Goal: Task Accomplishment & Management: Use online tool/utility

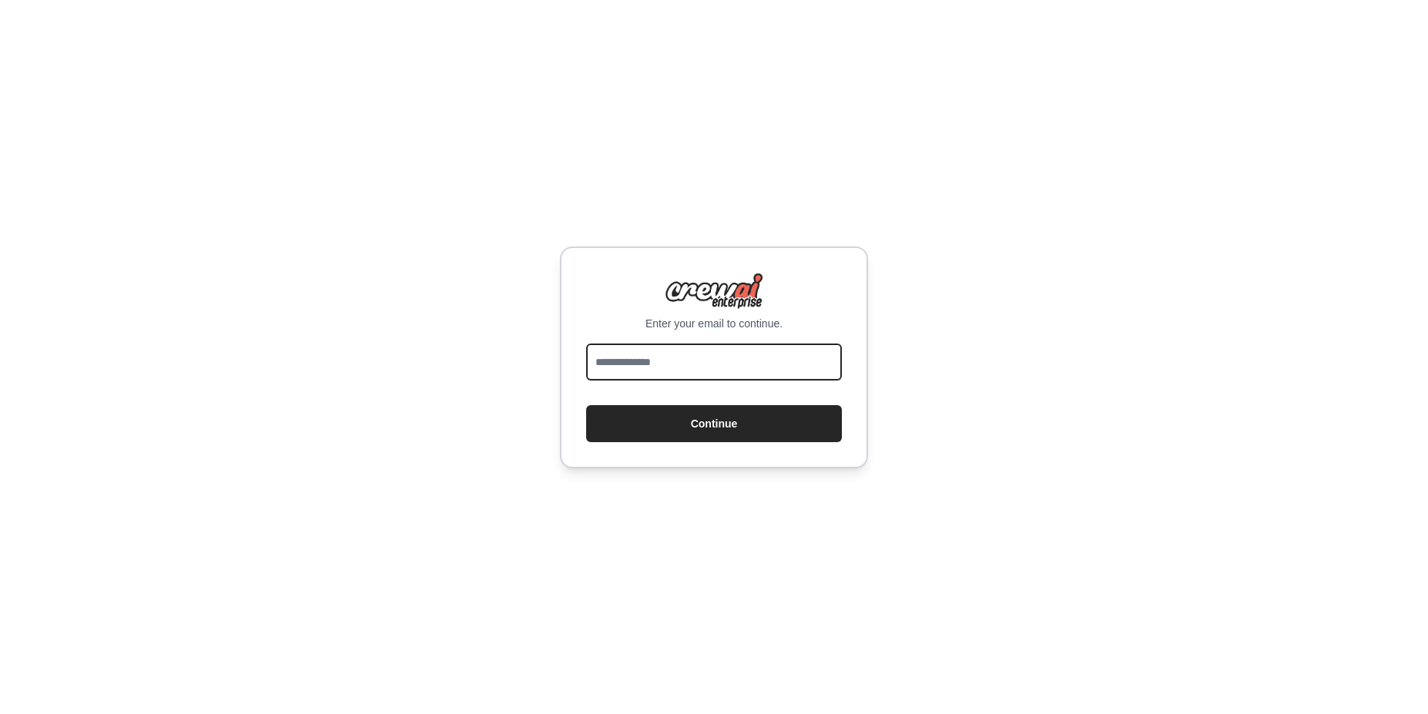
click at [753, 364] on input "email" at bounding box center [714, 362] width 256 height 37
type input "**********"
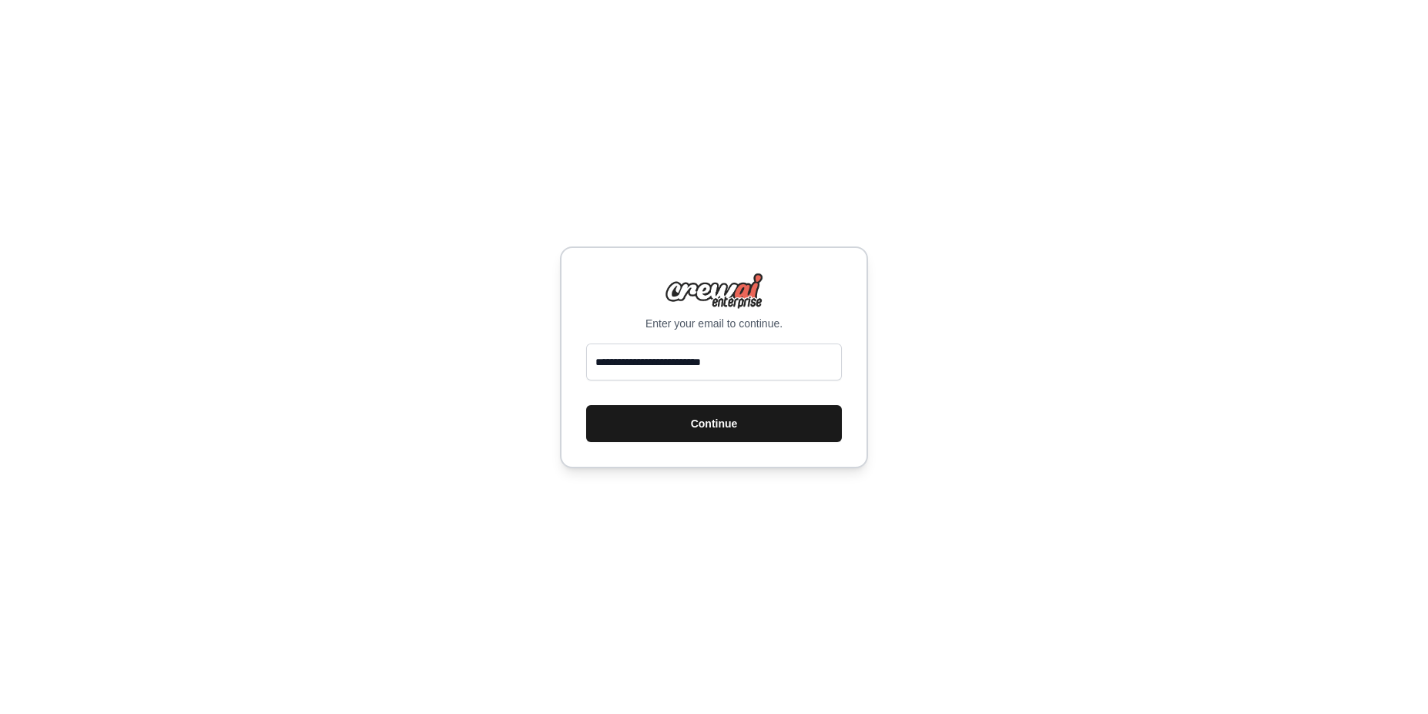
click at [744, 424] on button "Continue" at bounding box center [714, 423] width 256 height 37
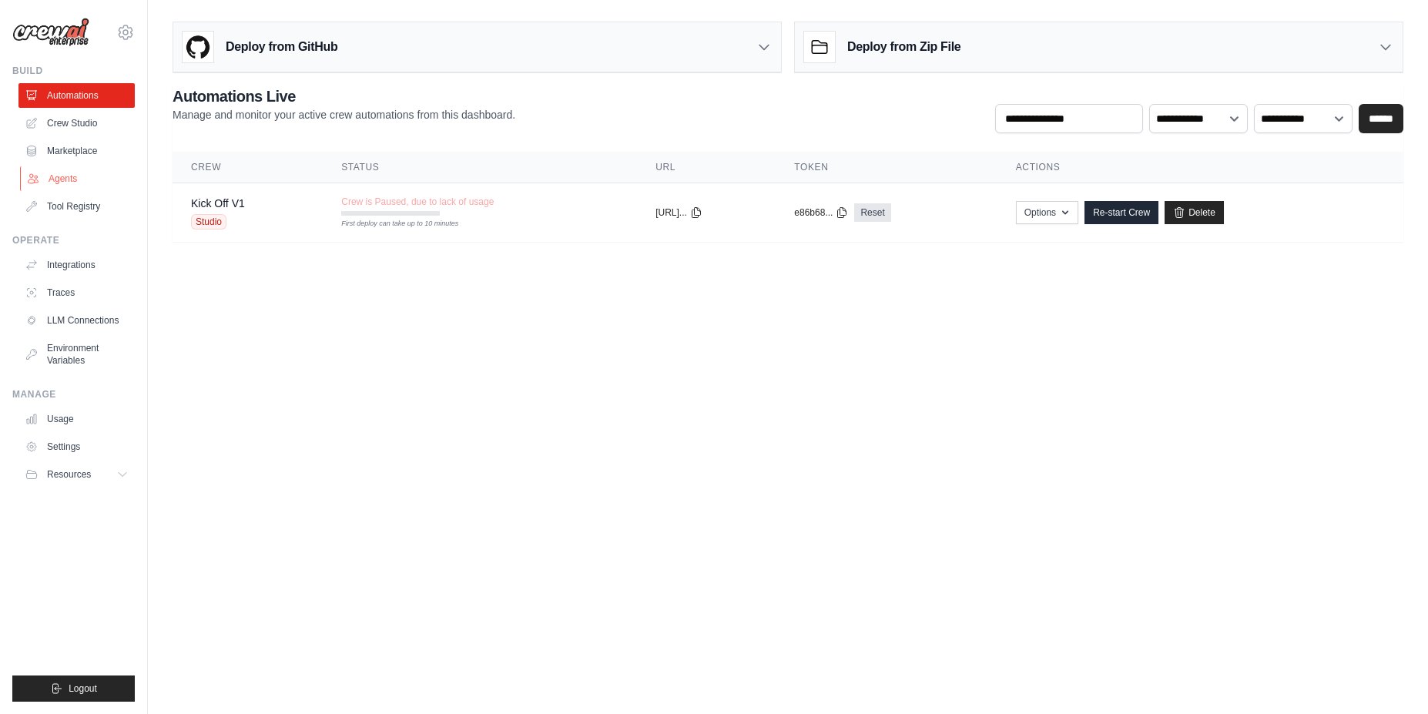
click at [75, 176] on link "Agents" at bounding box center [78, 178] width 116 height 25
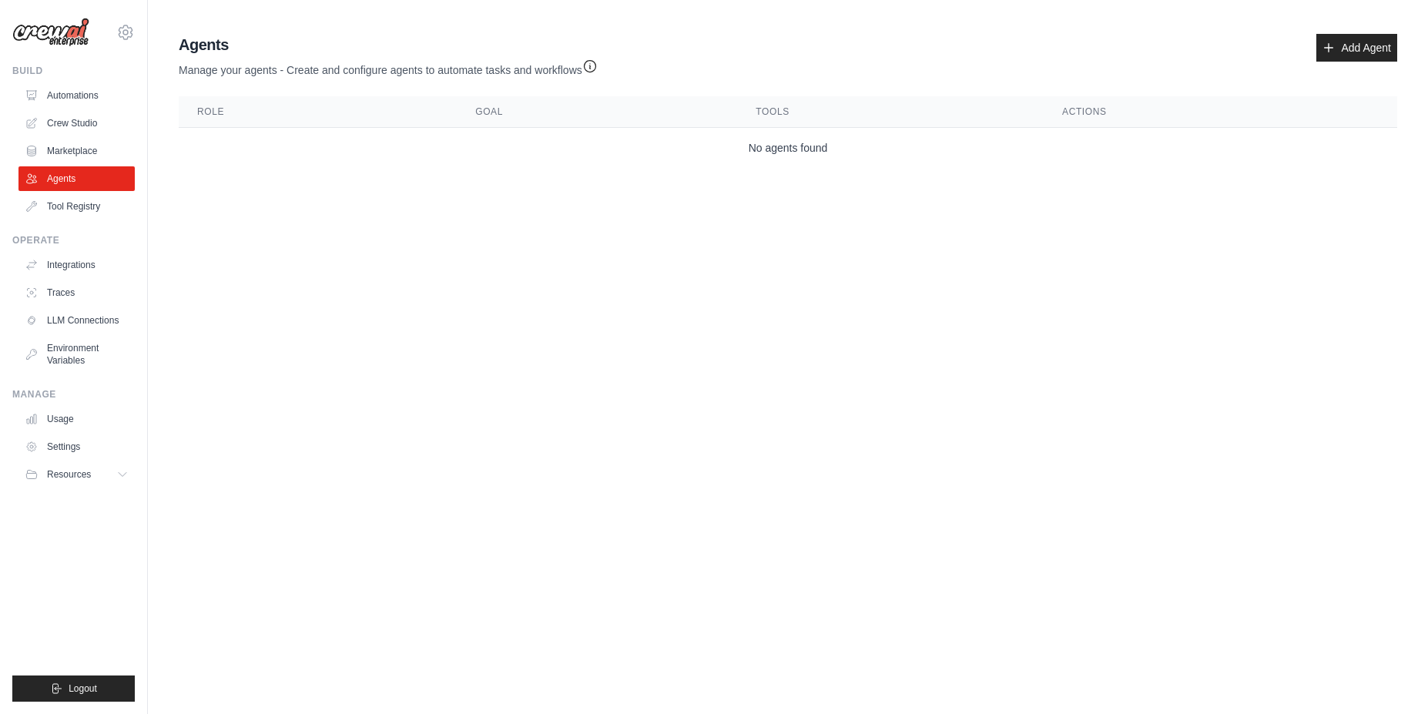
drag, startPoint x: 313, startPoint y: 65, endPoint x: 555, endPoint y: 67, distance: 241.9
click at [555, 67] on p "Manage your agents - Create and configure agents to automate tasks and workflows" at bounding box center [388, 66] width 419 height 22
click at [102, 149] on link "Marketplace" at bounding box center [78, 151] width 116 height 25
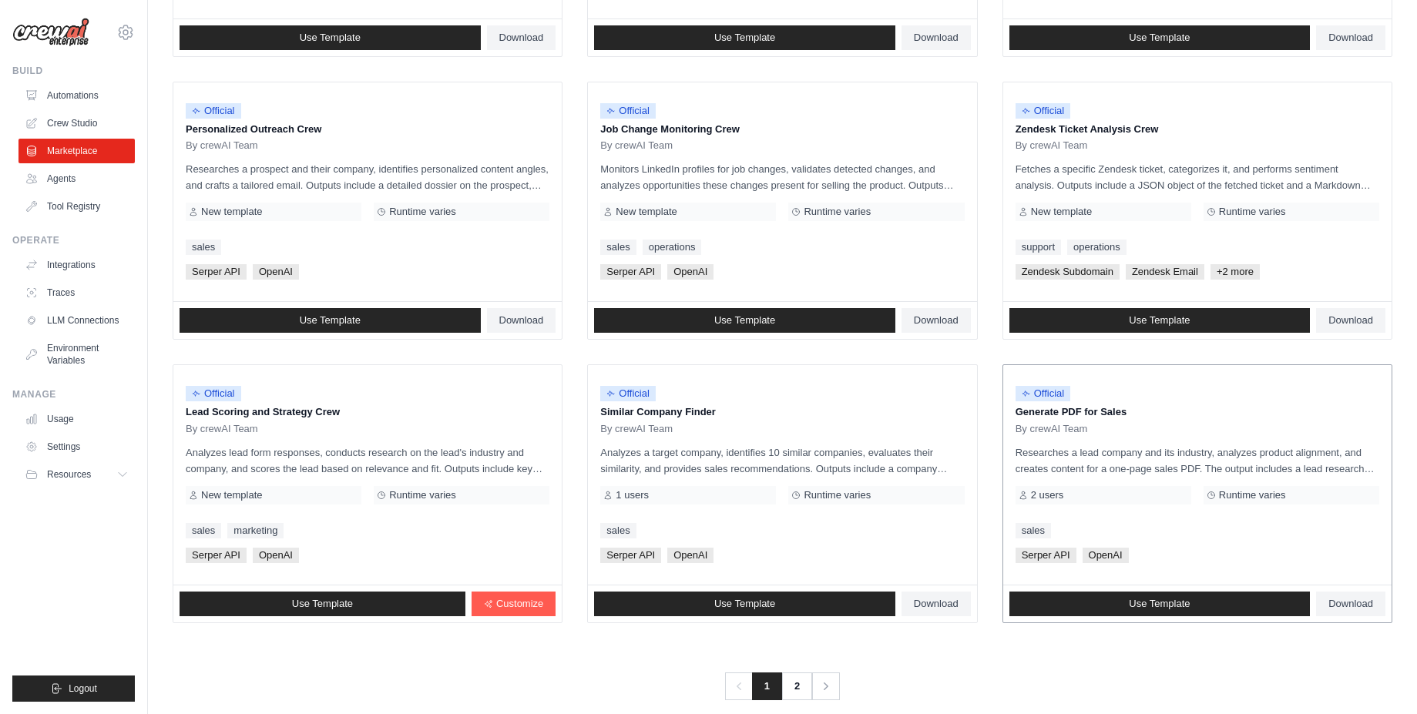
scroll to position [713, 0]
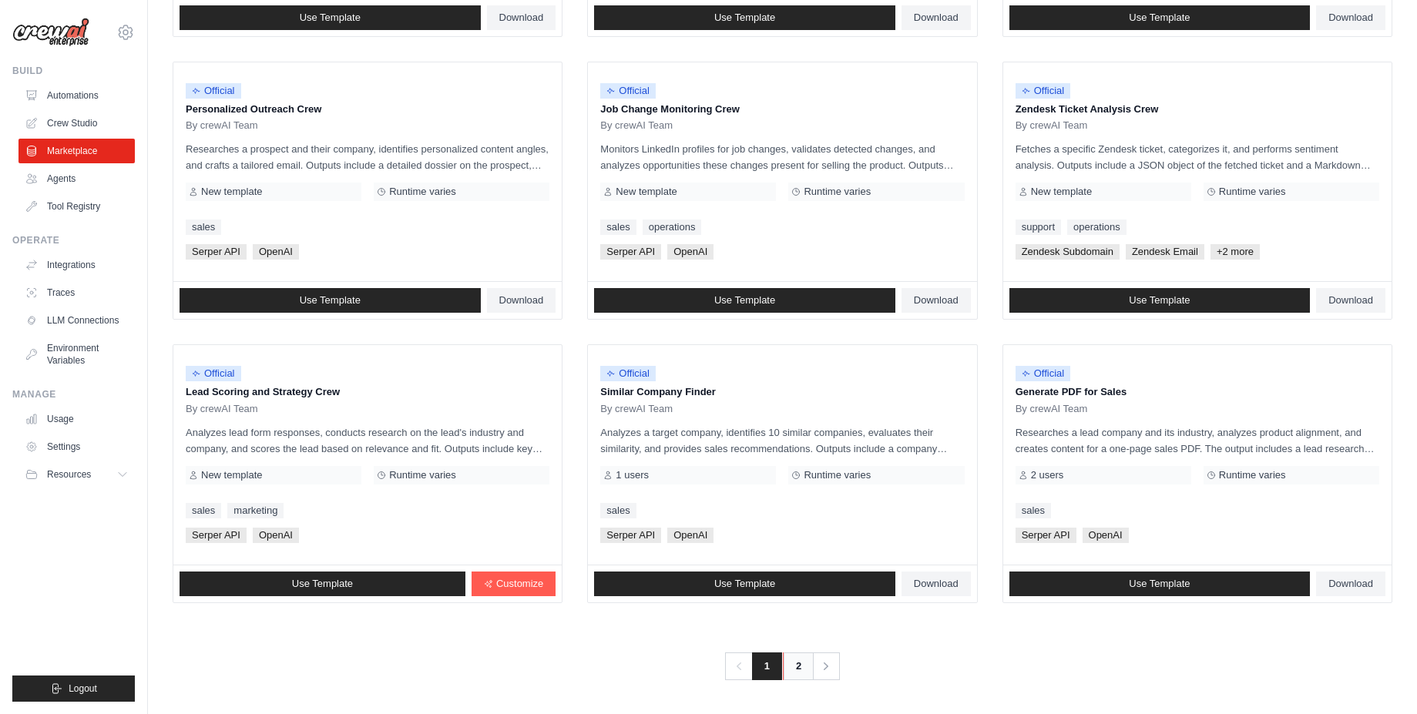
click at [804, 663] on link "2" at bounding box center [798, 666] width 31 height 28
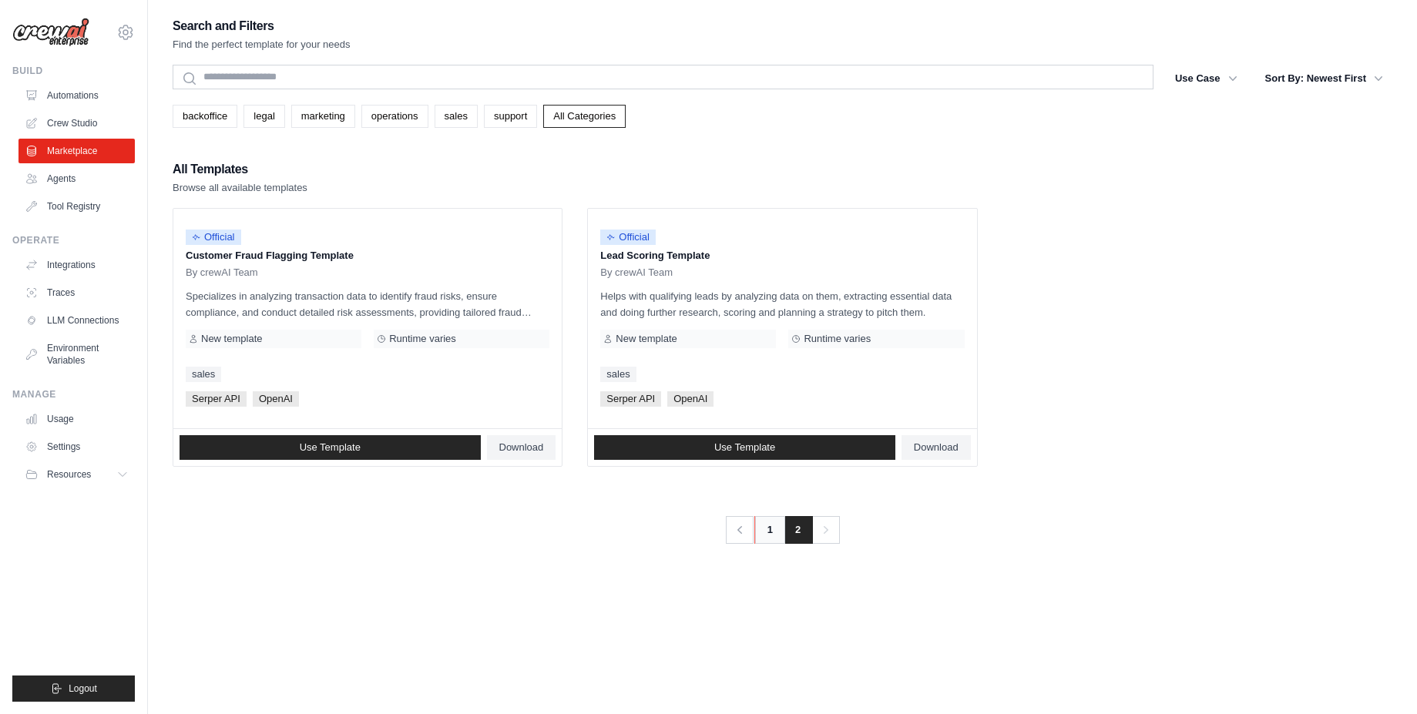
click at [770, 531] on link "1" at bounding box center [769, 530] width 31 height 28
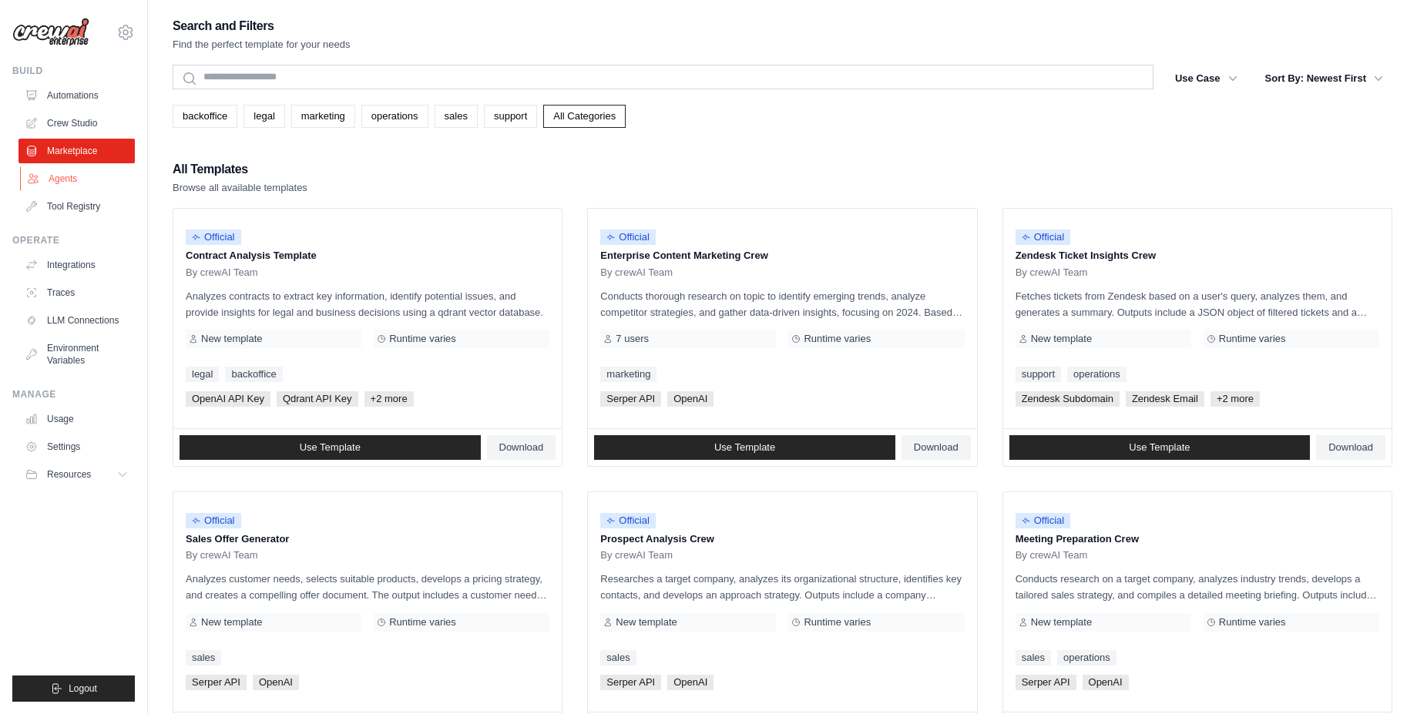
click at [106, 175] on link "Agents" at bounding box center [78, 178] width 116 height 25
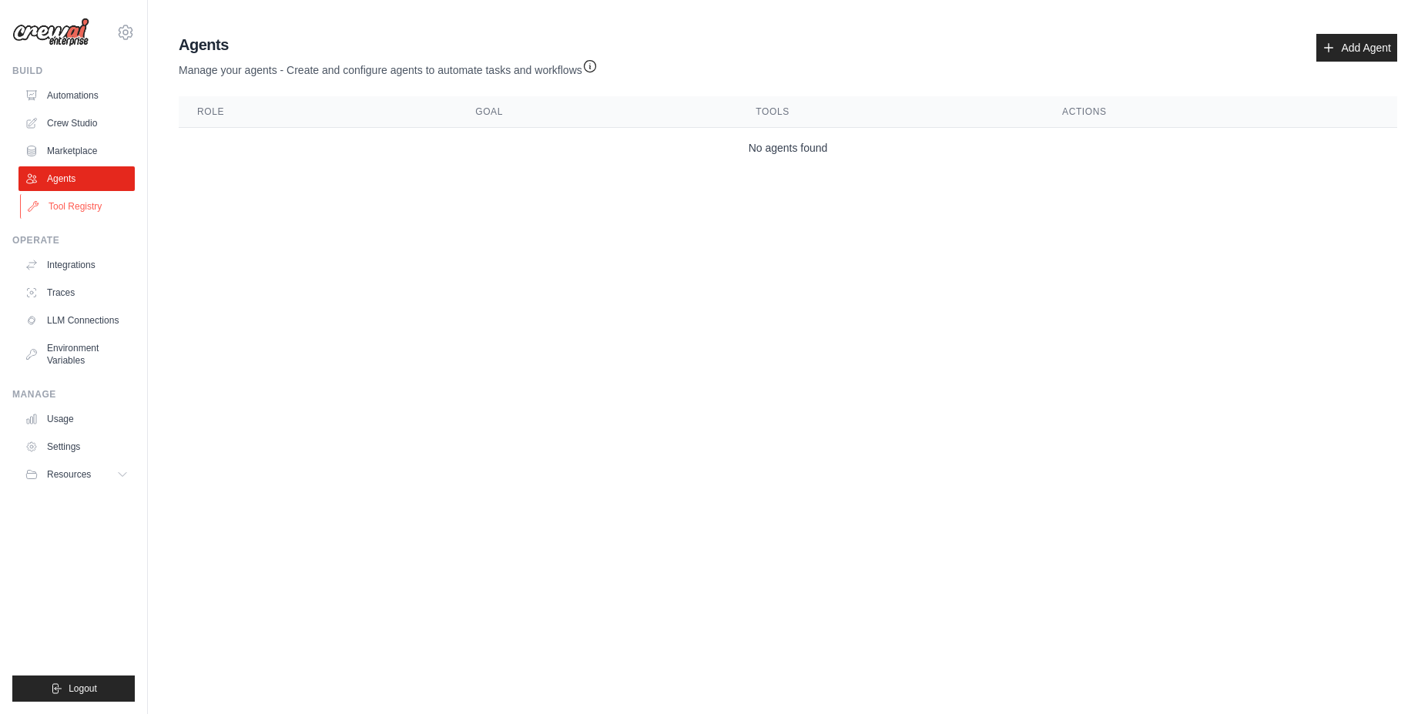
click at [102, 197] on link "Tool Registry" at bounding box center [78, 206] width 116 height 25
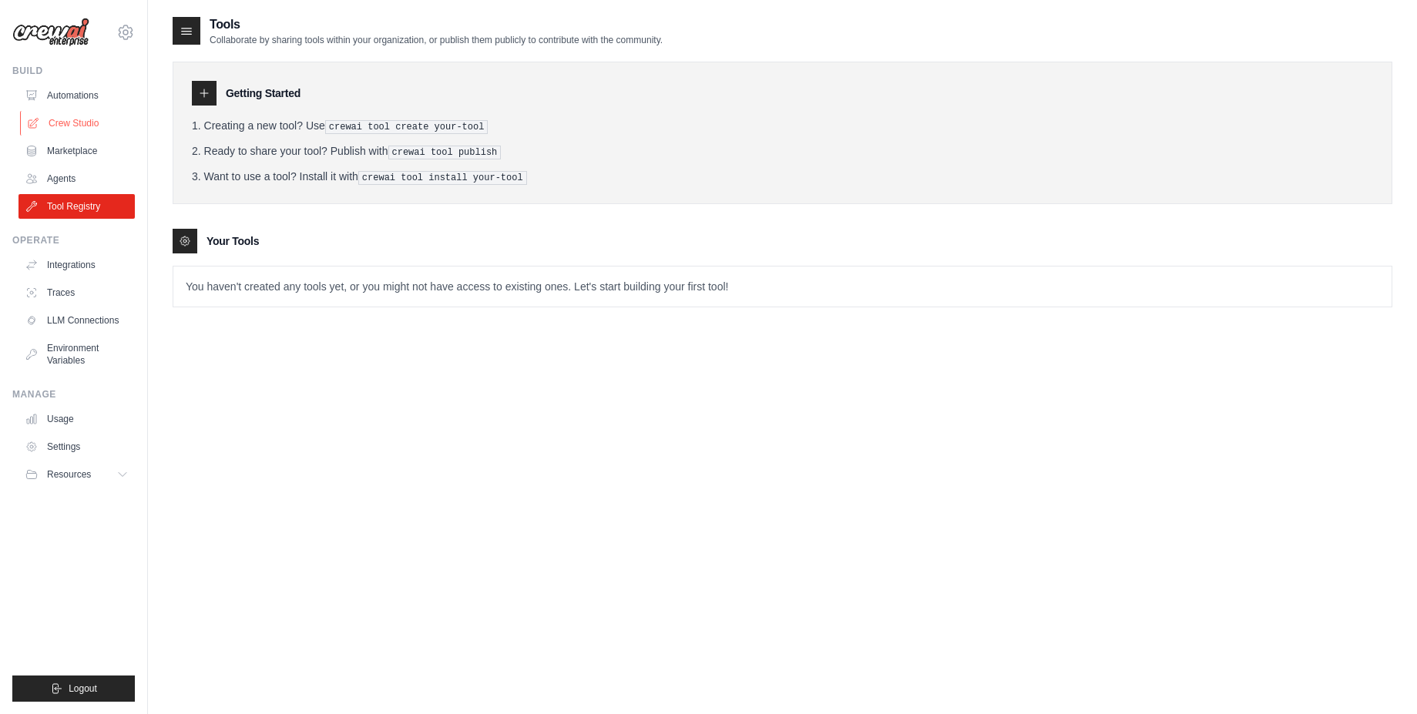
click at [112, 123] on link "Crew Studio" at bounding box center [78, 123] width 116 height 25
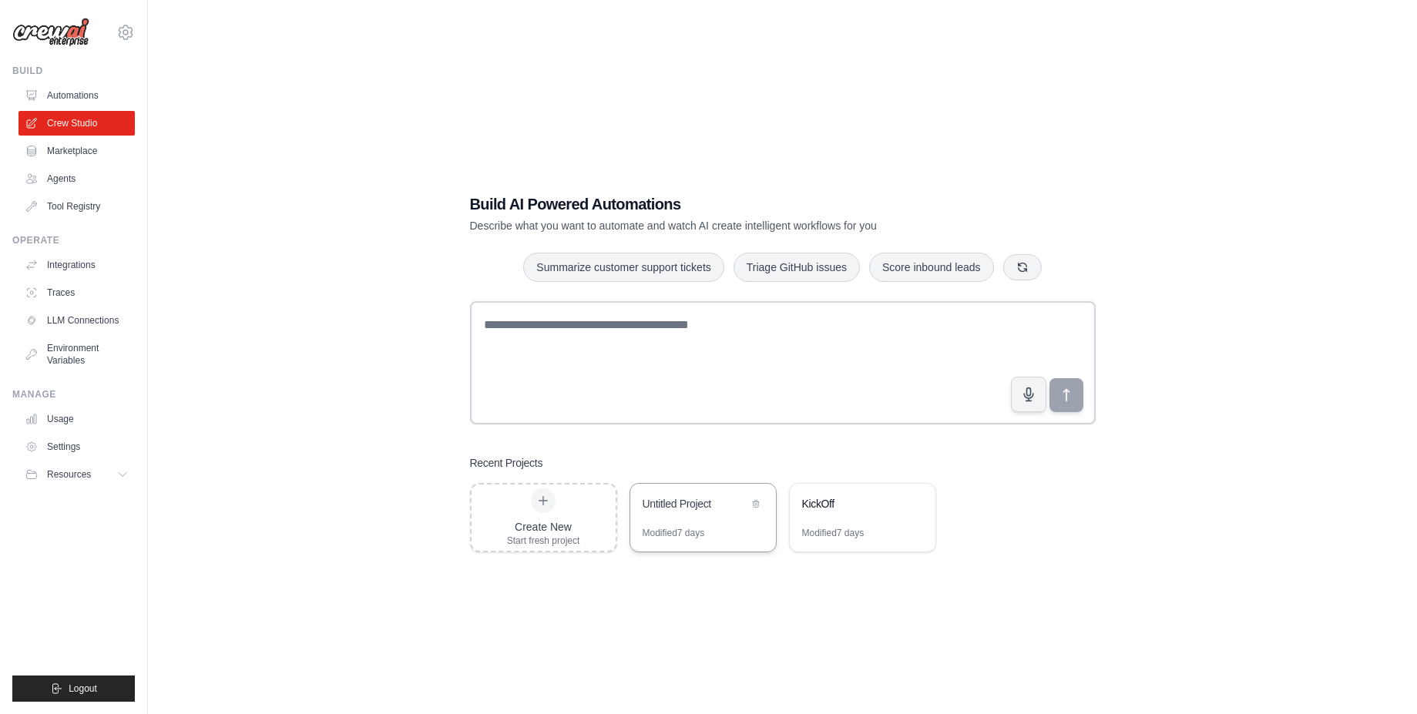
click at [697, 517] on div "Untitled Project" at bounding box center [703, 505] width 146 height 43
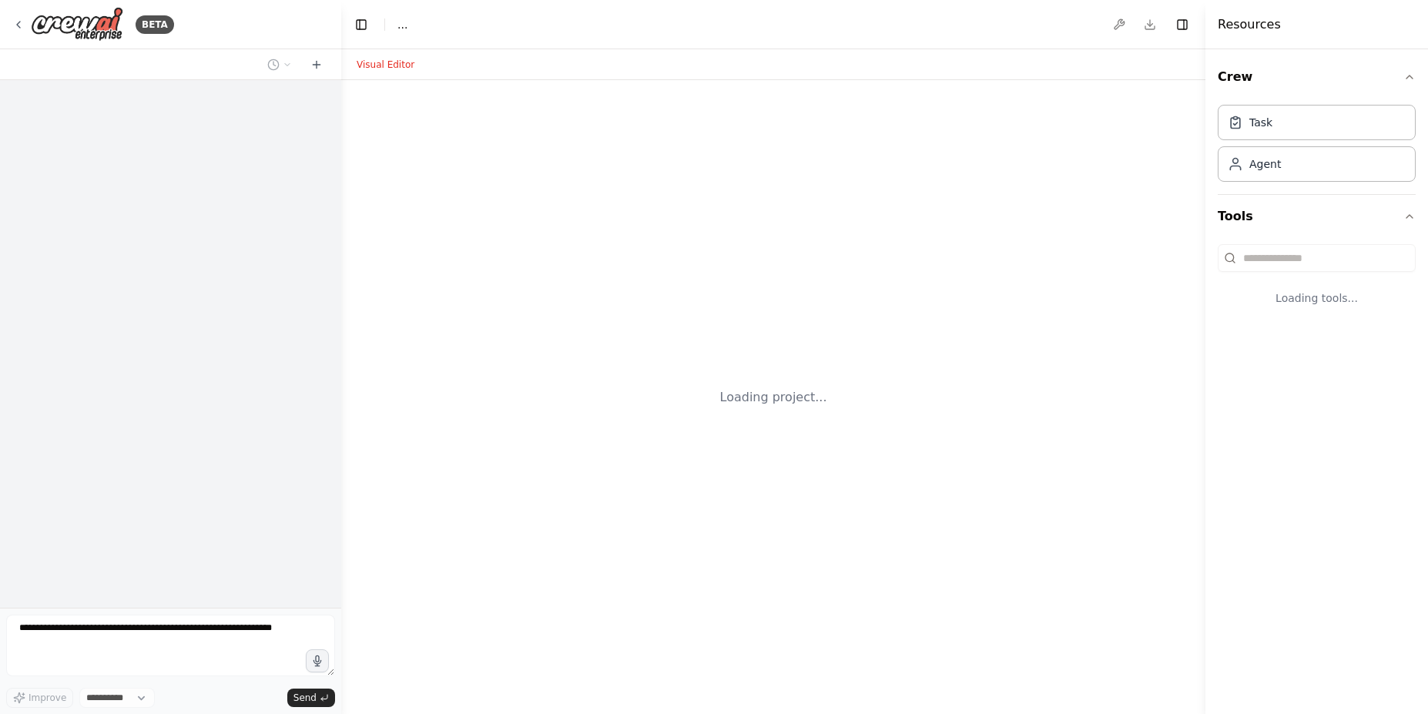
select select "****"
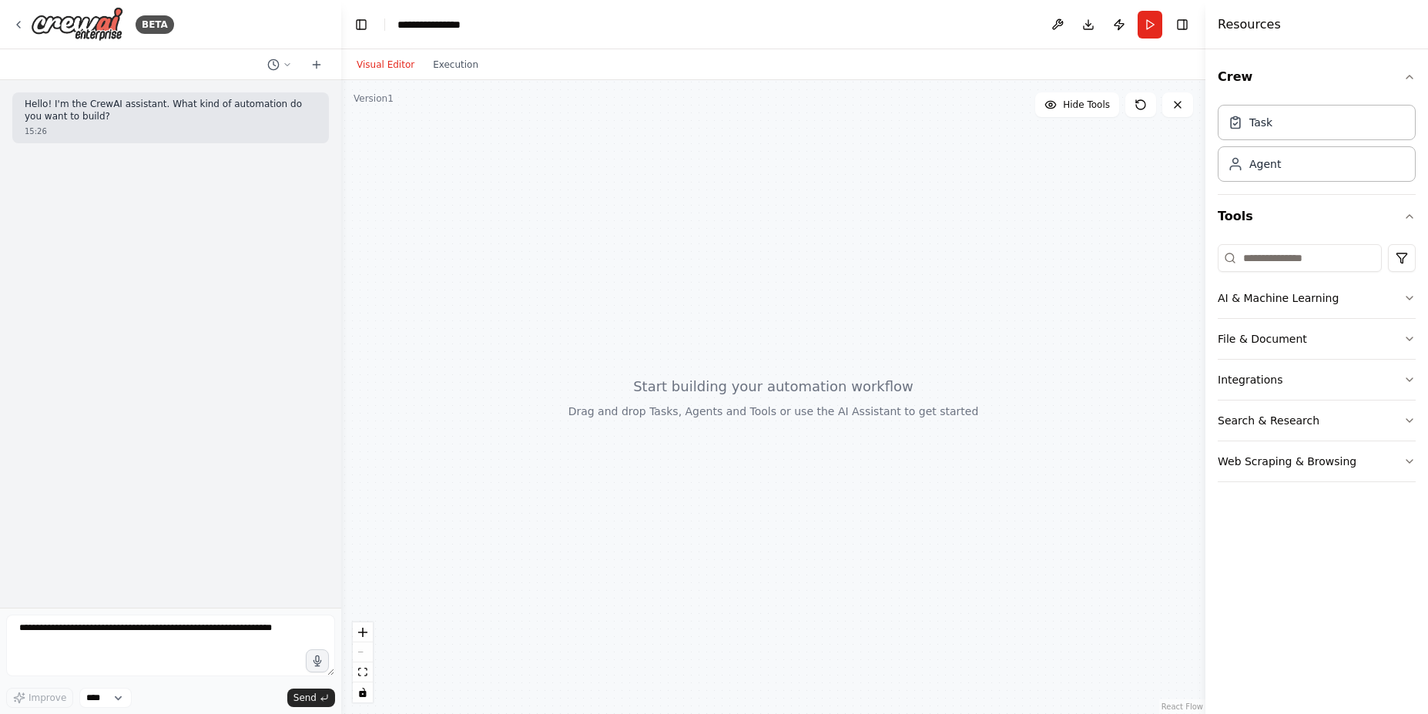
drag, startPoint x: 733, startPoint y: 397, endPoint x: 712, endPoint y: 291, distance: 108.5
click at [712, 291] on div at bounding box center [773, 397] width 864 height 634
drag, startPoint x: 112, startPoint y: 102, endPoint x: 263, endPoint y: 116, distance: 151.7
click at [263, 116] on p "Hello! I'm the CrewAI assistant. What kind of automation do you want to build?" at bounding box center [171, 111] width 292 height 24
click at [263, 146] on div "Hello! I'm the CrewAI assistant. What kind of automation do you want to build? …" at bounding box center [170, 344] width 341 height 528
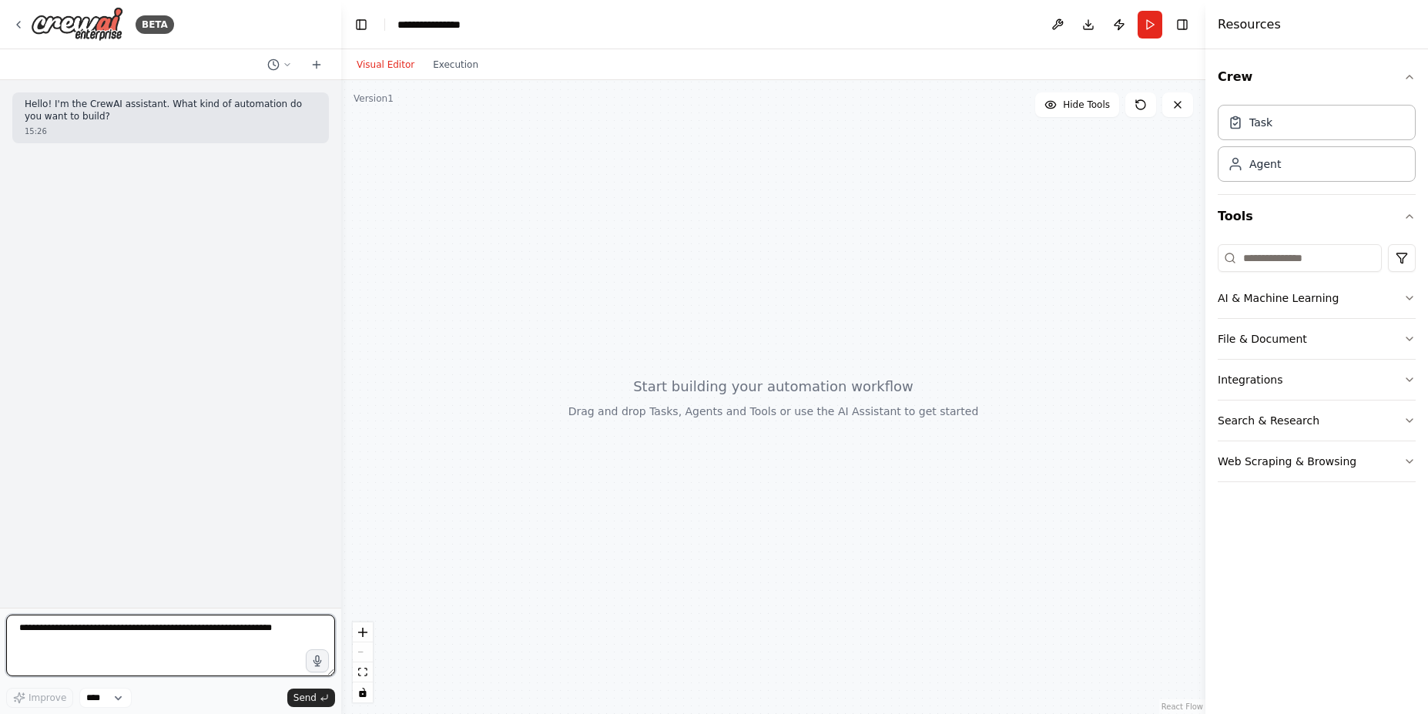
click at [272, 624] on textarea at bounding box center [170, 646] width 329 height 62
click at [1334, 130] on div "Task" at bounding box center [1317, 121] width 198 height 35
click at [1387, 304] on button "AI & Machine Learning" at bounding box center [1317, 298] width 198 height 40
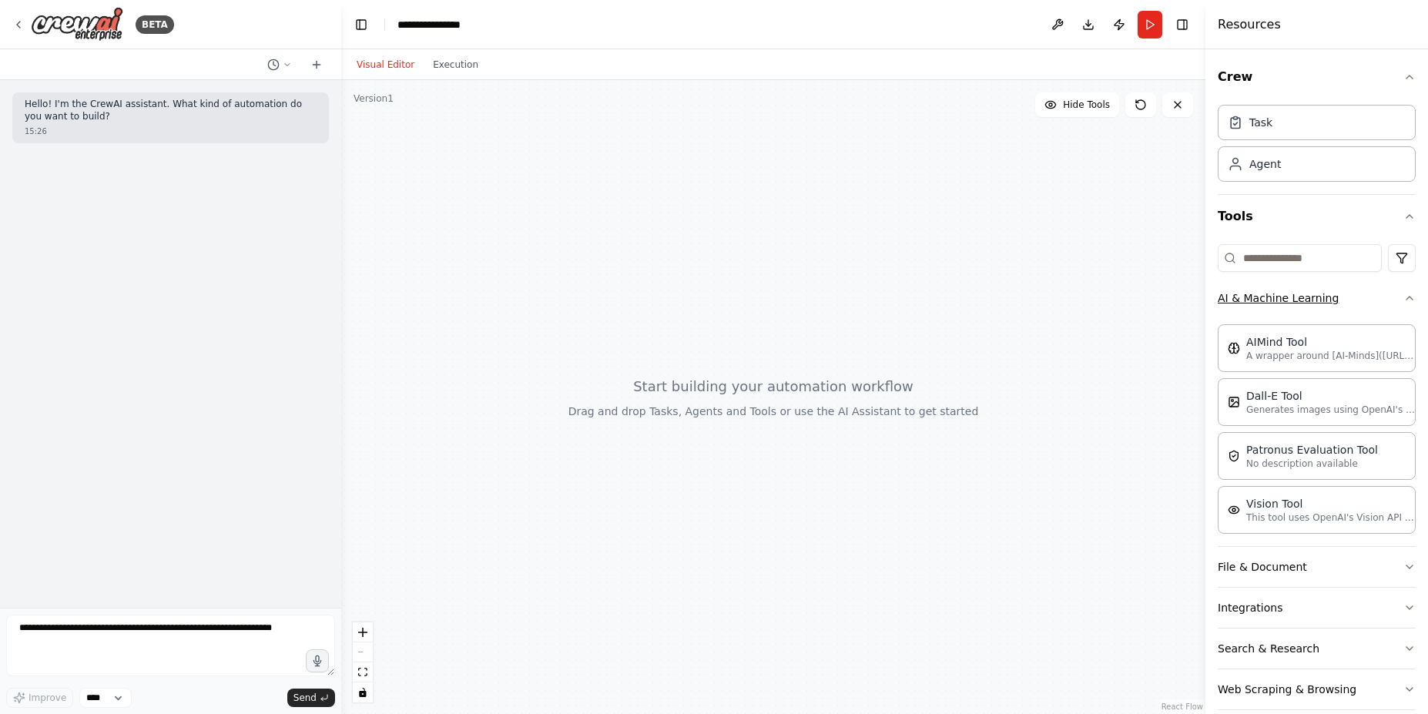
click at [1387, 300] on button "AI & Machine Learning" at bounding box center [1317, 298] width 198 height 40
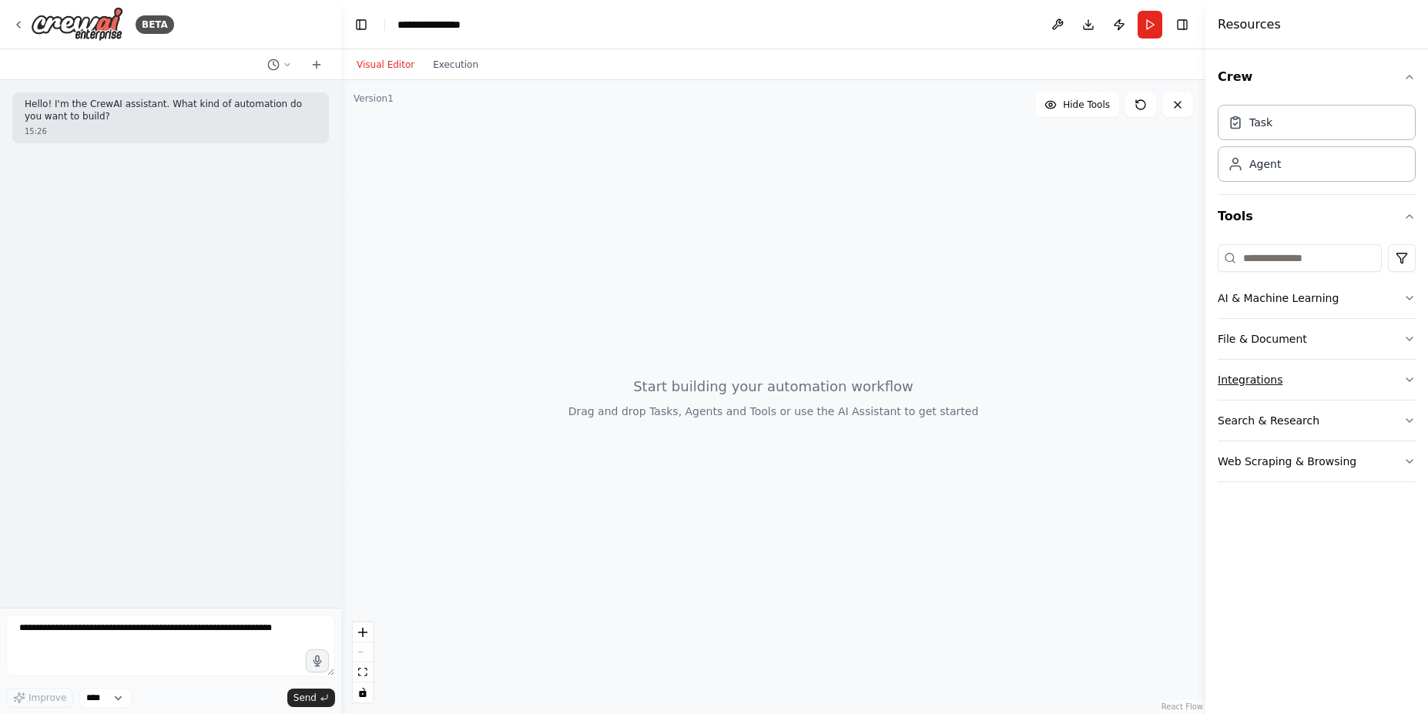
click at [1377, 370] on button "Integrations" at bounding box center [1317, 380] width 198 height 40
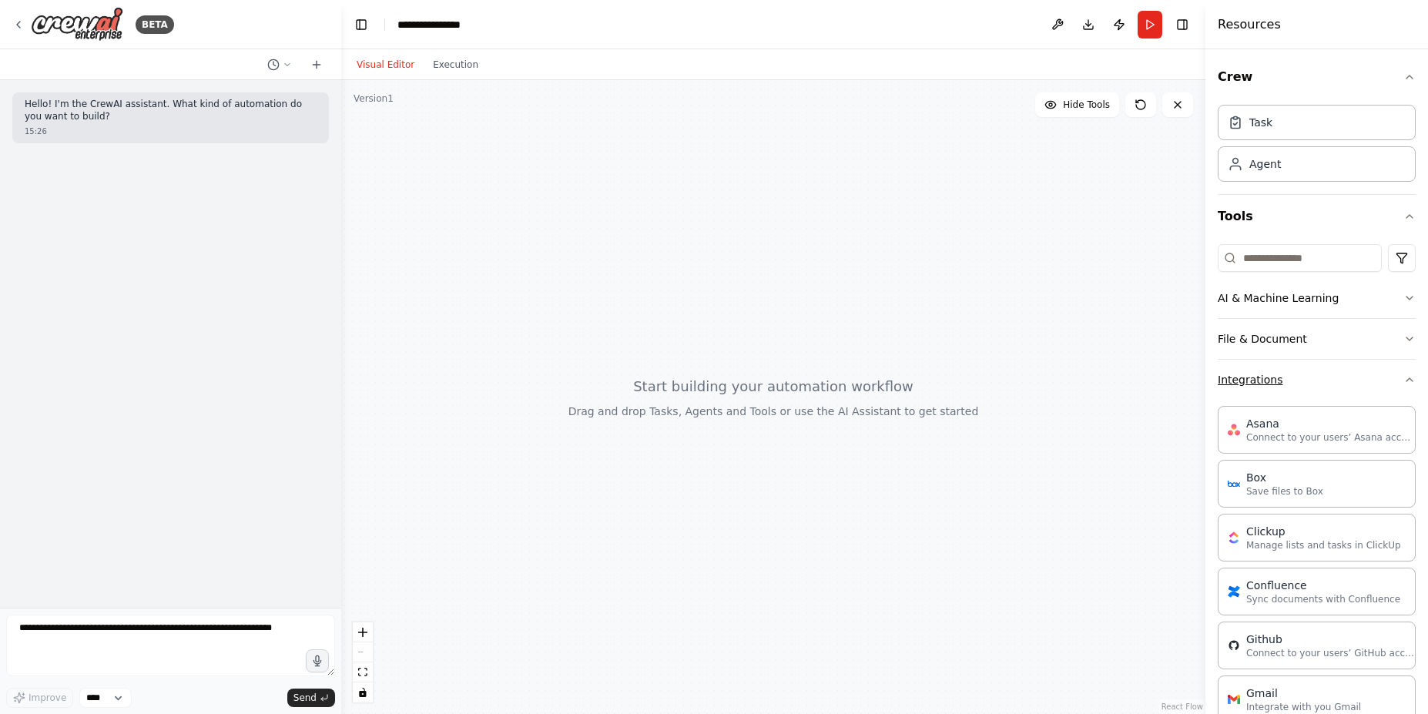
click at [1382, 376] on button "Integrations" at bounding box center [1317, 380] width 198 height 40
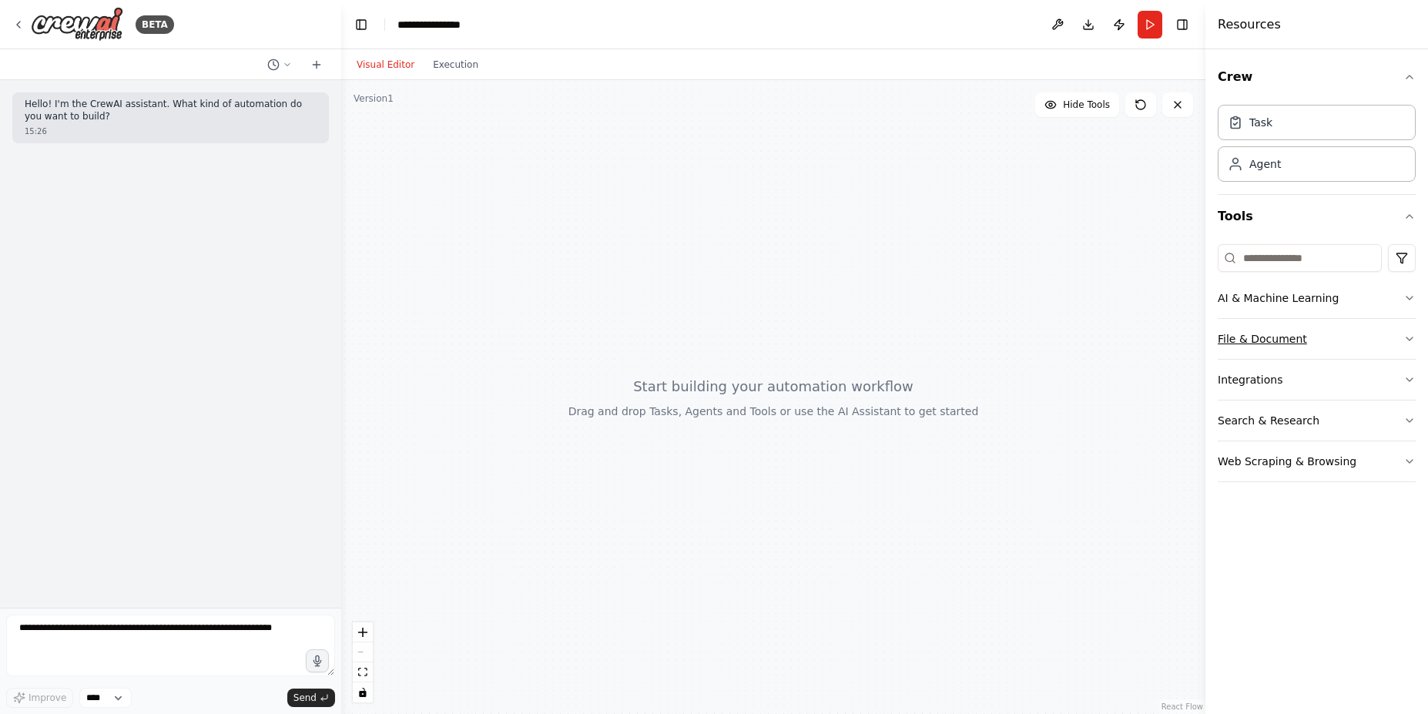
click at [1376, 344] on button "File & Document" at bounding box center [1317, 339] width 198 height 40
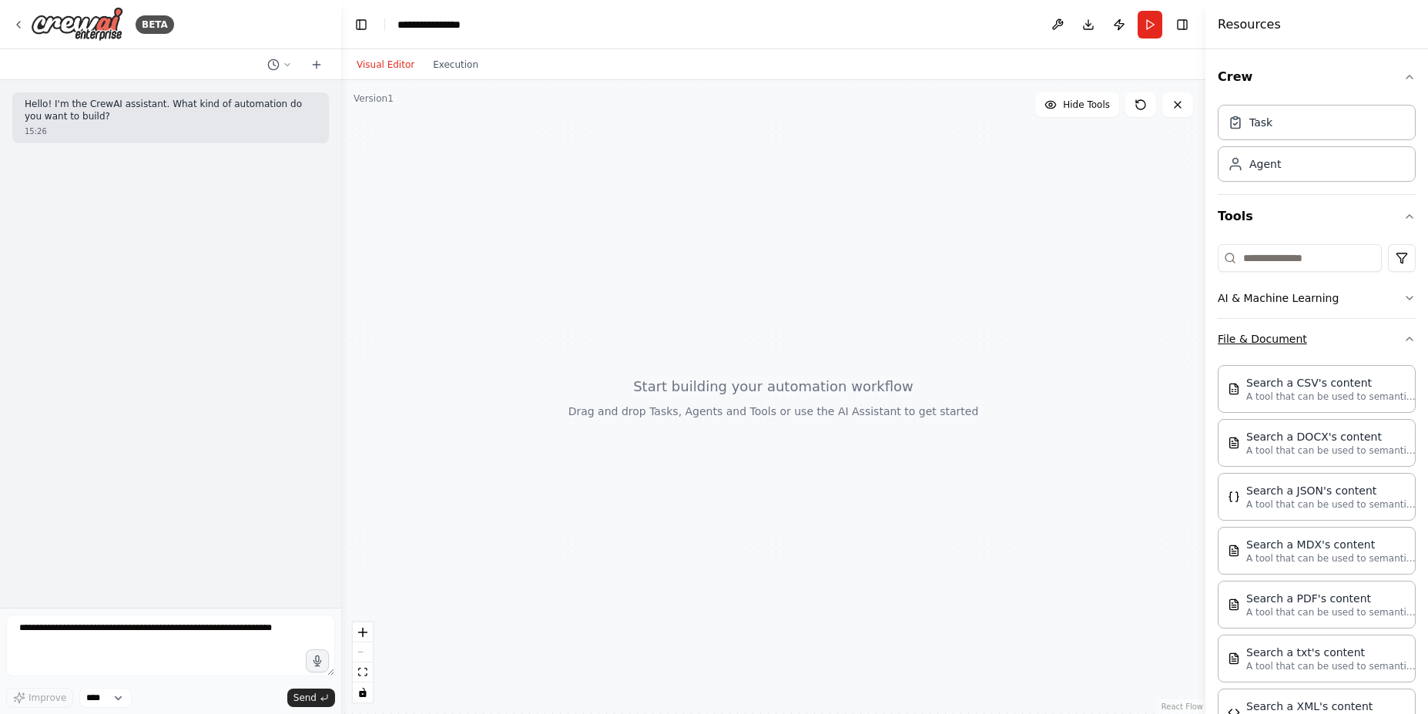
click at [1376, 344] on button "File & Document" at bounding box center [1317, 339] width 198 height 40
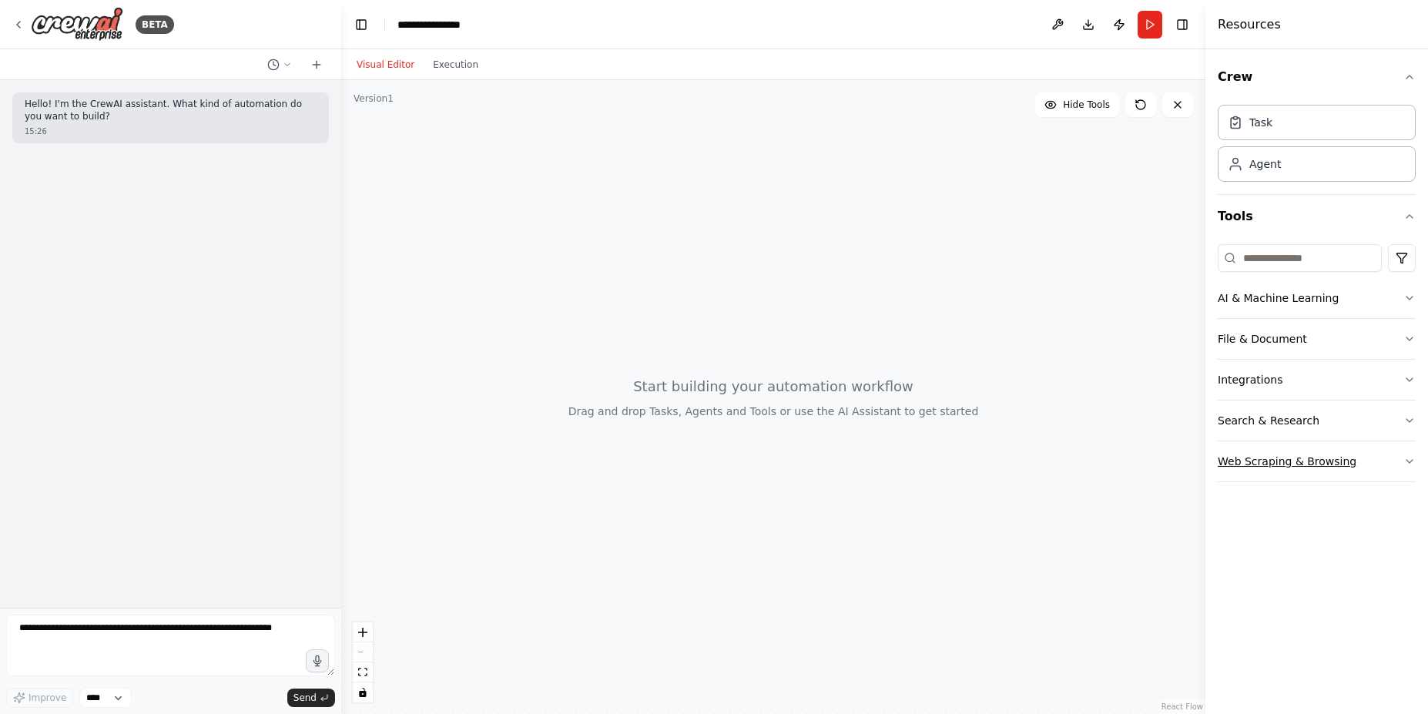
click at [1377, 462] on button "Web Scraping & Browsing" at bounding box center [1317, 461] width 198 height 40
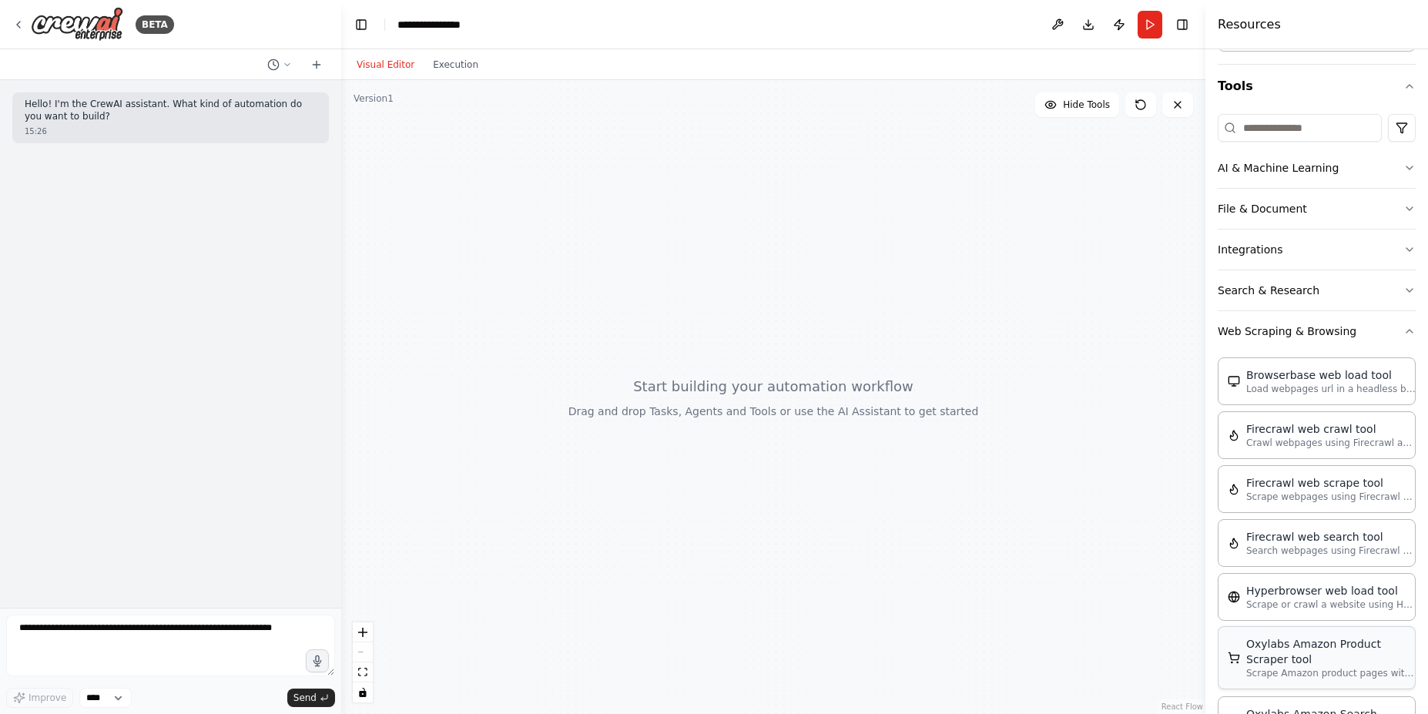
scroll to position [277, 0]
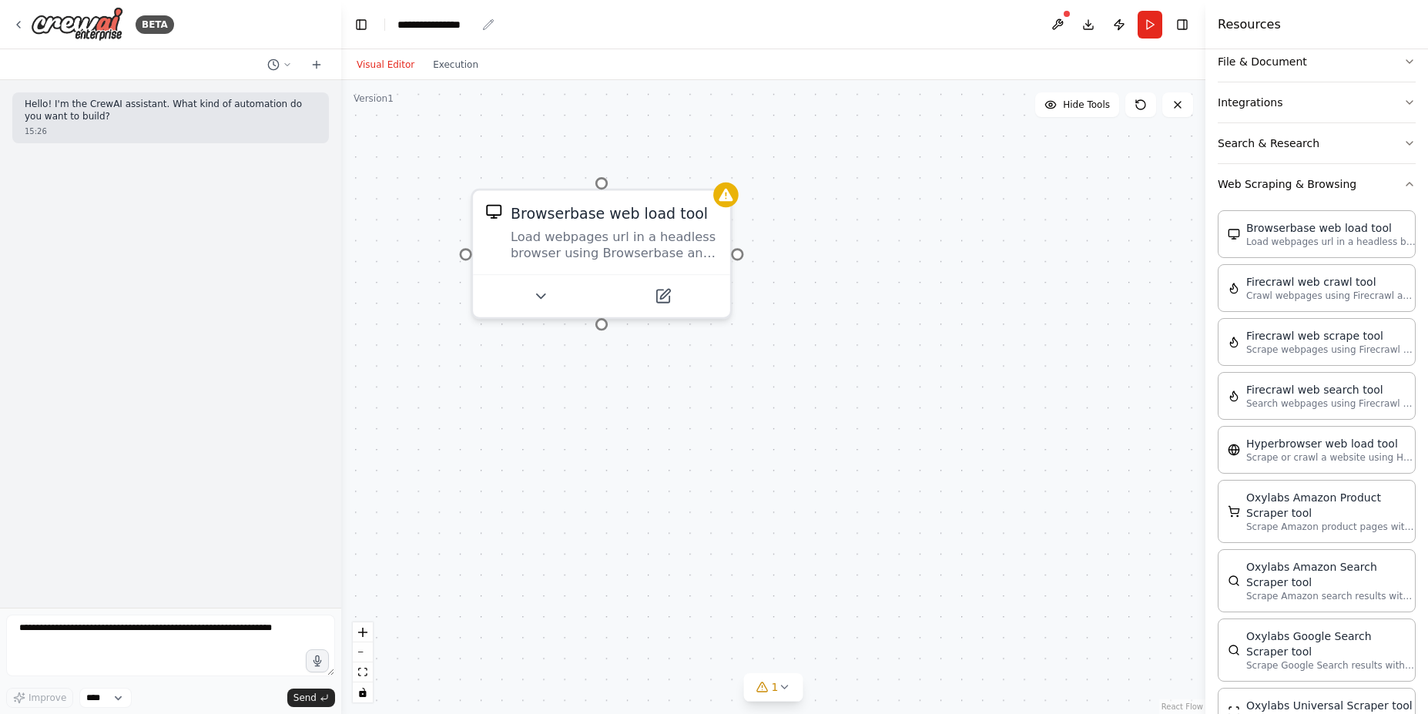
click at [465, 23] on div "**********" at bounding box center [436, 24] width 79 height 15
click at [129, 625] on textarea at bounding box center [170, 646] width 329 height 62
click at [603, 203] on div "Browserbase web load tool" at bounding box center [609, 209] width 197 height 21
click at [1179, 103] on icon at bounding box center [1178, 105] width 6 height 6
click at [716, 168] on icon at bounding box center [719, 171] width 9 height 9
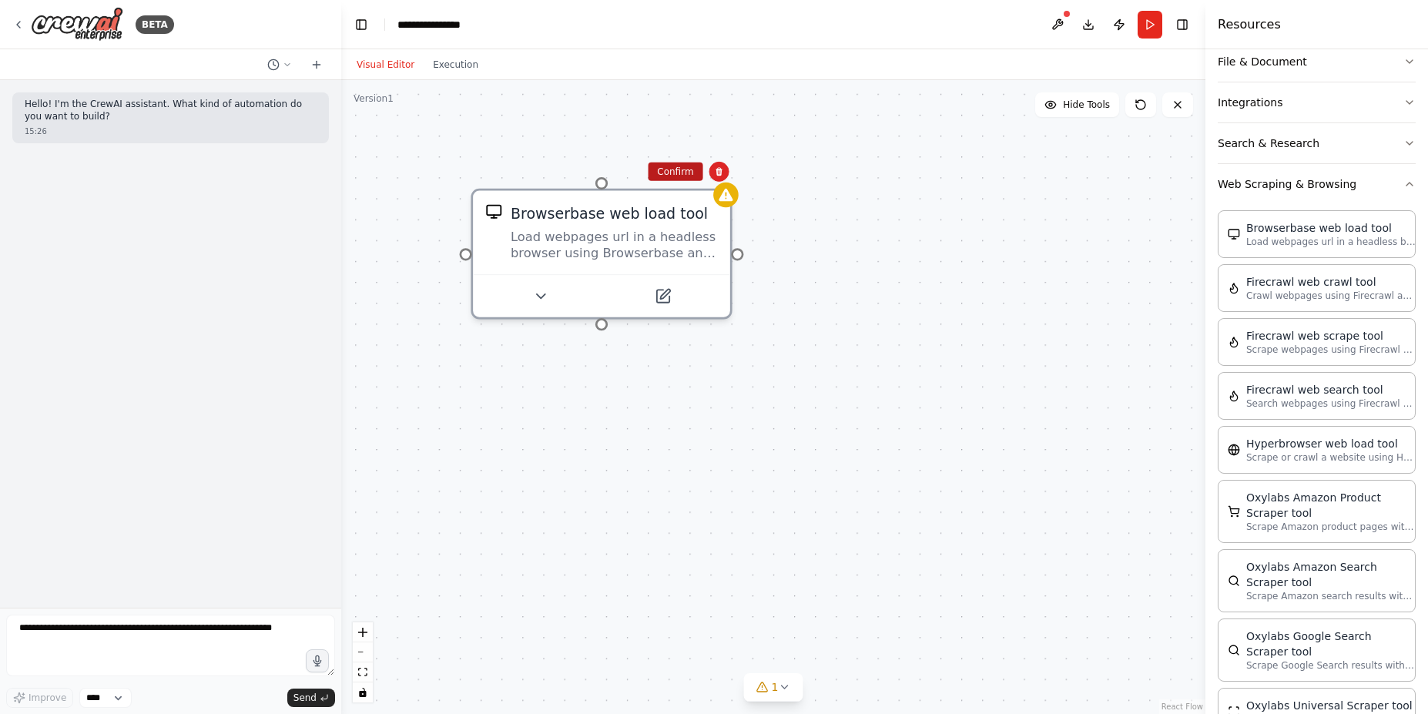
click at [685, 171] on button "Confirm" at bounding box center [675, 172] width 55 height 18
click at [673, 170] on button "Confirm" at bounding box center [674, 172] width 55 height 18
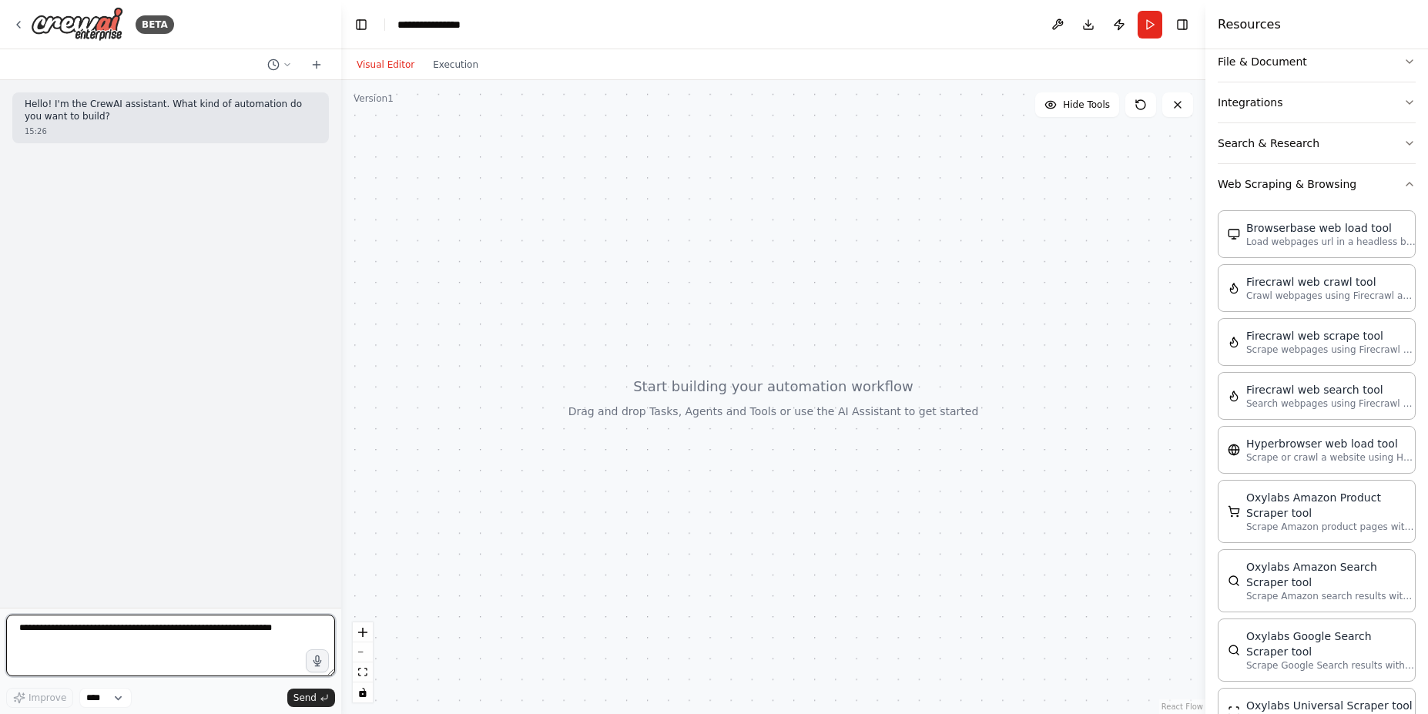
click at [134, 620] on textarea at bounding box center [170, 646] width 329 height 62
paste textarea "**********"
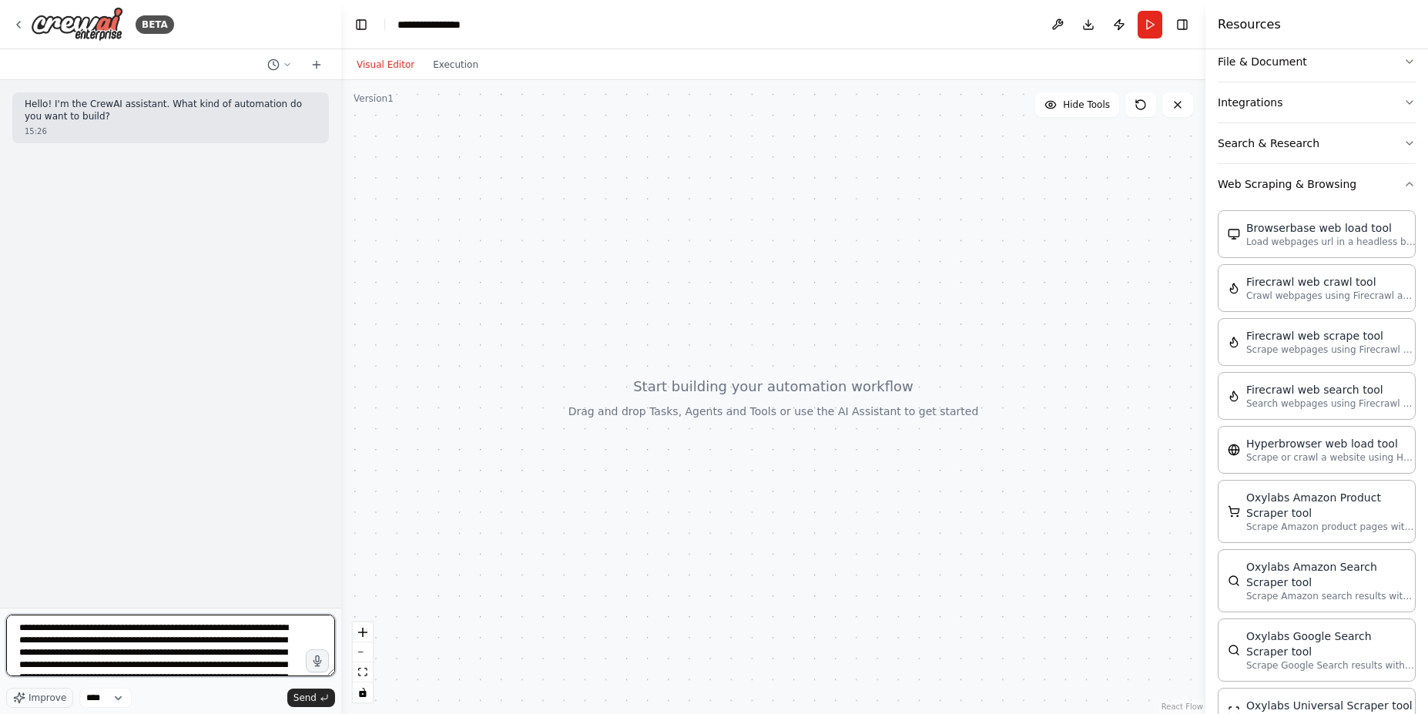
scroll to position [106, 0]
type textarea "**********"
click at [310, 700] on span "Send" at bounding box center [305, 698] width 23 height 12
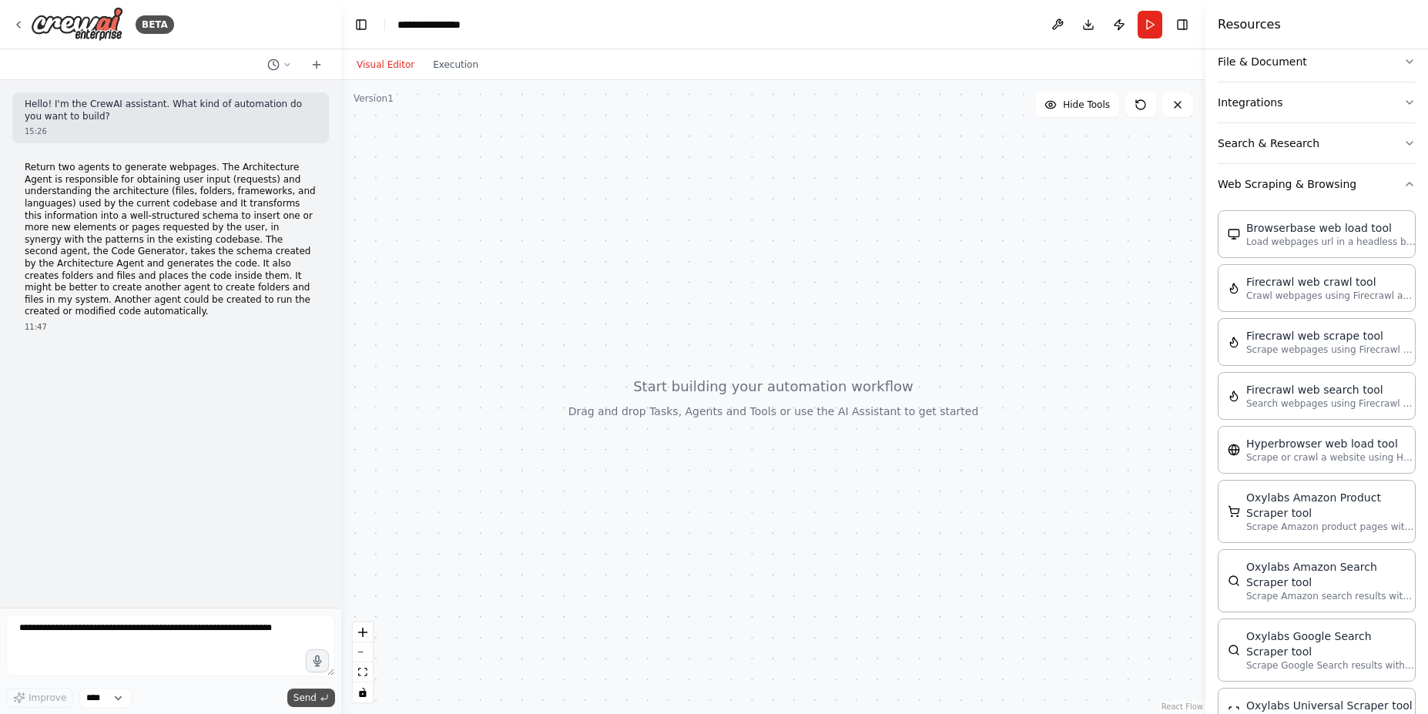
scroll to position [0, 0]
click at [343, 401] on div at bounding box center [773, 397] width 864 height 634
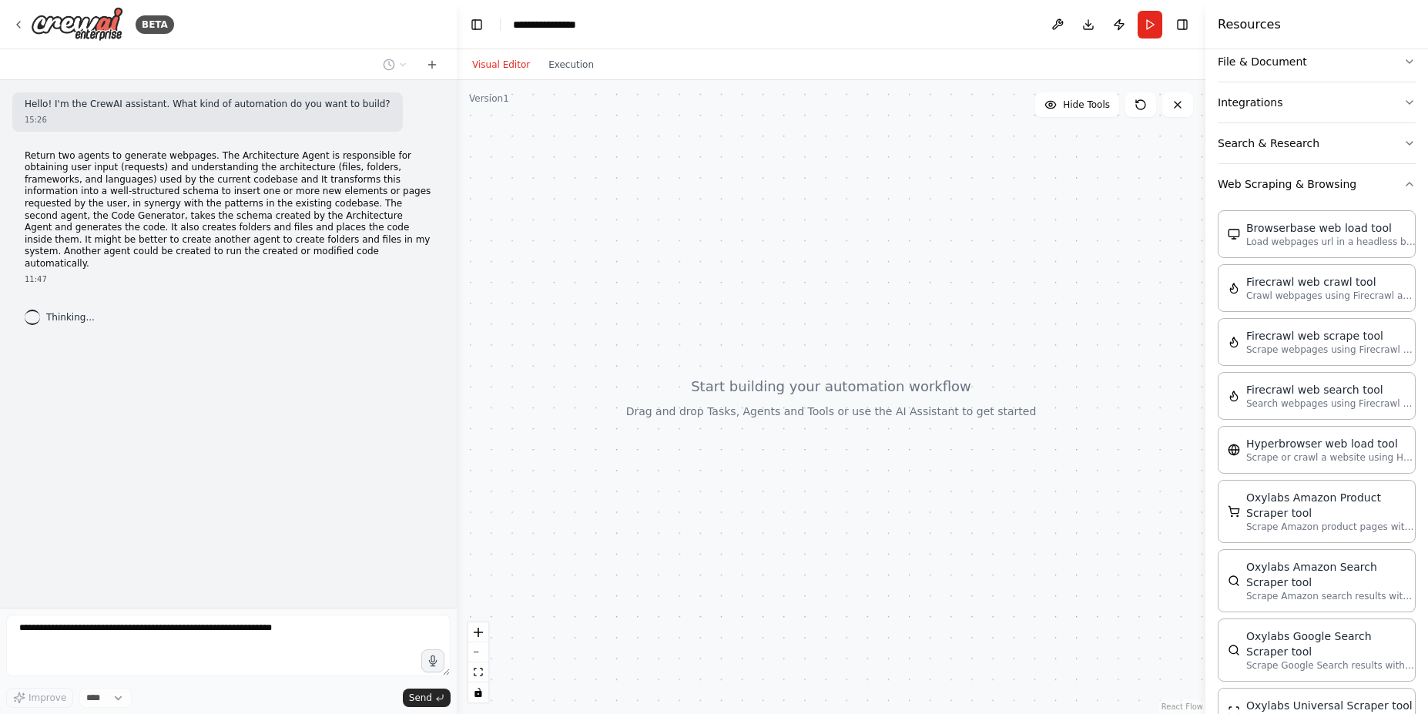
drag, startPoint x: 338, startPoint y: 404, endPoint x: 457, endPoint y: 391, distance: 119.3
click at [457, 391] on div "**********" at bounding box center [714, 357] width 1428 height 714
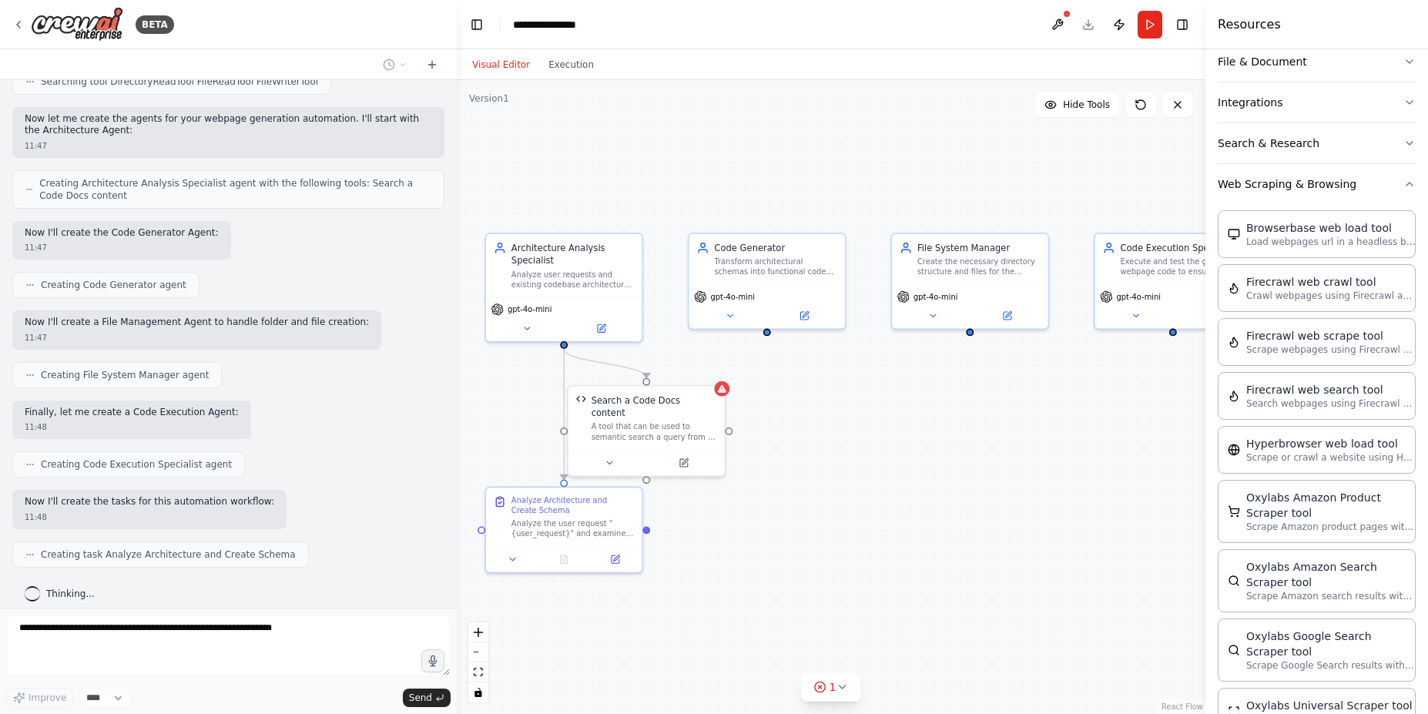
scroll to position [672, 0]
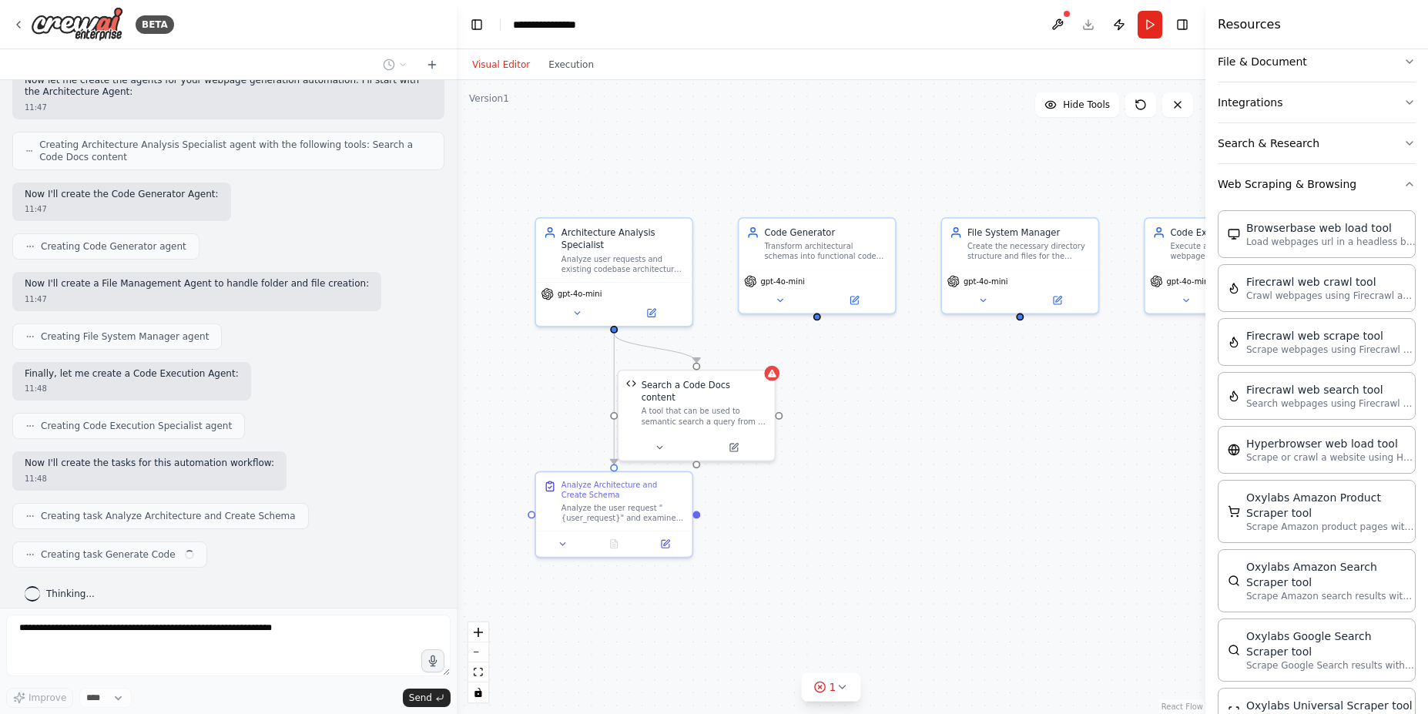
drag, startPoint x: 1074, startPoint y: 341, endPoint x: 910, endPoint y: 414, distance: 179.4
click at [910, 414] on div ".deletable-edge-delete-btn { width: 20px; height: 20px; border: 0px solid #ffff…" at bounding box center [831, 397] width 749 height 634
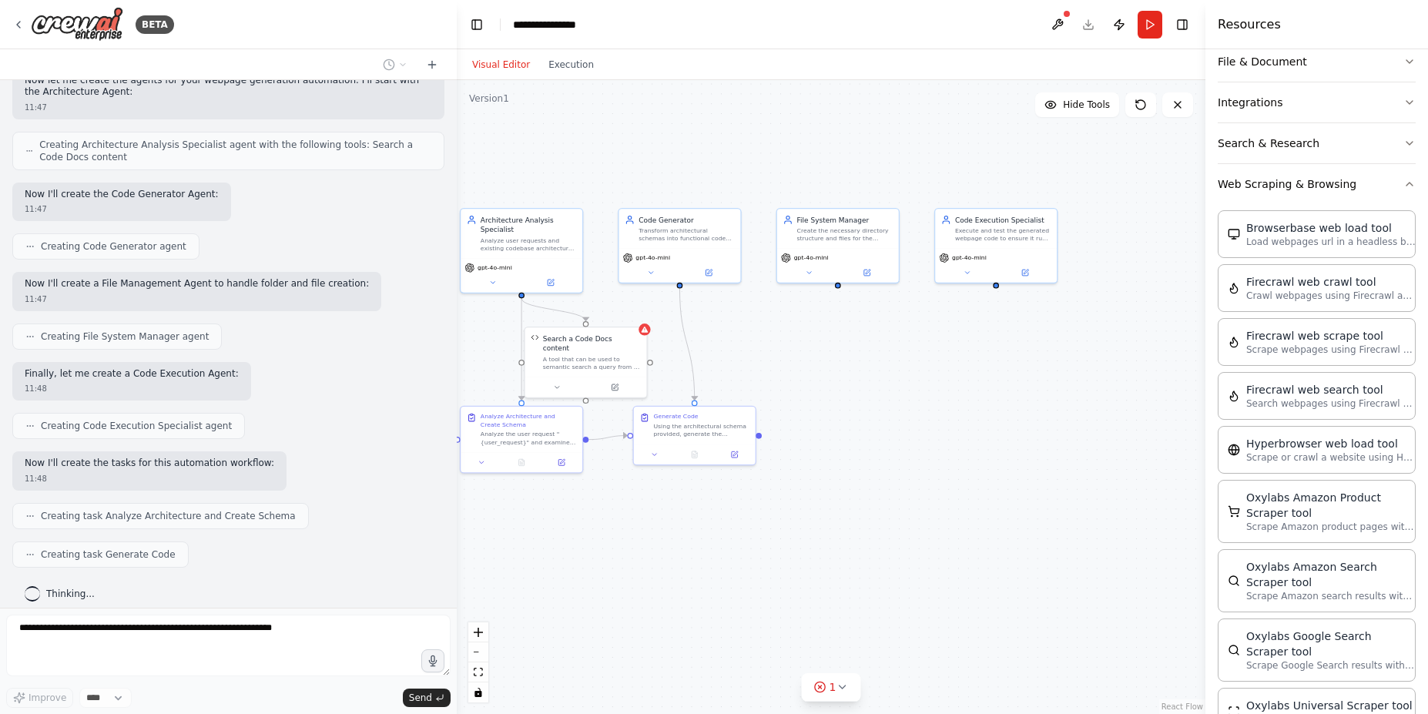
drag, startPoint x: 851, startPoint y: 179, endPoint x: 800, endPoint y: 169, distance: 51.8
click at [800, 169] on div ".deletable-edge-delete-btn { width: 20px; height: 20px; border: 0px solid #ffff…" at bounding box center [831, 397] width 749 height 634
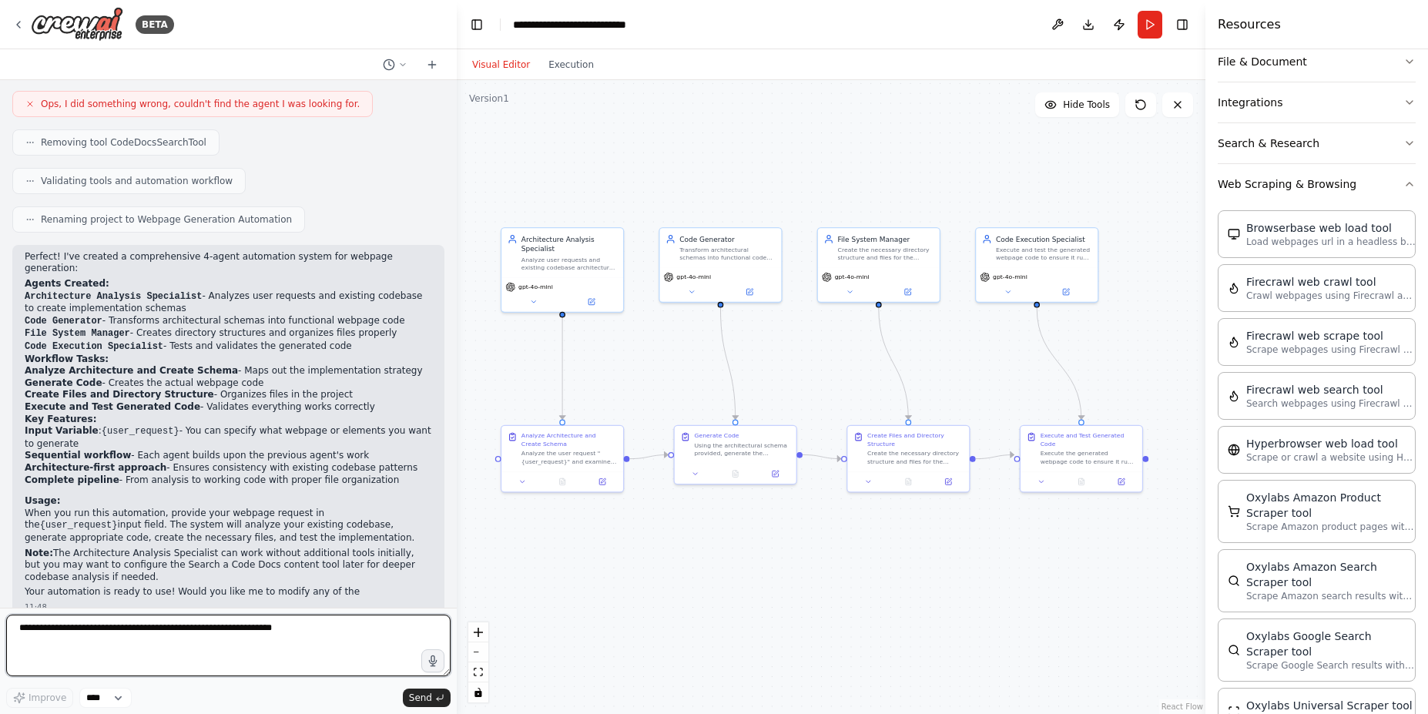
scroll to position [1403, 0]
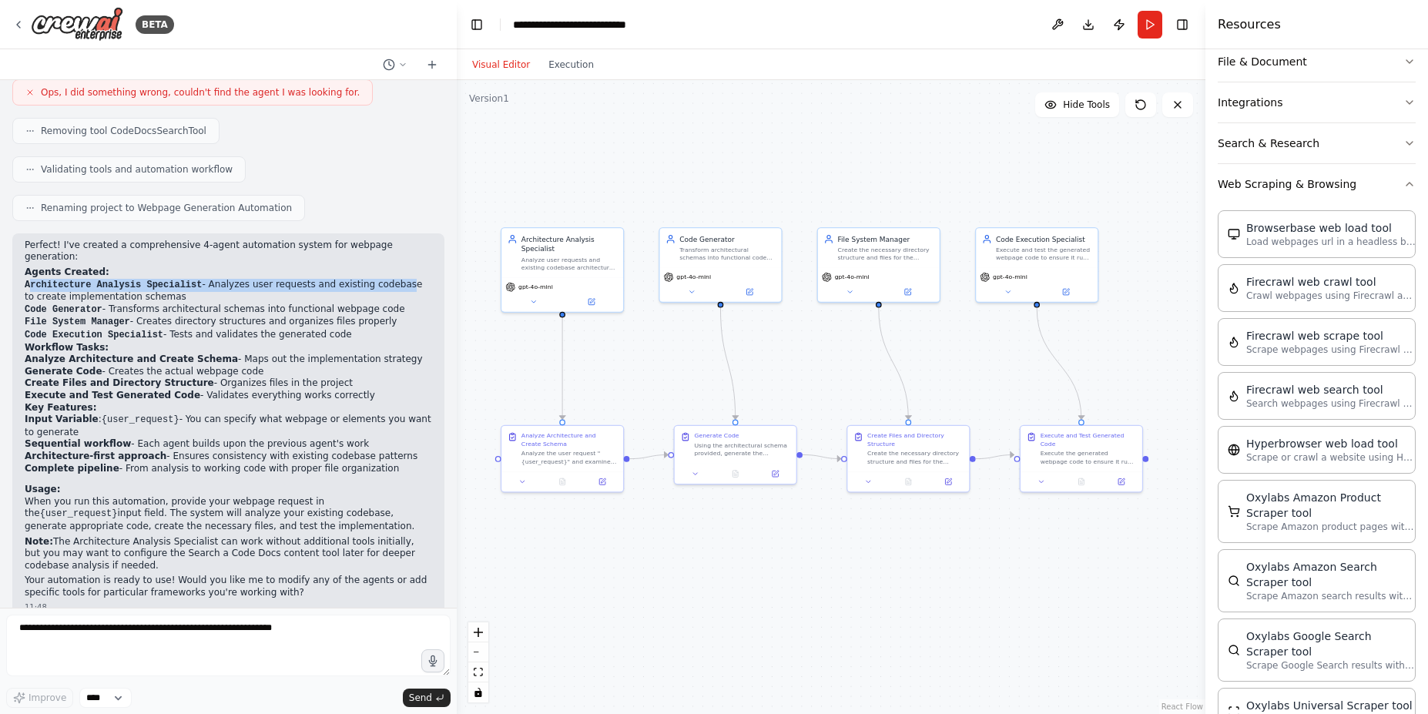
drag, startPoint x: 31, startPoint y: 263, endPoint x: 387, endPoint y: 261, distance: 356.7
click at [387, 279] on li "Architecture Analysis Specialist - Analyzes user requests and existing codebase…" at bounding box center [229, 291] width 408 height 25
drag, startPoint x: 233, startPoint y: 319, endPoint x: 324, endPoint y: 308, distance: 91.5
click at [324, 308] on div "Perfect! I've created a comprehensive 4-agent automation system for webpage gen…" at bounding box center [229, 420] width 408 height 360
click at [327, 342] on h2 "Workflow Tasks:" at bounding box center [229, 348] width 408 height 12
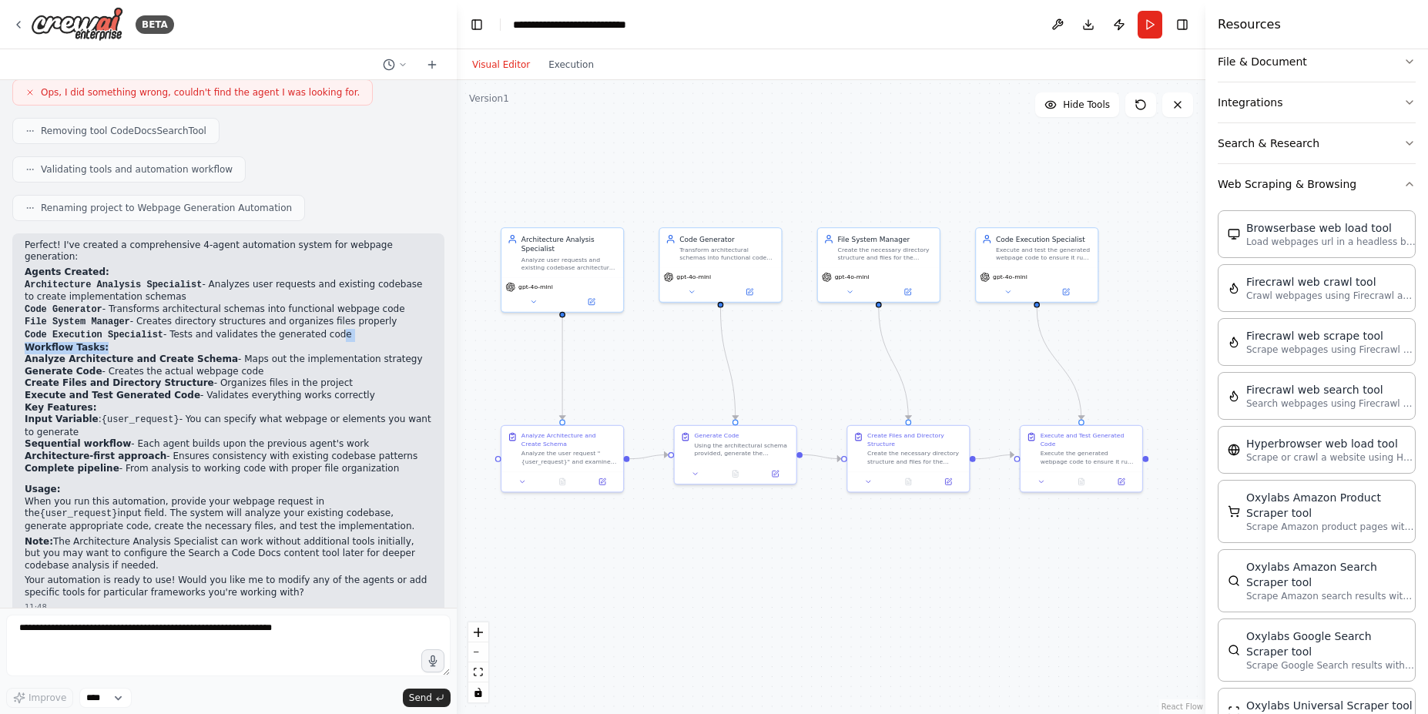
click at [327, 342] on h2 "Workflow Tasks:" at bounding box center [229, 348] width 408 height 12
click at [480, 632] on icon "zoom in" at bounding box center [478, 632] width 9 height 9
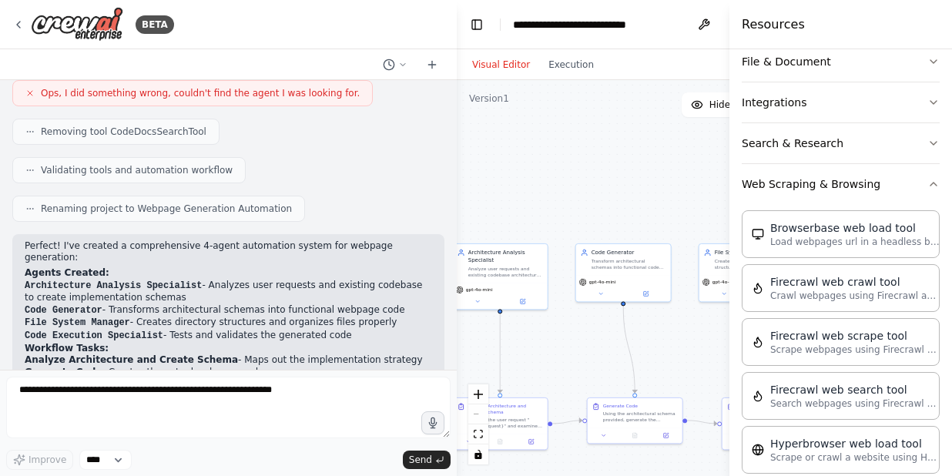
scroll to position [277, 0]
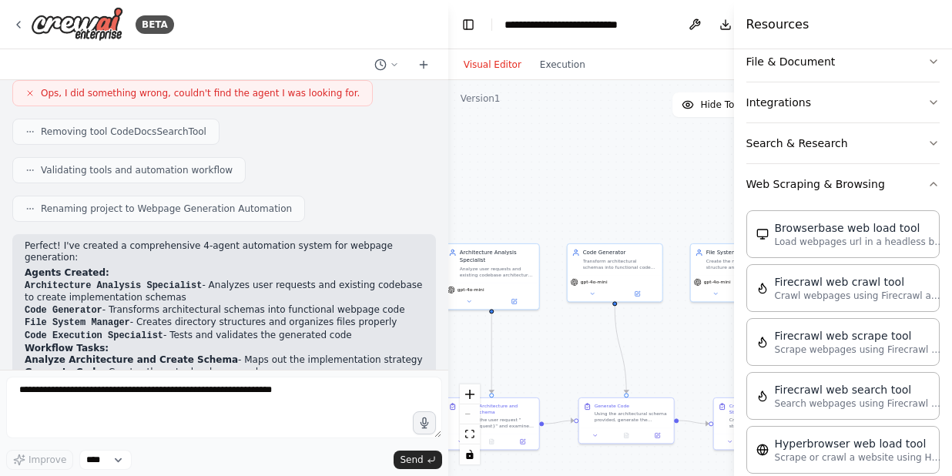
click at [759, 27] on h4 "Resources" at bounding box center [777, 24] width 63 height 18
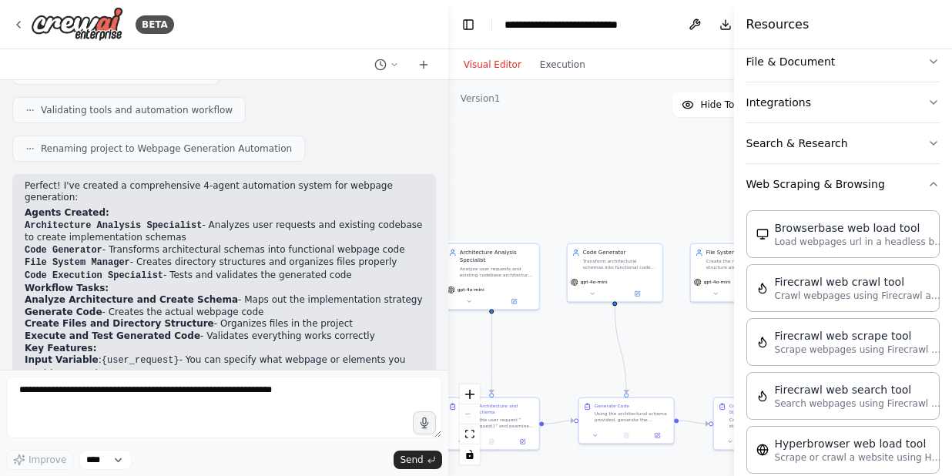
scroll to position [1494, 0]
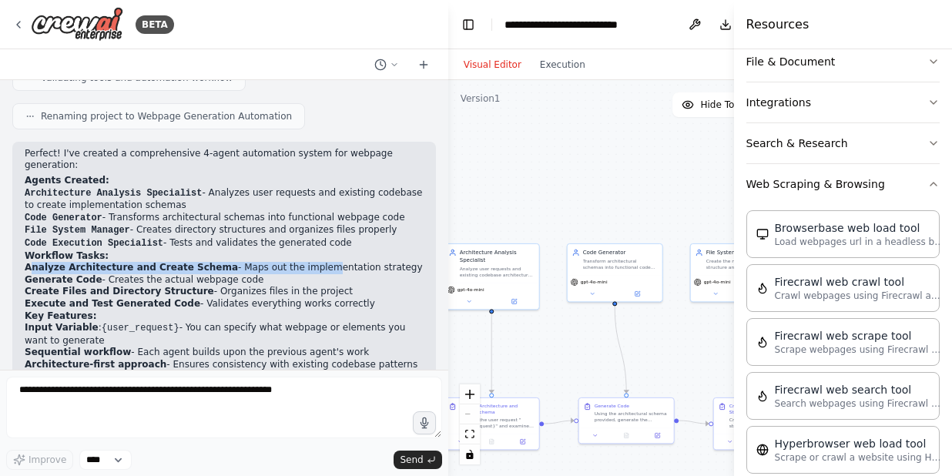
drag, startPoint x: 33, startPoint y: 232, endPoint x: 292, endPoint y: 238, distance: 258.9
click at [292, 262] on li "Analyze Architecture and Create Schema - Maps out the implementation strategy" at bounding box center [224, 268] width 399 height 12
click at [353, 286] on li "Create Files and Directory Structure - Organizes files in the project" at bounding box center [224, 292] width 399 height 12
drag, startPoint x: 282, startPoint y: 291, endPoint x: 391, endPoint y: 299, distance: 108.9
click at [391, 322] on li "Input Variable : {user_request} - You can specify what webpage or elements you …" at bounding box center [224, 334] width 399 height 25
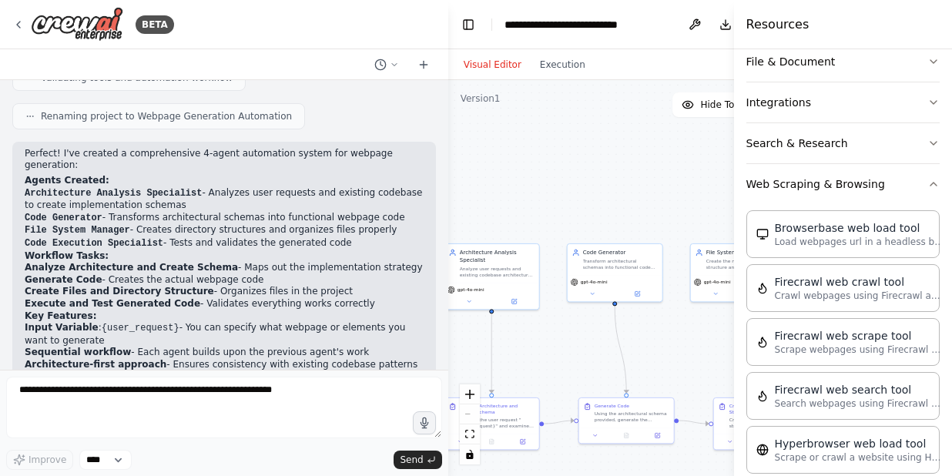
click at [377, 347] on li "Sequential workflow - Each agent builds upon the previous agent's work" at bounding box center [224, 353] width 399 height 12
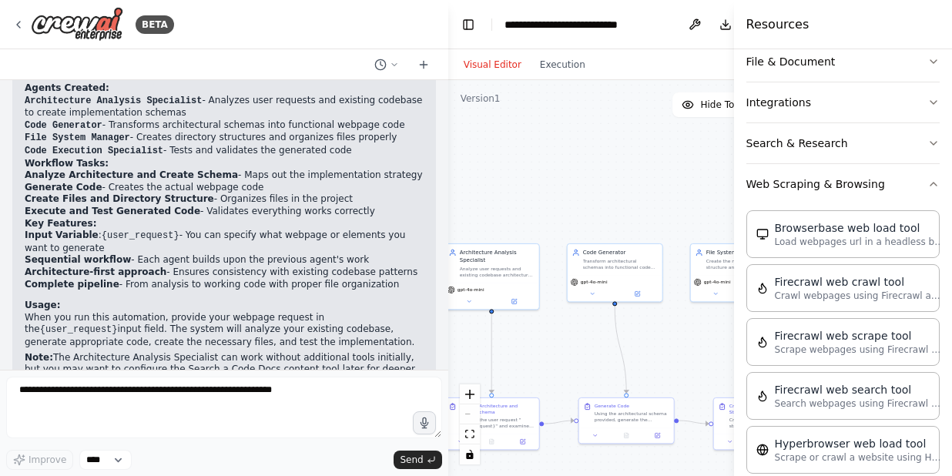
scroll to position [1629, 0]
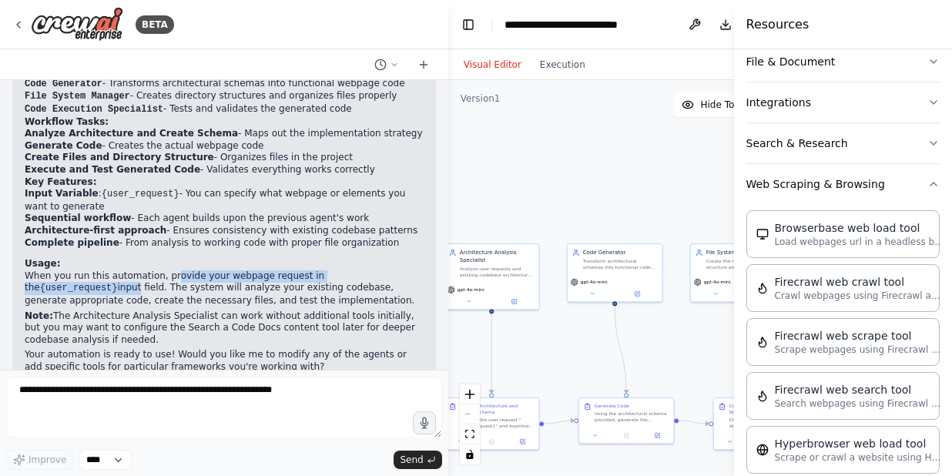
drag, startPoint x: 163, startPoint y: 236, endPoint x: 408, endPoint y: 239, distance: 245.8
click at [408, 270] on p "When you run this automation, provide your webpage request in the {user_request…" at bounding box center [224, 288] width 399 height 37
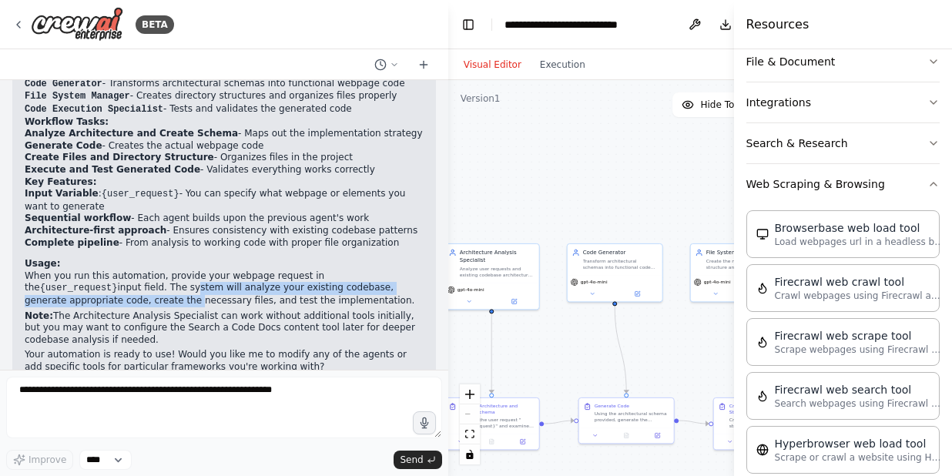
drag, startPoint x: 68, startPoint y: 256, endPoint x: 404, endPoint y: 250, distance: 335.9
click at [406, 270] on p "When you run this automation, provide your webpage request in the {user_request…" at bounding box center [224, 288] width 399 height 37
drag, startPoint x: 78, startPoint y: 271, endPoint x: 218, endPoint y: 266, distance: 140.3
click at [217, 266] on div "Perfect! I've created a comprehensive 4-agent automation system for webpage gen…" at bounding box center [224, 194] width 399 height 360
click at [223, 270] on p "When you run this automation, provide your webpage request in the {user_request…" at bounding box center [224, 288] width 399 height 37
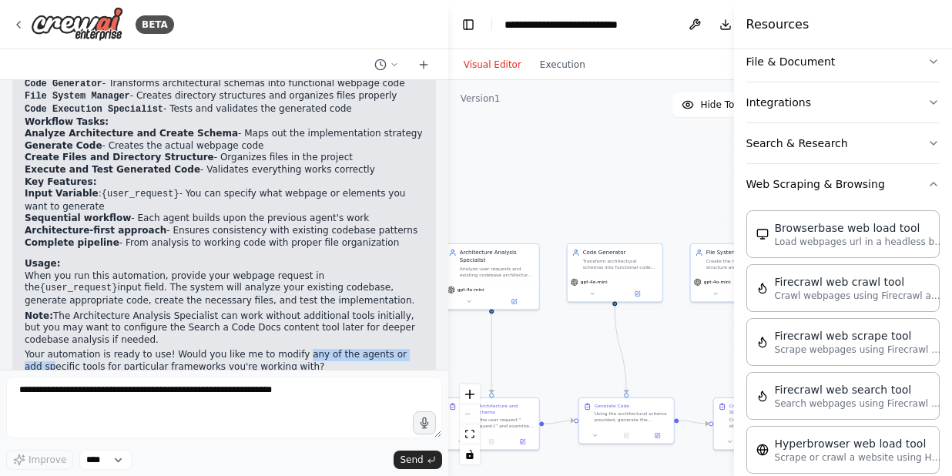
drag, startPoint x: 282, startPoint y: 316, endPoint x: 396, endPoint y: 324, distance: 114.3
click at [395, 349] on p "Your automation is ready to use! Would you like me to modify any of the agents …" at bounding box center [224, 361] width 399 height 24
drag, startPoint x: 82, startPoint y: 329, endPoint x: 283, endPoint y: 340, distance: 202.2
click at [242, 349] on p "Your automation is ready to use! Would you like me to modify any of the agents …" at bounding box center [224, 361] width 399 height 24
click at [289, 376] on div "11:48" at bounding box center [224, 382] width 399 height 12
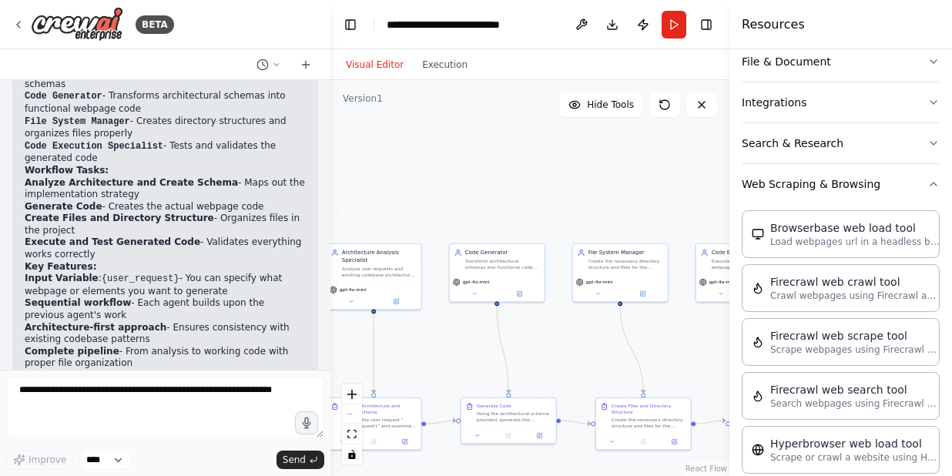
scroll to position [1833, 0]
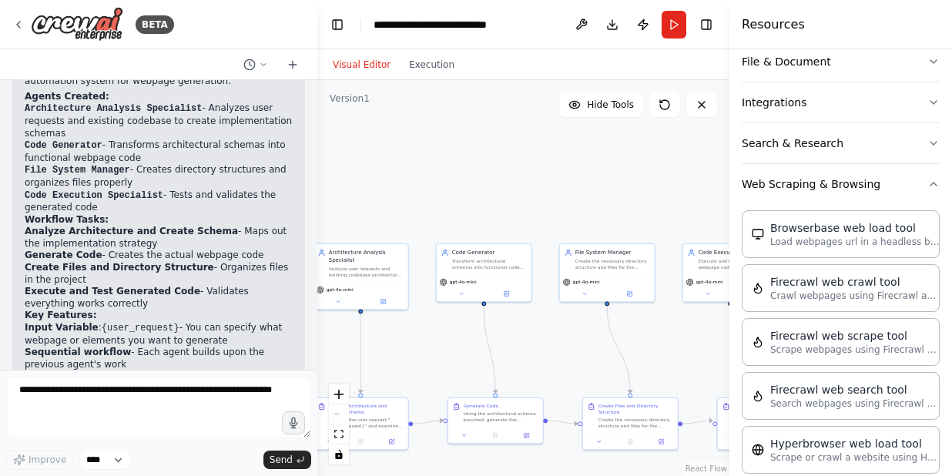
drag, startPoint x: 446, startPoint y: 216, endPoint x: 317, endPoint y: 213, distance: 128.7
click at [317, 213] on div "BETA Hello! I'm the CrewAI assistant. What kind of automation do you want to bu…" at bounding box center [476, 238] width 952 height 476
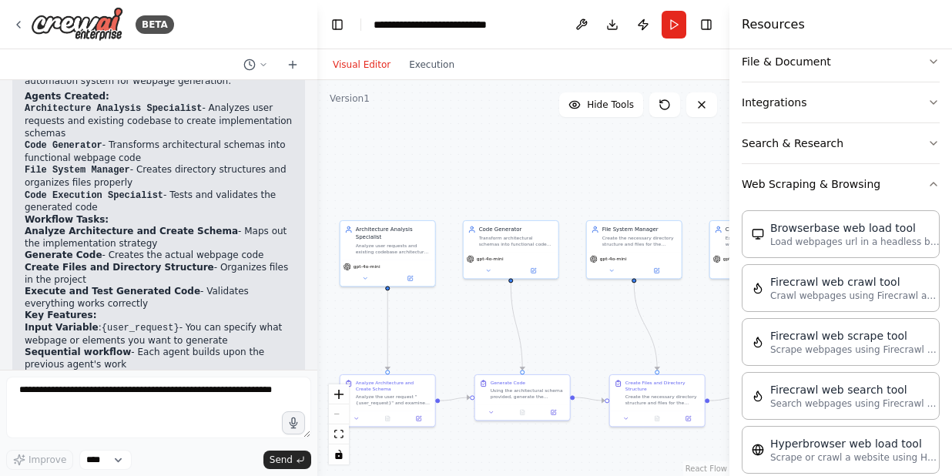
drag, startPoint x: 449, startPoint y: 351, endPoint x: 462, endPoint y: 337, distance: 19.1
click at [462, 337] on div ".deletable-edge-delete-btn { width: 20px; height: 20px; border: 0px solid #ffff…" at bounding box center [523, 278] width 412 height 396
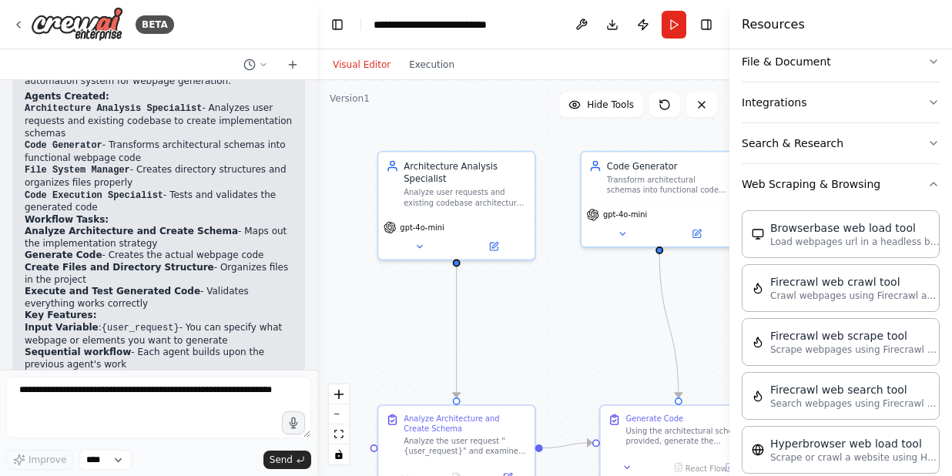
drag, startPoint x: 435, startPoint y: 314, endPoint x: 538, endPoint y: 283, distance: 106.8
click at [556, 319] on div ".deletable-edge-delete-btn { width: 20px; height: 20px; border: 0px solid #ffff…" at bounding box center [523, 278] width 412 height 396
click at [421, 185] on div "Analyze user requests and existing codebase architecture to create a well-struc…" at bounding box center [465, 195] width 123 height 20
click at [414, 244] on button at bounding box center [420, 243] width 72 height 15
click at [425, 244] on button at bounding box center [420, 243] width 72 height 15
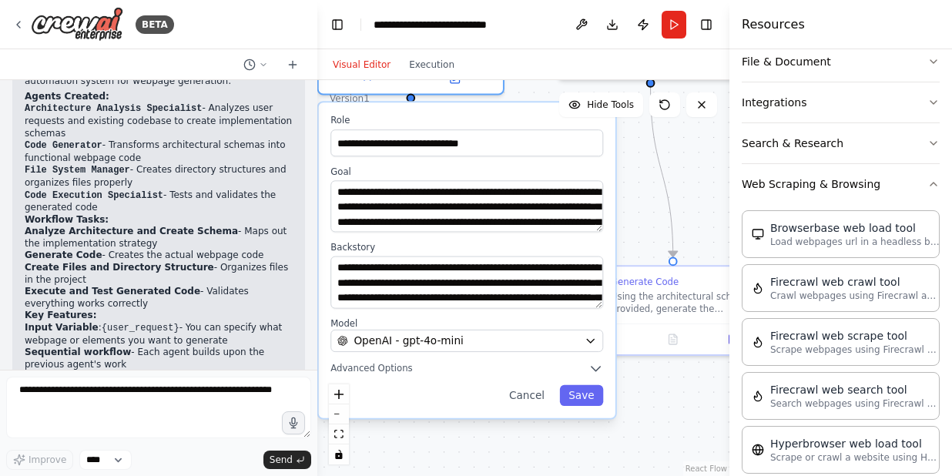
drag, startPoint x: 554, startPoint y: 185, endPoint x: 528, endPoint y: 49, distance: 138.7
click at [528, 49] on div "Visual Editor Execution Version 1 Hide Tools .deletable-edge-delete-btn { width…" at bounding box center [523, 262] width 412 height 427
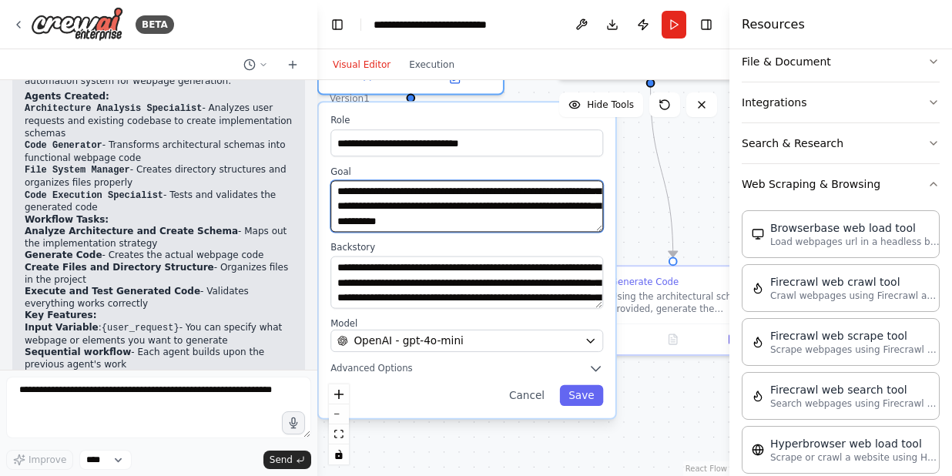
scroll to position [0, 0]
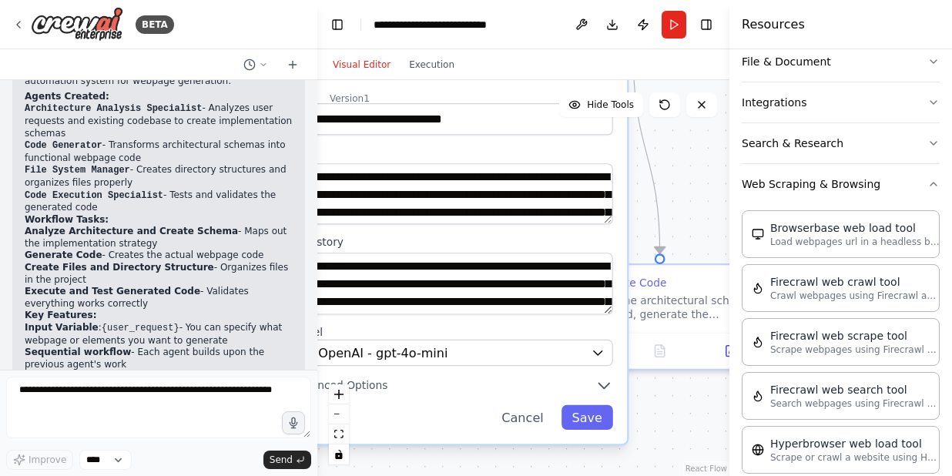
drag, startPoint x: 553, startPoint y: 244, endPoint x: 589, endPoint y: 247, distance: 35.6
click at [592, 247] on label "Backstory" at bounding box center [452, 243] width 322 height 14
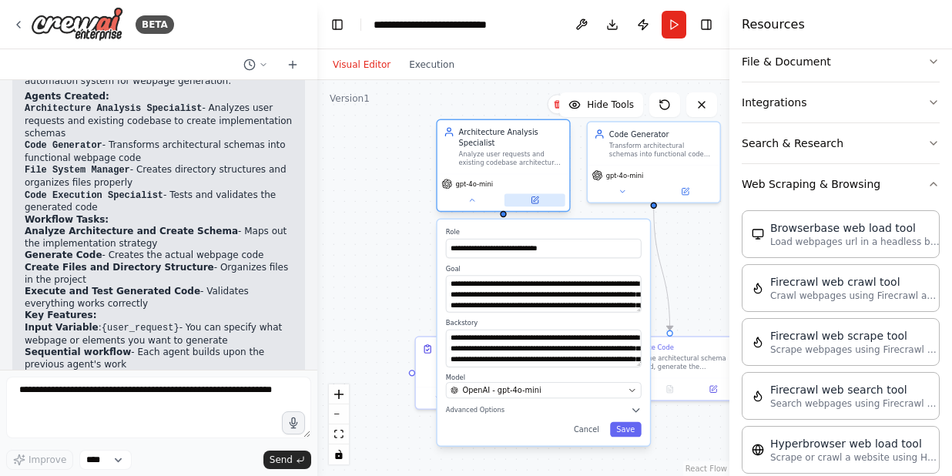
drag, startPoint x: 669, startPoint y: 175, endPoint x: 547, endPoint y: 202, distance: 124.7
click at [673, 260] on div ".deletable-edge-delete-btn { width: 20px; height: 20px; border: 0px solid #ffff…" at bounding box center [523, 278] width 412 height 396
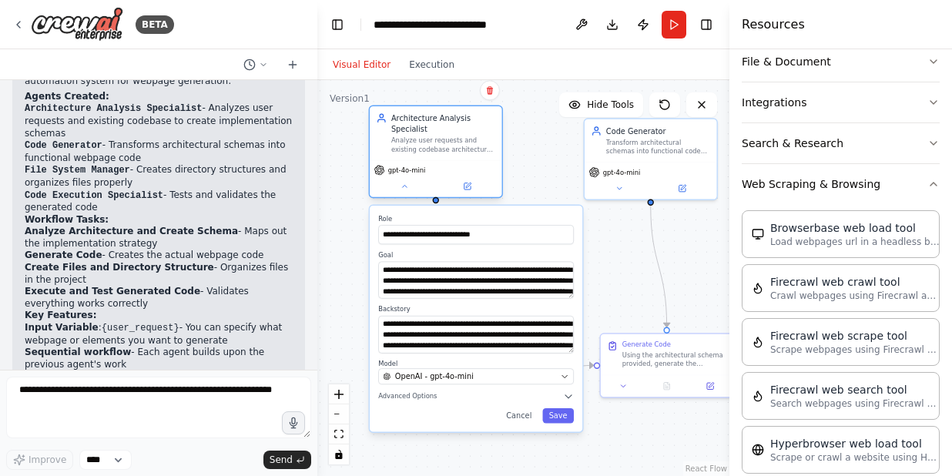
drag, startPoint x: 498, startPoint y: 163, endPoint x: 437, endPoint y: 153, distance: 61.7
click at [437, 153] on div "Analyze user requests and existing codebase architecture to create a well-struc…" at bounding box center [443, 144] width 104 height 17
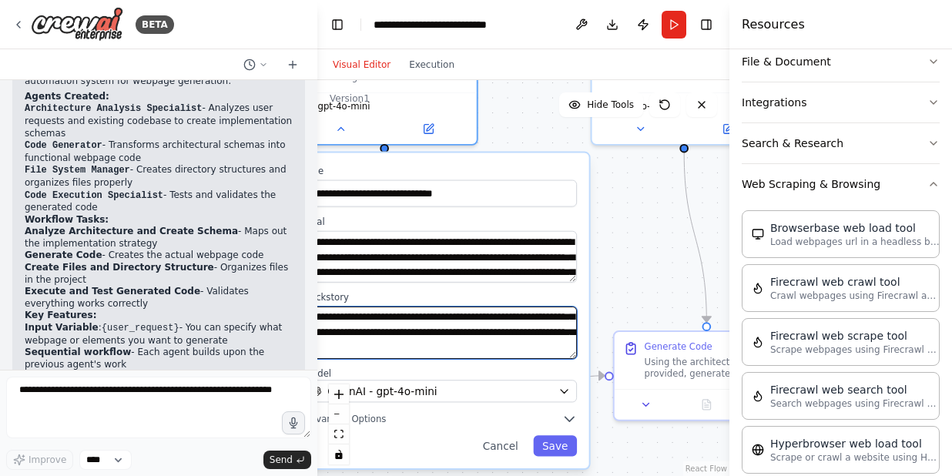
scroll to position [108, 0]
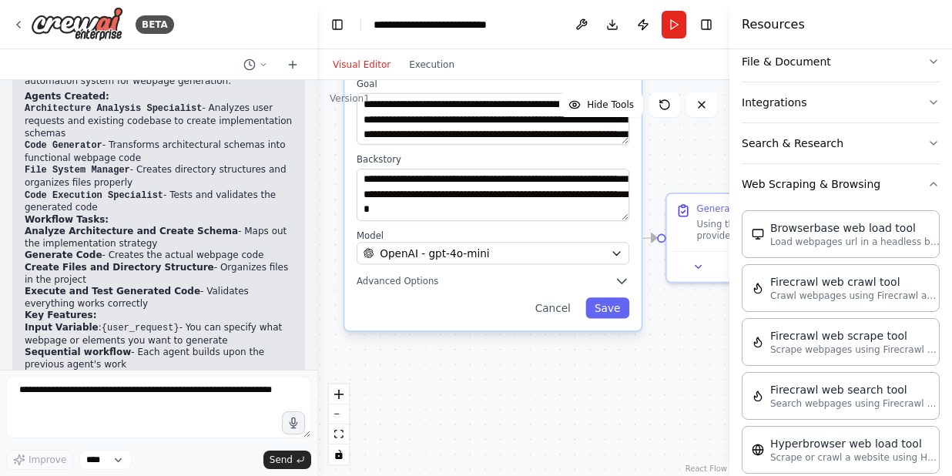
drag, startPoint x: 636, startPoint y: 287, endPoint x: 703, endPoint y: 164, distance: 139.3
click at [703, 164] on div ".deletable-edge-delete-btn { width: 20px; height: 20px; border: 0px solid #ffff…" at bounding box center [523, 278] width 412 height 396
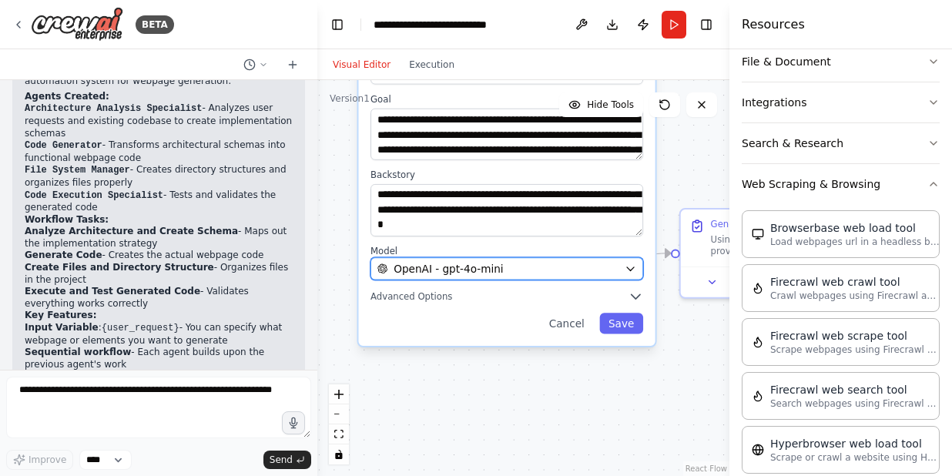
click at [632, 269] on icon "button" at bounding box center [631, 269] width 12 height 12
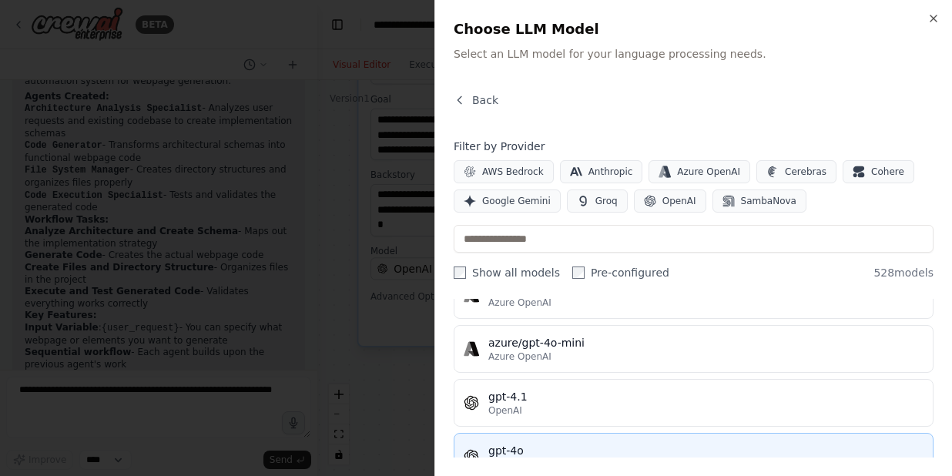
scroll to position [0, 0]
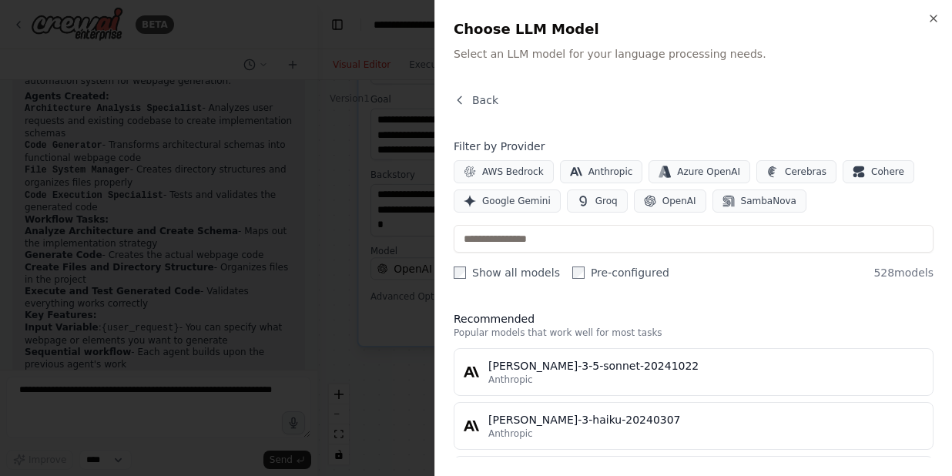
click at [340, 348] on div at bounding box center [476, 238] width 952 height 476
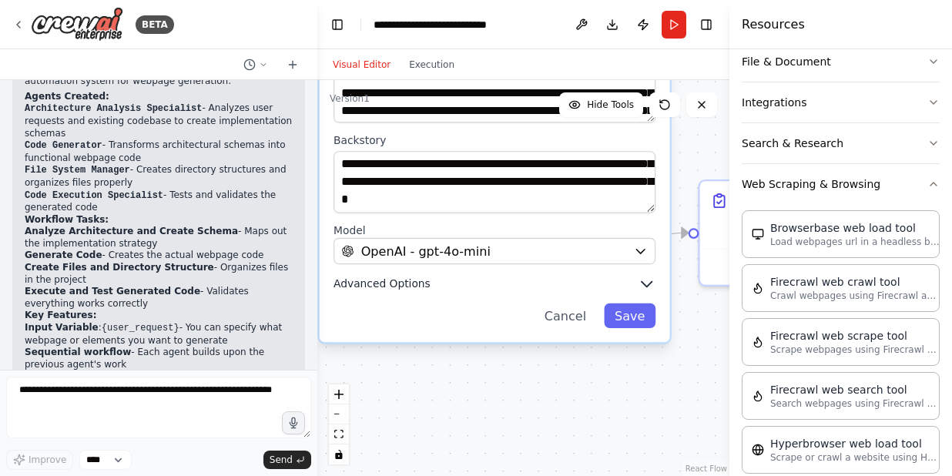
click at [648, 287] on icon "button" at bounding box center [647, 284] width 18 height 18
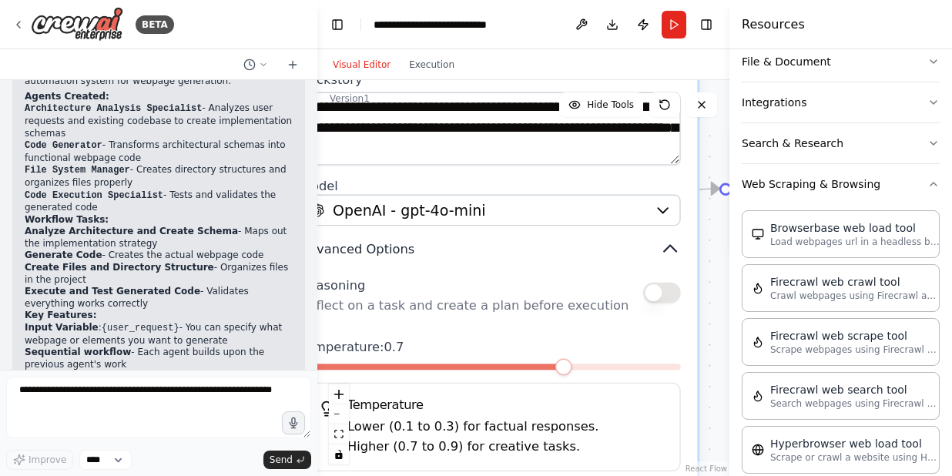
click at [673, 252] on icon "button" at bounding box center [670, 248] width 21 height 21
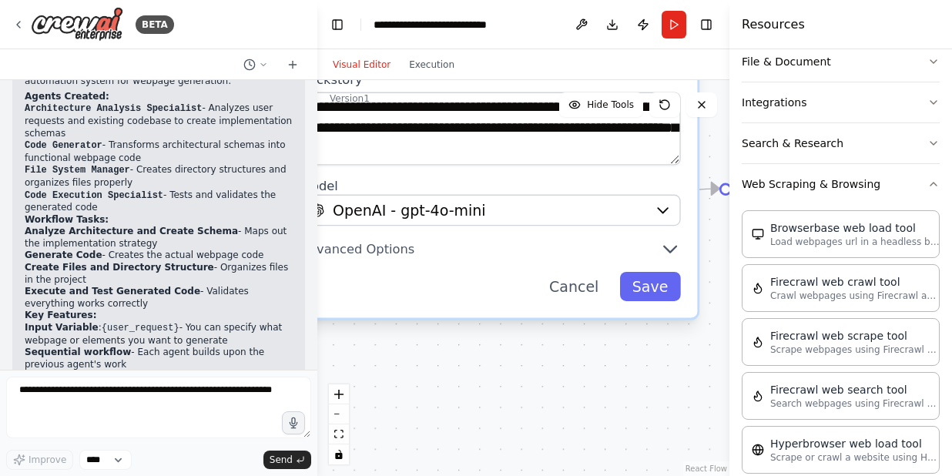
click at [713, 265] on div ".deletable-edge-delete-btn { width: 20px; height: 20px; border: 0px solid #ffff…" at bounding box center [523, 278] width 412 height 396
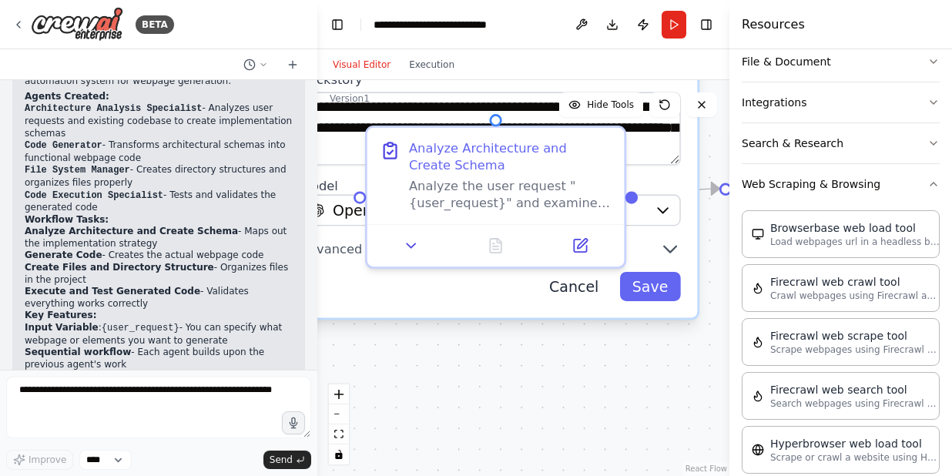
click at [579, 292] on button "Cancel" at bounding box center [574, 285] width 75 height 29
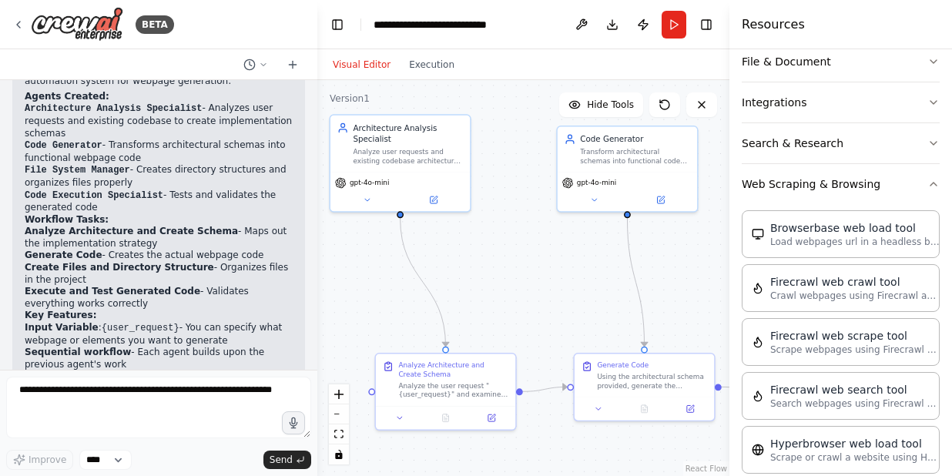
drag, startPoint x: 632, startPoint y: 162, endPoint x: 542, endPoint y: 310, distance: 173.6
click at [541, 310] on div ".deletable-edge-delete-btn { width: 20px; height: 20px; border: 0px solid #ffff…" at bounding box center [523, 278] width 412 height 396
click at [408, 418] on button at bounding box center [400, 417] width 39 height 14
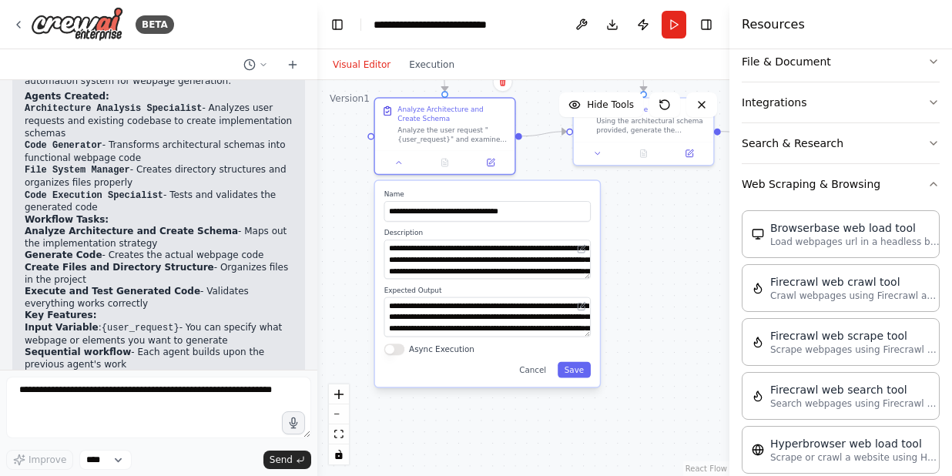
drag, startPoint x: 622, startPoint y: 446, endPoint x: 657, endPoint y: 203, distance: 245.1
click at [657, 203] on div ".deletable-edge-delete-btn { width: 20px; height: 20px; border: 0px solid #ffff…" at bounding box center [523, 278] width 412 height 396
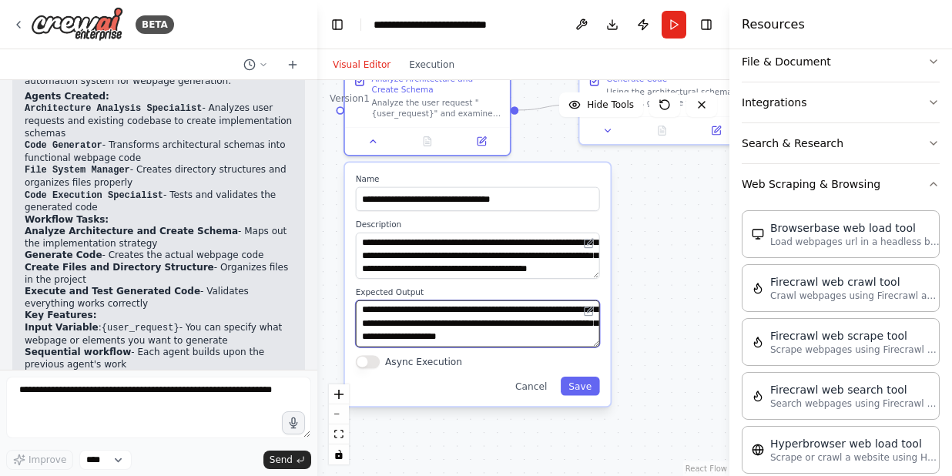
scroll to position [62, 0]
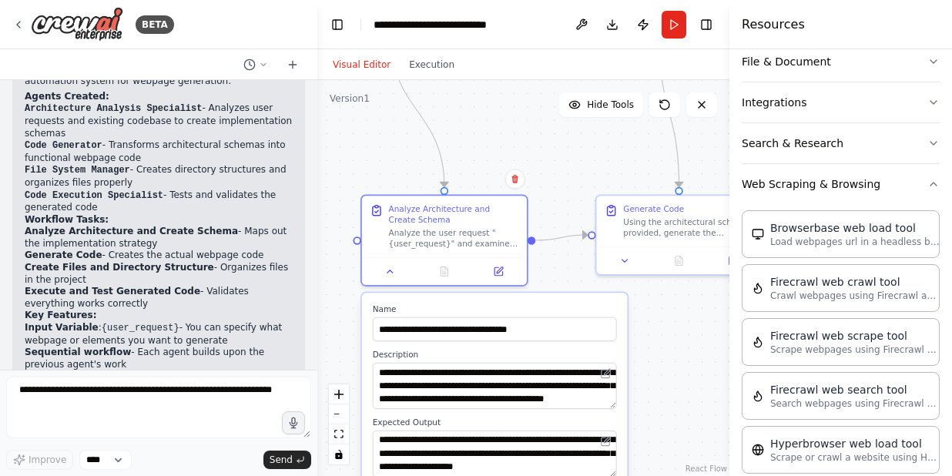
drag, startPoint x: 658, startPoint y: 205, endPoint x: 673, endPoint y: 333, distance: 128.8
click at [675, 335] on div ".deletable-edge-delete-btn { width: 20px; height: 20px; border: 0px solid #ffff…" at bounding box center [523, 278] width 412 height 396
click at [167, 463] on div "Improve **** Send" at bounding box center [158, 460] width 305 height 20
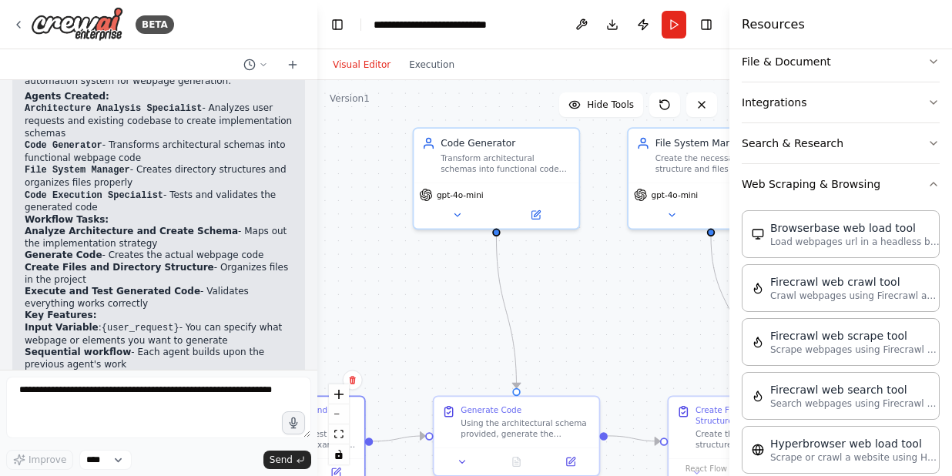
drag, startPoint x: 556, startPoint y: 150, endPoint x: 394, endPoint y: 351, distance: 258.5
click at [394, 351] on div ".deletable-edge-delete-btn { width: 20px; height: 20px; border: 0px solid #ffff…" at bounding box center [523, 278] width 412 height 396
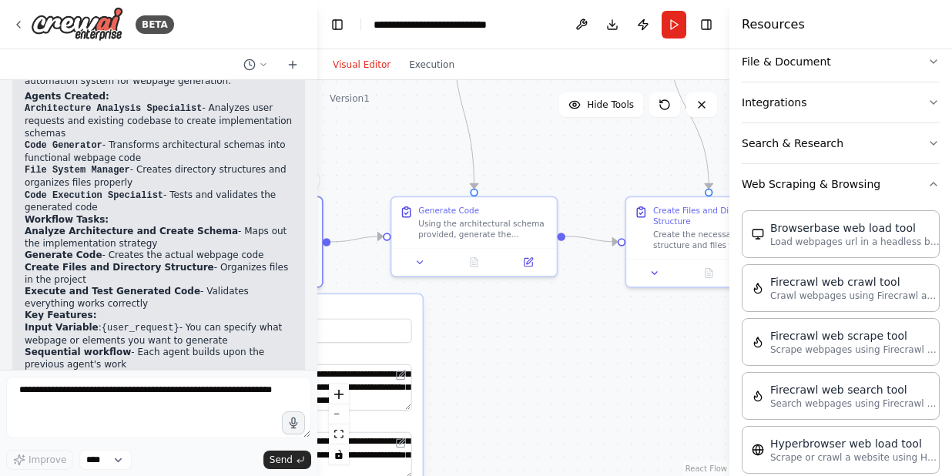
drag, startPoint x: 435, startPoint y: 340, endPoint x: 394, endPoint y: 148, distance: 197.0
click at [394, 148] on div ".deletable-edge-delete-btn { width: 20px; height: 20px; border: 0px solid #ffff…" at bounding box center [523, 278] width 412 height 396
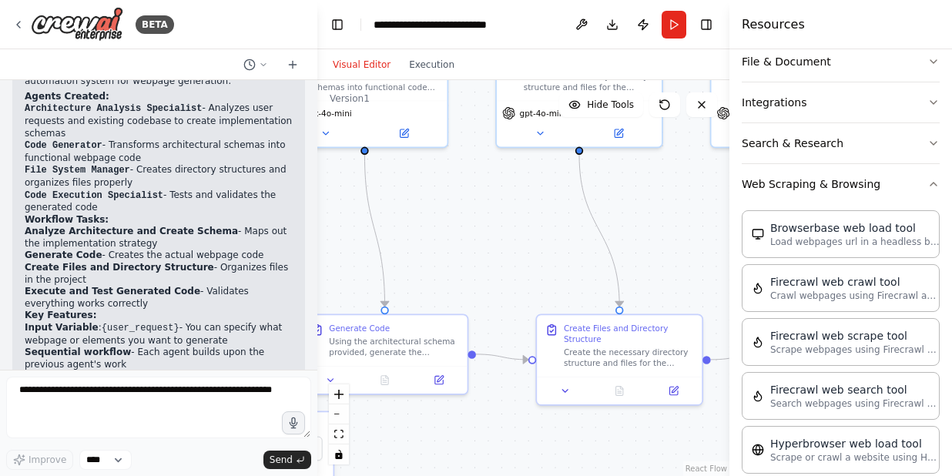
drag, startPoint x: 618, startPoint y: 343, endPoint x: 528, endPoint y: 461, distance: 147.9
click at [528, 461] on div ".deletable-edge-delete-btn { width: 20px; height: 20px; border: 0px solid #ffff…" at bounding box center [523, 278] width 412 height 396
click at [563, 389] on icon at bounding box center [565, 388] width 11 height 11
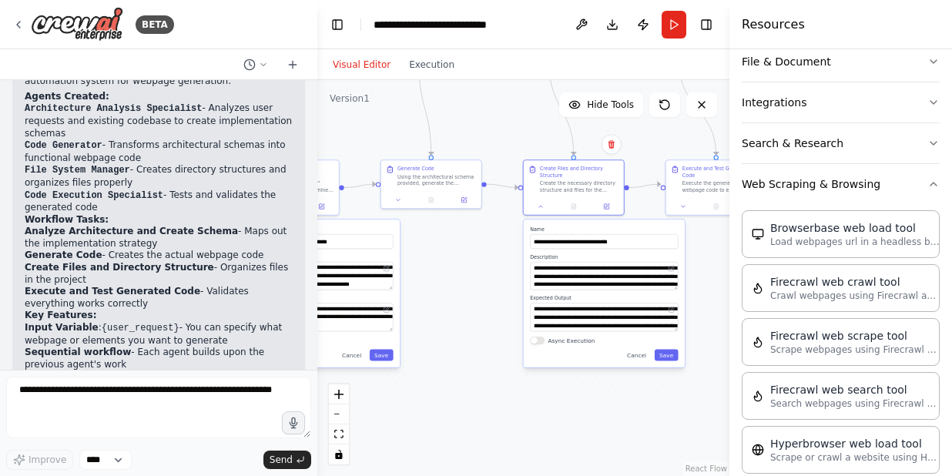
drag, startPoint x: 689, startPoint y: 294, endPoint x: 646, endPoint y: 122, distance: 177.9
click at [646, 122] on div ".deletable-edge-delete-btn { width: 20px; height: 20px; border: 0px solid #ffff…" at bounding box center [523, 278] width 412 height 396
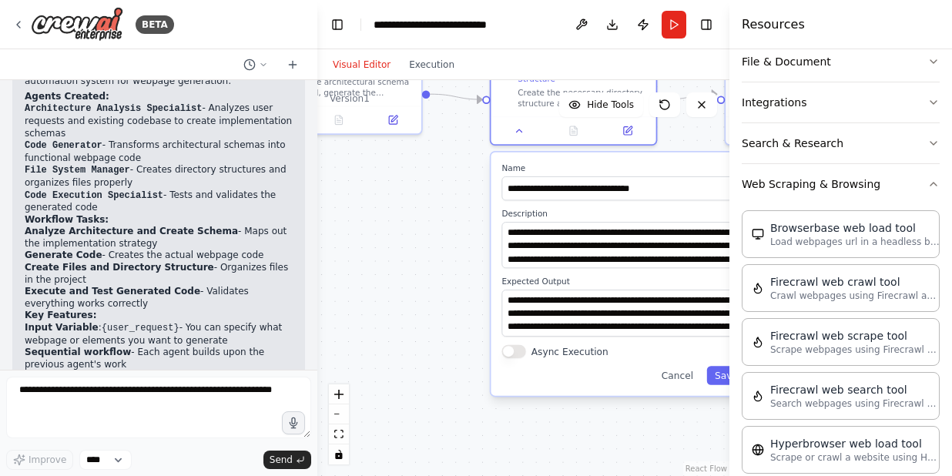
click at [619, 428] on div ".deletable-edge-delete-btn { width: 20px; height: 20px; border: 0px solid #ffff…" at bounding box center [523, 278] width 412 height 396
click at [441, 204] on div ".deletable-edge-delete-btn { width: 20px; height: 20px; border: 0px solid #ffff…" at bounding box center [523, 278] width 412 height 396
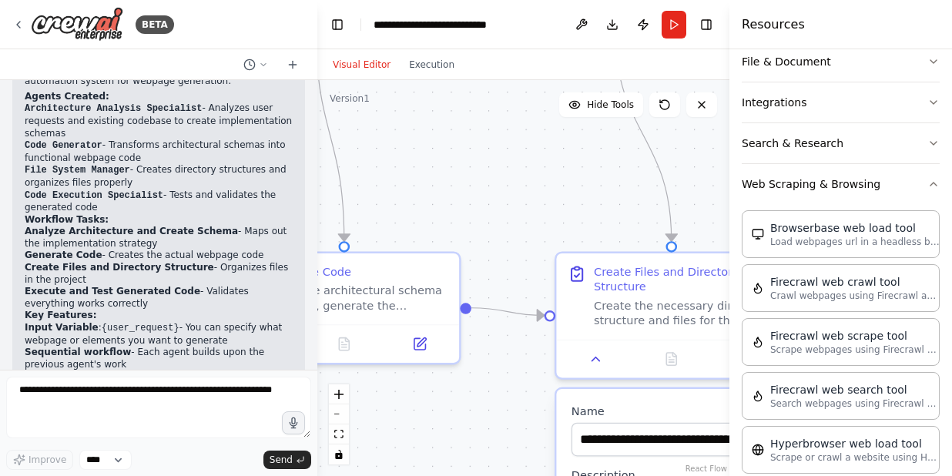
drag, startPoint x: 440, startPoint y: 210, endPoint x: 487, endPoint y: 475, distance: 269.9
click at [487, 475] on div ".deletable-edge-delete-btn { width: 20px; height: 20px; border: 0px solid #ffff…" at bounding box center [523, 278] width 412 height 396
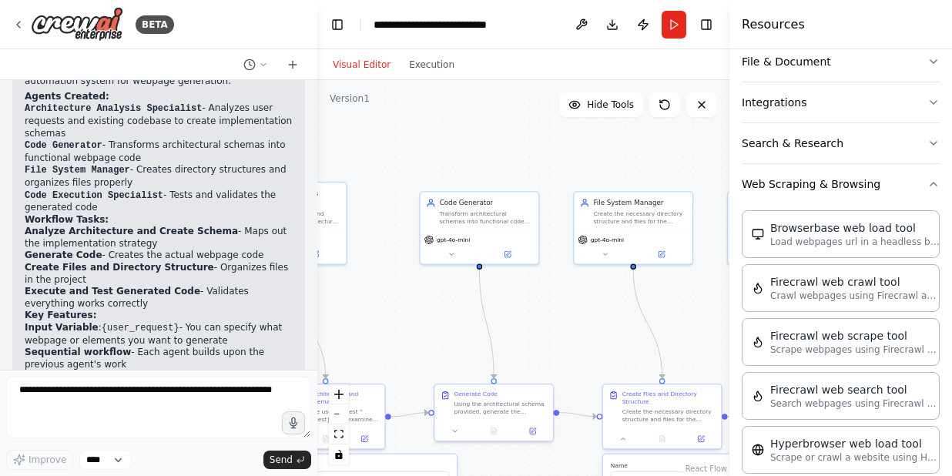
drag, startPoint x: 473, startPoint y: 174, endPoint x: 550, endPoint y: 317, distance: 162.7
click at [550, 317] on div ".deletable-edge-delete-btn { width: 20px; height: 20px; border: 0px solid #ffff…" at bounding box center [523, 278] width 412 height 396
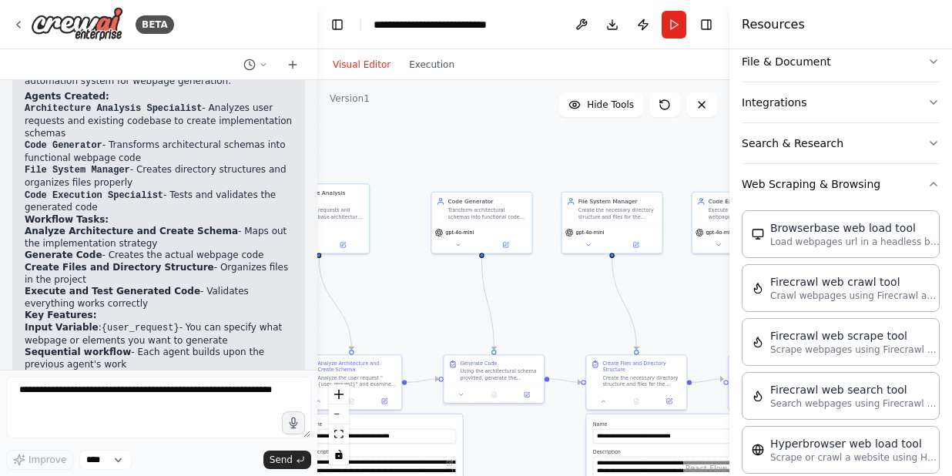
drag, startPoint x: 561, startPoint y: 335, endPoint x: 549, endPoint y: 287, distance: 49.1
click at [549, 287] on div ".deletable-edge-delete-btn { width: 20px; height: 20px; border: 0px solid #ffff…" at bounding box center [523, 278] width 412 height 396
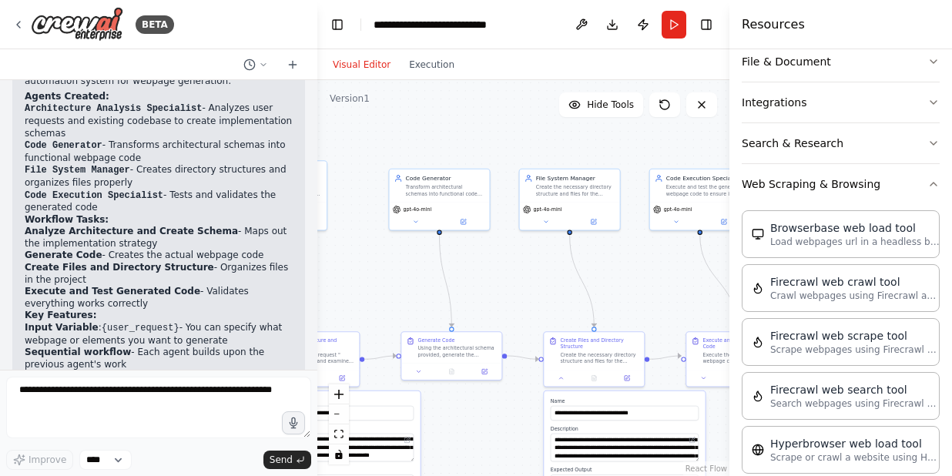
drag, startPoint x: 555, startPoint y: 284, endPoint x: 457, endPoint y: 291, distance: 98.1
click at [457, 291] on div ".deletable-edge-delete-btn { width: 20px; height: 20px; border: 0px solid #ffff…" at bounding box center [523, 278] width 412 height 396
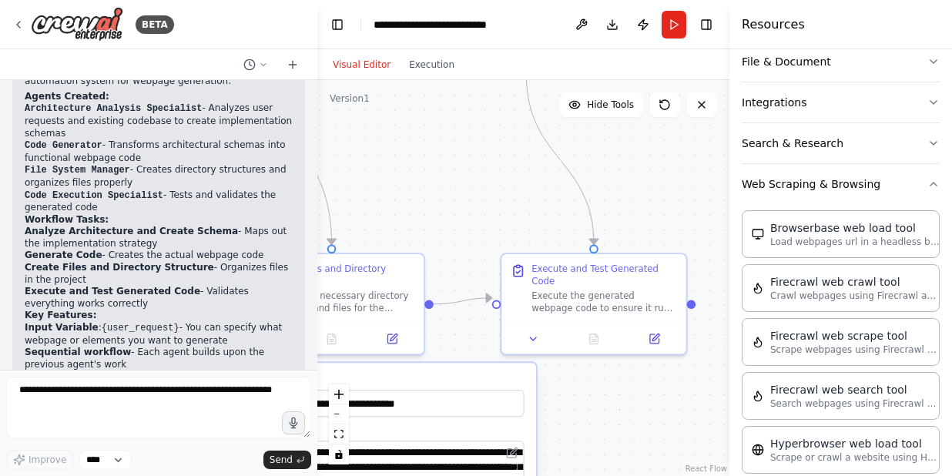
drag, startPoint x: 584, startPoint y: 260, endPoint x: 528, endPoint y: 233, distance: 62.0
click at [497, 203] on div ".deletable-edge-delete-btn { width: 20px; height: 20px; border: 0px solid #ffff…" at bounding box center [523, 278] width 412 height 396
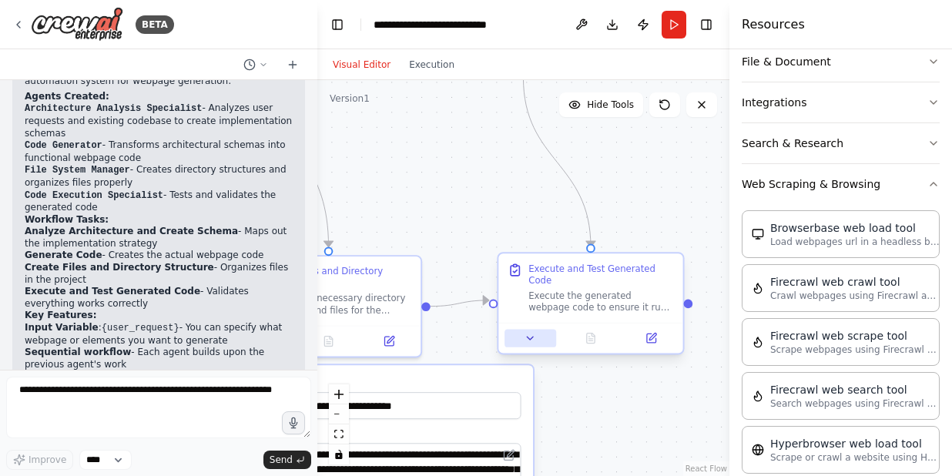
click at [529, 330] on button at bounding box center [531, 338] width 52 height 18
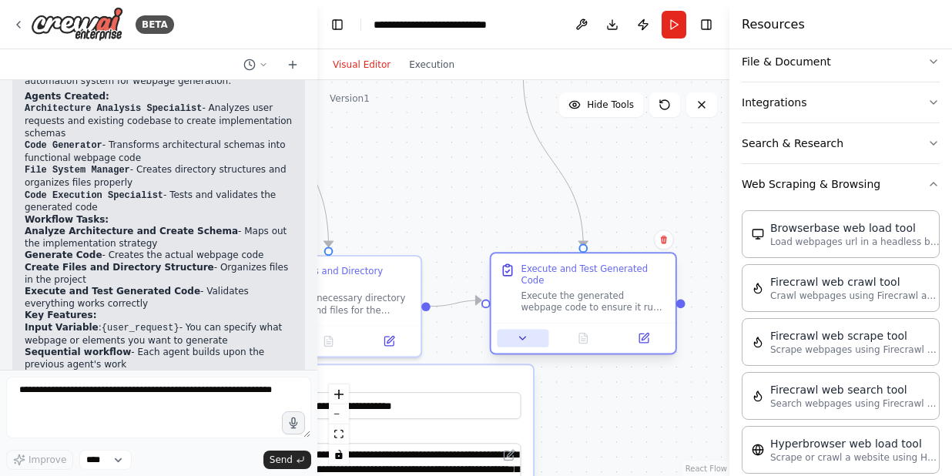
click at [528, 336] on div at bounding box center [583, 338] width 184 height 31
click at [526, 332] on icon at bounding box center [523, 338] width 12 height 12
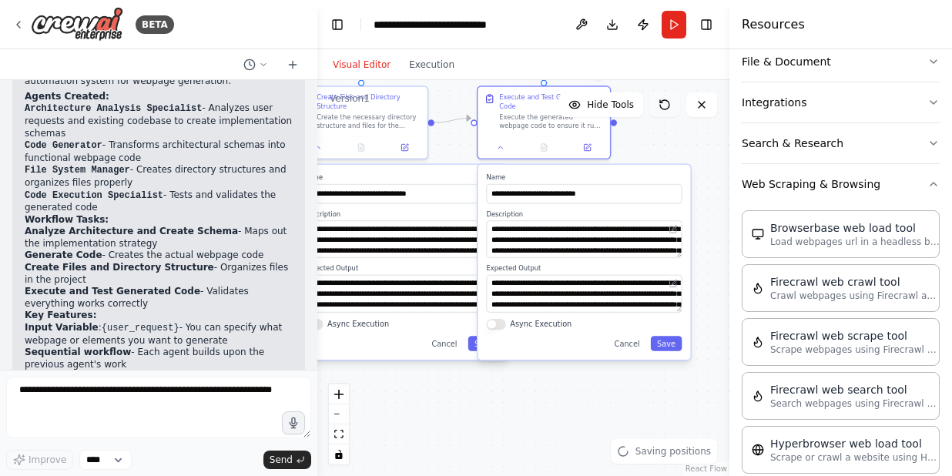
drag, startPoint x: 688, startPoint y: 283, endPoint x: 663, endPoint y: 112, distance: 172.8
click at [663, 112] on div "Version 1 Hide Tools .deletable-edge-delete-btn { width: 20px; height: 20px; bo…" at bounding box center [523, 278] width 412 height 396
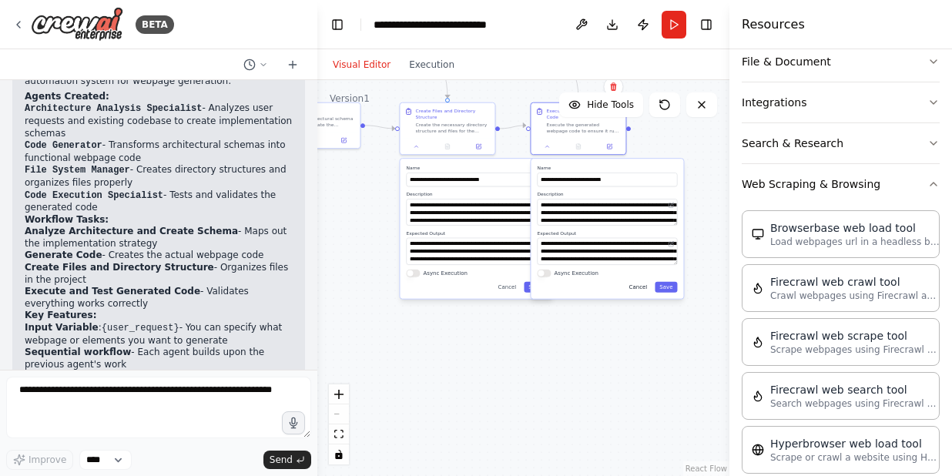
click at [637, 282] on button "Cancel" at bounding box center [639, 287] width 28 height 11
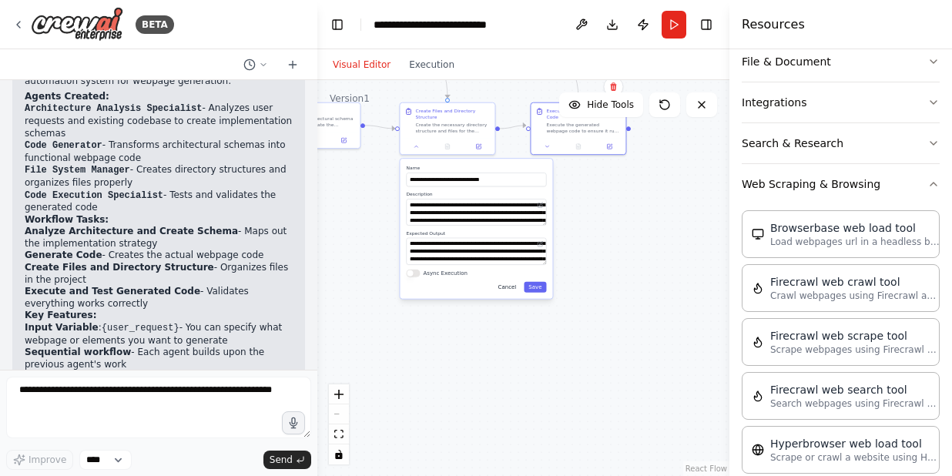
click at [510, 287] on button "Cancel" at bounding box center [508, 287] width 28 height 11
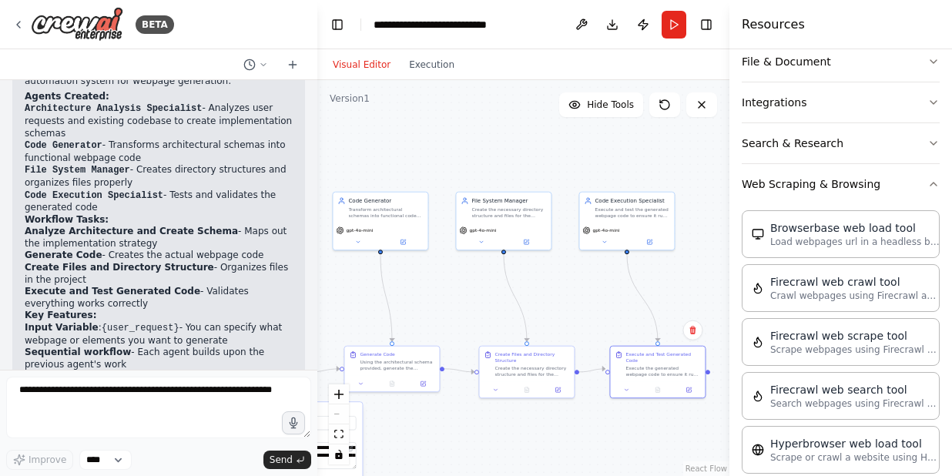
drag, startPoint x: 598, startPoint y: 210, endPoint x: 661, endPoint y: 421, distance: 219.6
click at [675, 451] on div ".deletable-edge-delete-btn { width: 20px; height: 20px; border: 0px solid #ffff…" at bounding box center [523, 278] width 412 height 396
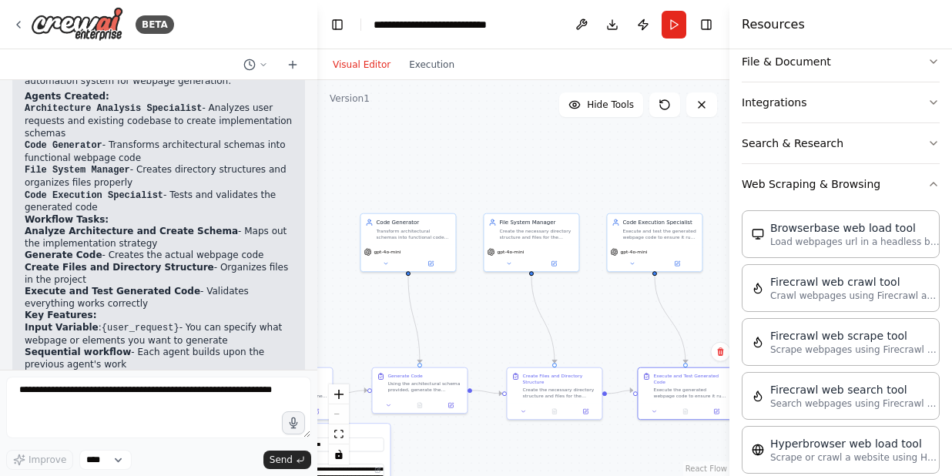
drag, startPoint x: 577, startPoint y: 286, endPoint x: 608, endPoint y: 310, distance: 39.0
click at [608, 310] on div ".deletable-edge-delete-btn { width: 20px; height: 20px; border: 0px solid #ffff…" at bounding box center [523, 278] width 412 height 396
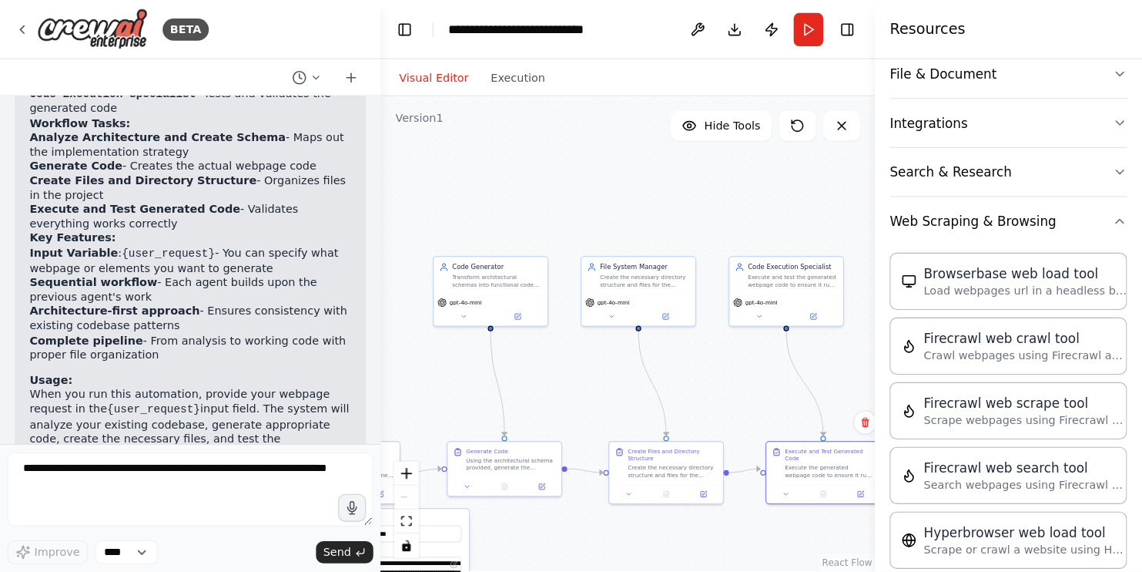
scroll to position [1954, 0]
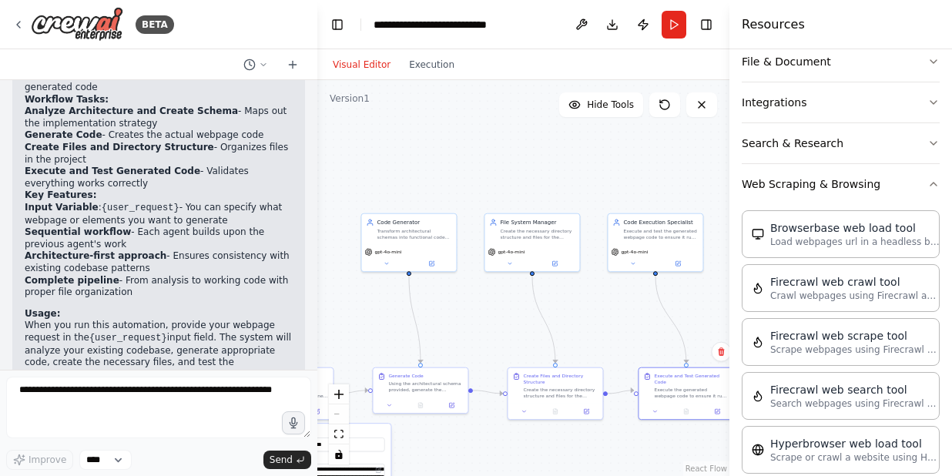
click at [47, 384] on p "Note: The Architecture Analysis Specialist can work without additional tools in…" at bounding box center [159, 408] width 268 height 48
drag, startPoint x: 45, startPoint y: 305, endPoint x: 156, endPoint y: 300, distance: 111.8
click at [153, 296] on div "Perfect! I've created a comprehensive 4-agent automation system for webpage gen…" at bounding box center [159, 208] width 268 height 528
click at [169, 435] on p "Your automation is ready to use! Would you like me to modify any of the agents …" at bounding box center [159, 453] width 268 height 36
drag, startPoint x: 49, startPoint y: 279, endPoint x: 122, endPoint y: 283, distance: 73.3
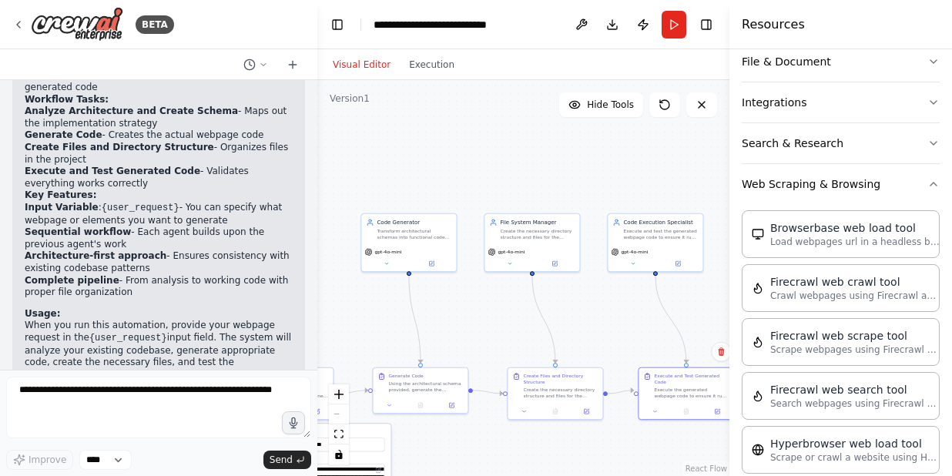
click at [122, 384] on p "Note: The Architecture Analysis Specialist can work without additional tools in…" at bounding box center [159, 408] width 268 height 48
click at [149, 384] on p "Note: The Architecture Analysis Specialist can work without additional tools in…" at bounding box center [159, 408] width 268 height 48
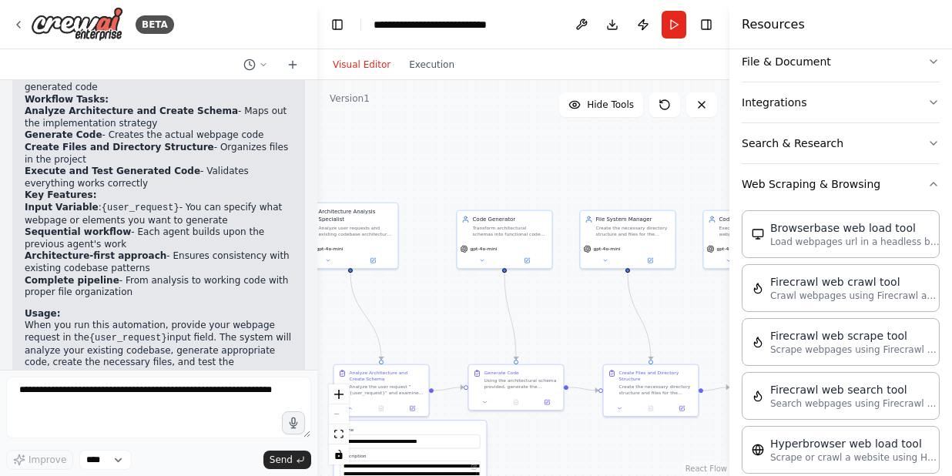
drag, startPoint x: 570, startPoint y: 175, endPoint x: 667, endPoint y: 173, distance: 97.1
click at [666, 173] on div ".deletable-edge-delete-btn { width: 20px; height: 20px; border: 0px solid #ffff…" at bounding box center [523, 278] width 412 height 396
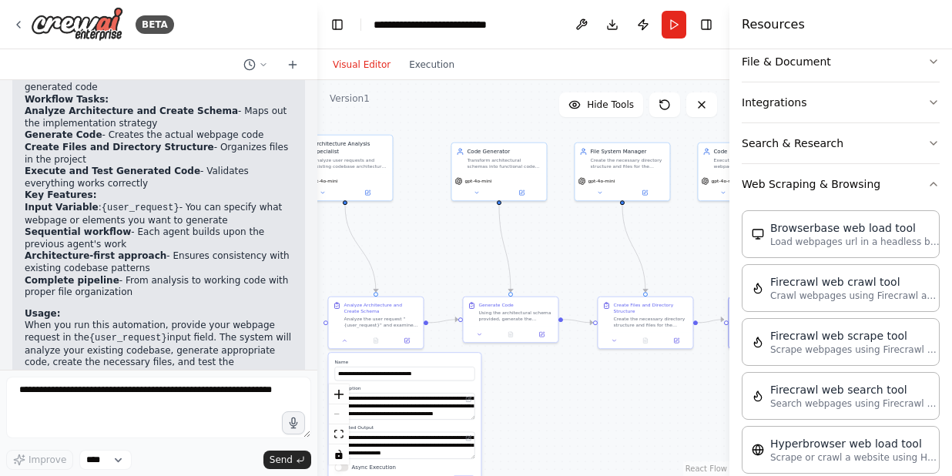
drag, startPoint x: 446, startPoint y: 175, endPoint x: 440, endPoint y: 106, distance: 68.8
click at [440, 106] on div ".deletable-edge-delete-btn { width: 20px; height: 20px; border: 0px solid #ffff…" at bounding box center [523, 278] width 412 height 396
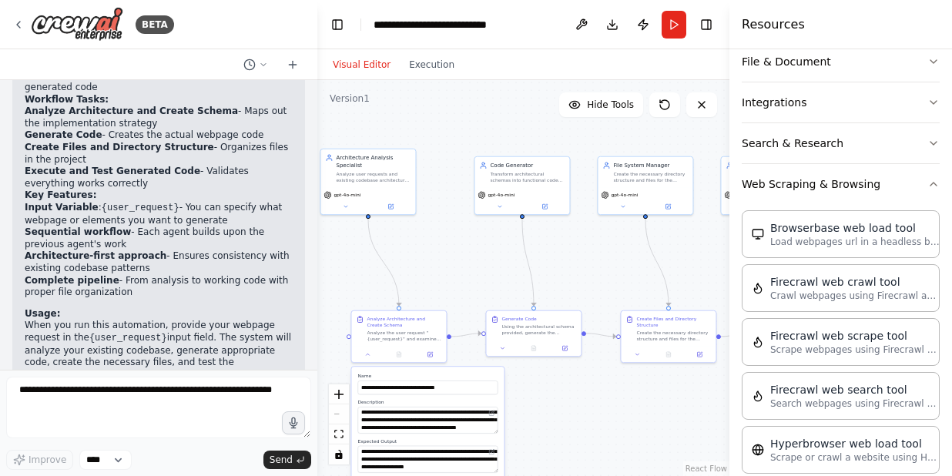
drag, startPoint x: 570, startPoint y: 273, endPoint x: 603, endPoint y: 283, distance: 34.8
click at [603, 283] on div ".deletable-edge-delete-btn { width: 20px; height: 20px; border: 0px solid #ffff…" at bounding box center [523, 278] width 412 height 396
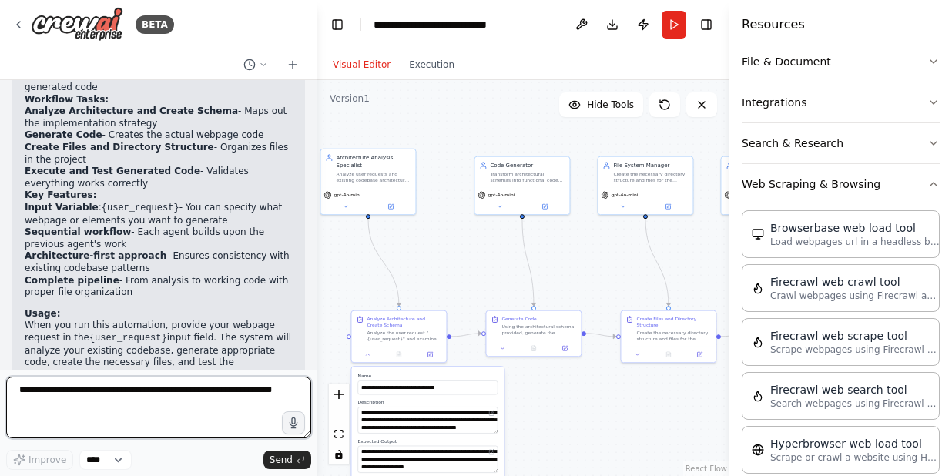
click at [99, 384] on textarea at bounding box center [158, 408] width 305 height 62
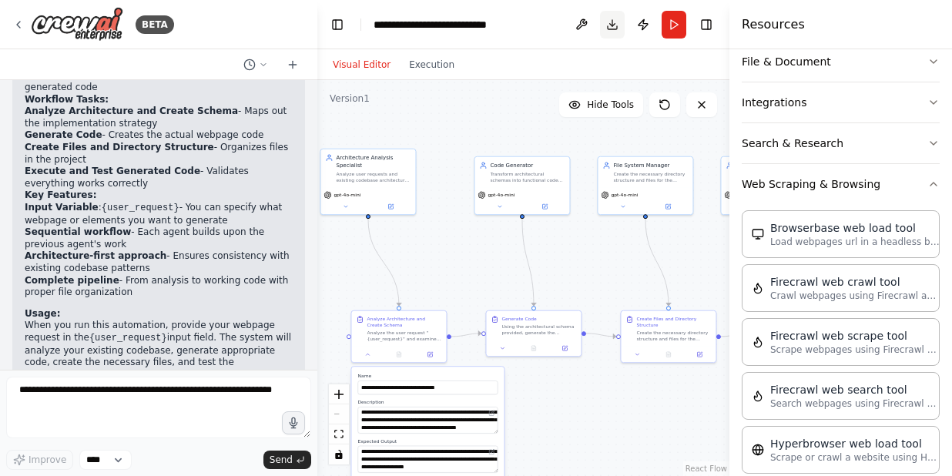
click at [609, 29] on button "Download" at bounding box center [612, 25] width 25 height 28
click at [612, 20] on button "Download" at bounding box center [612, 25] width 25 height 28
click at [709, 25] on button "Toggle Right Sidebar" at bounding box center [707, 25] width 22 height 22
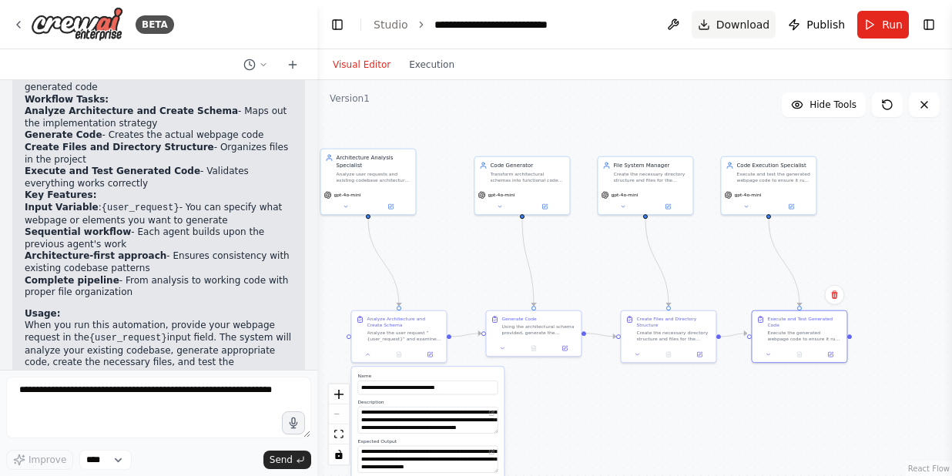
click at [750, 29] on span "Download" at bounding box center [743, 24] width 54 height 15
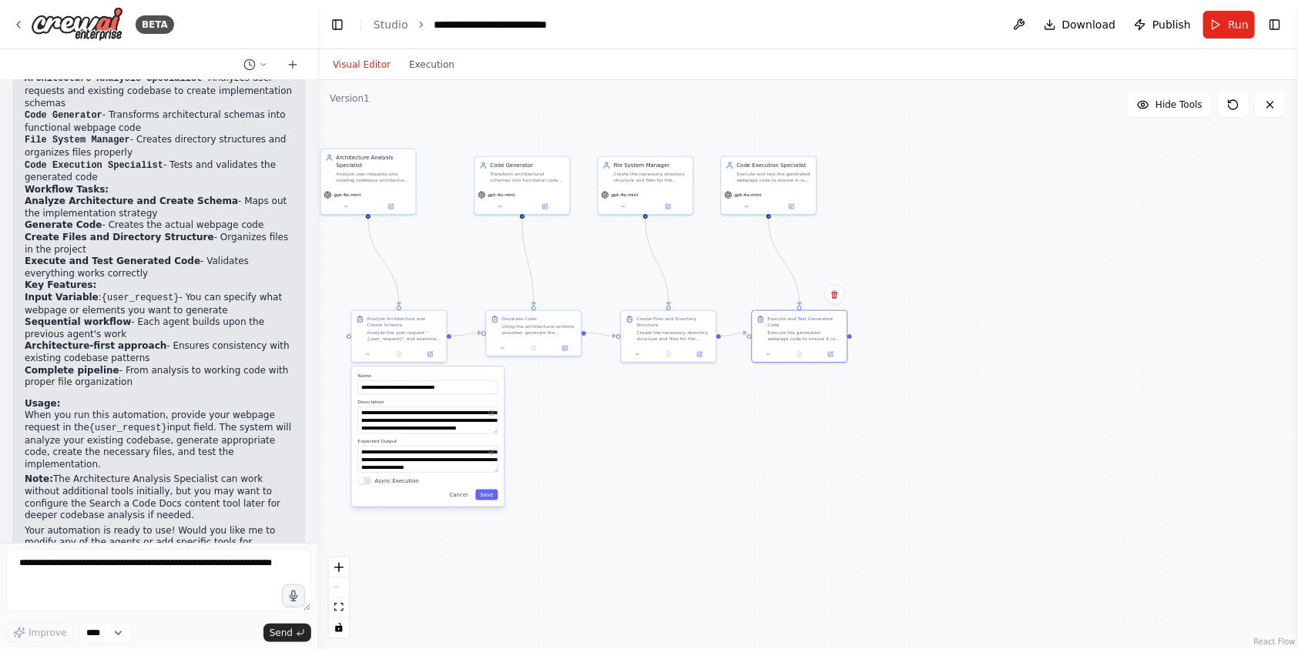
scroll to position [277, 0]
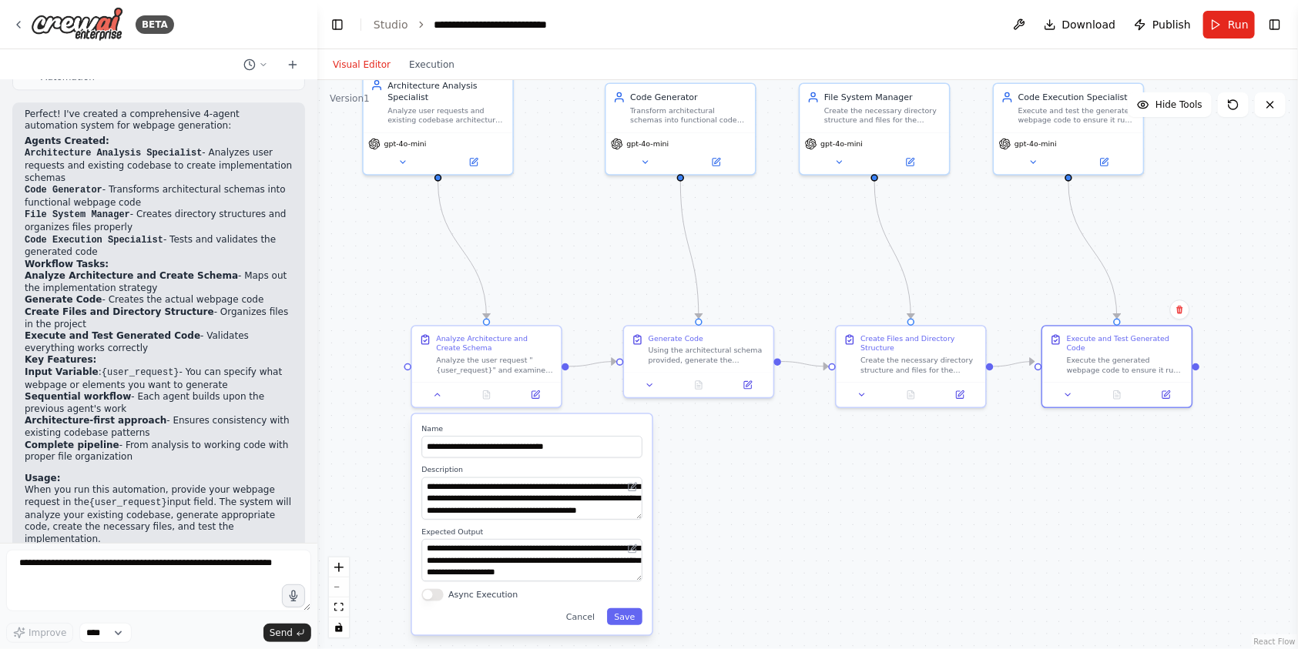
drag, startPoint x: 874, startPoint y: 222, endPoint x: 1139, endPoint y: 213, distance: 264.4
click at [1245, 178] on div ".deletable-edge-delete-btn { width: 20px; height: 20px; border: 0px solid #ffff…" at bounding box center [807, 364] width 981 height 569
click at [579, 619] on button "Cancel" at bounding box center [580, 617] width 43 height 17
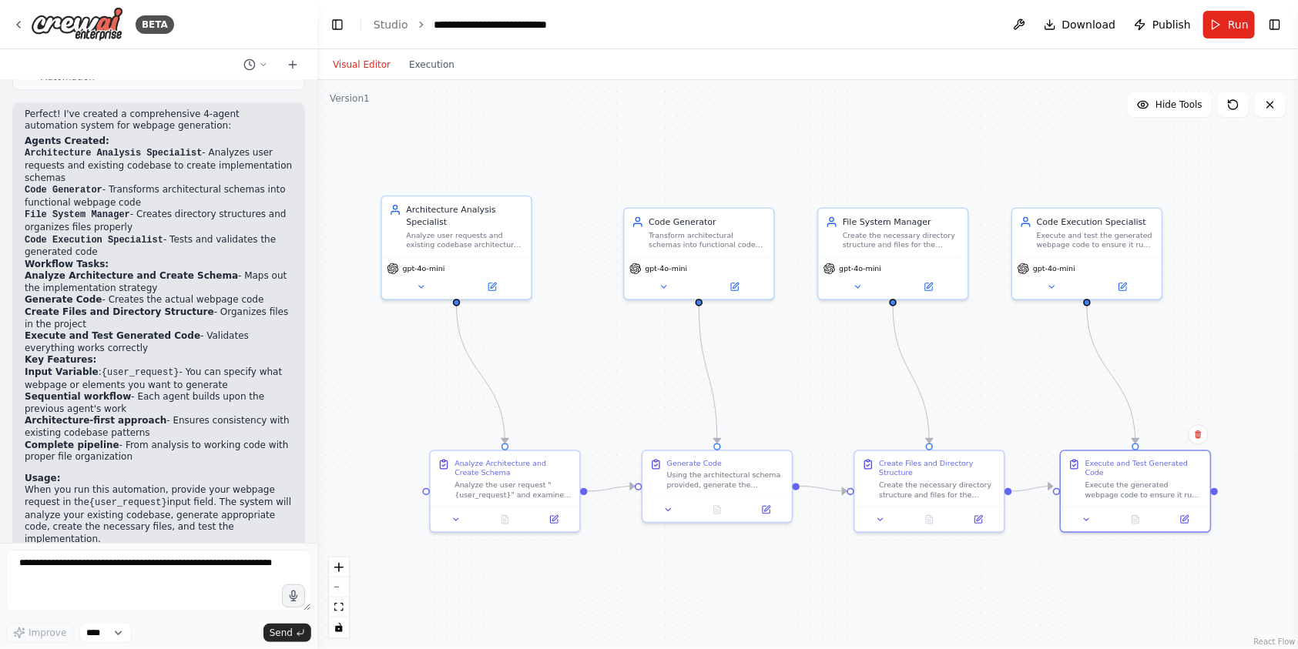
drag, startPoint x: 837, startPoint y: 475, endPoint x: 856, endPoint y: 600, distance: 126.3
click at [856, 600] on div ".deletable-edge-delete-btn { width: 20px; height: 20px; border: 0px solid #ffff…" at bounding box center [807, 364] width 981 height 569
click at [1084, 24] on span "Download" at bounding box center [1089, 24] width 54 height 15
click at [429, 65] on button "Execution" at bounding box center [432, 64] width 64 height 18
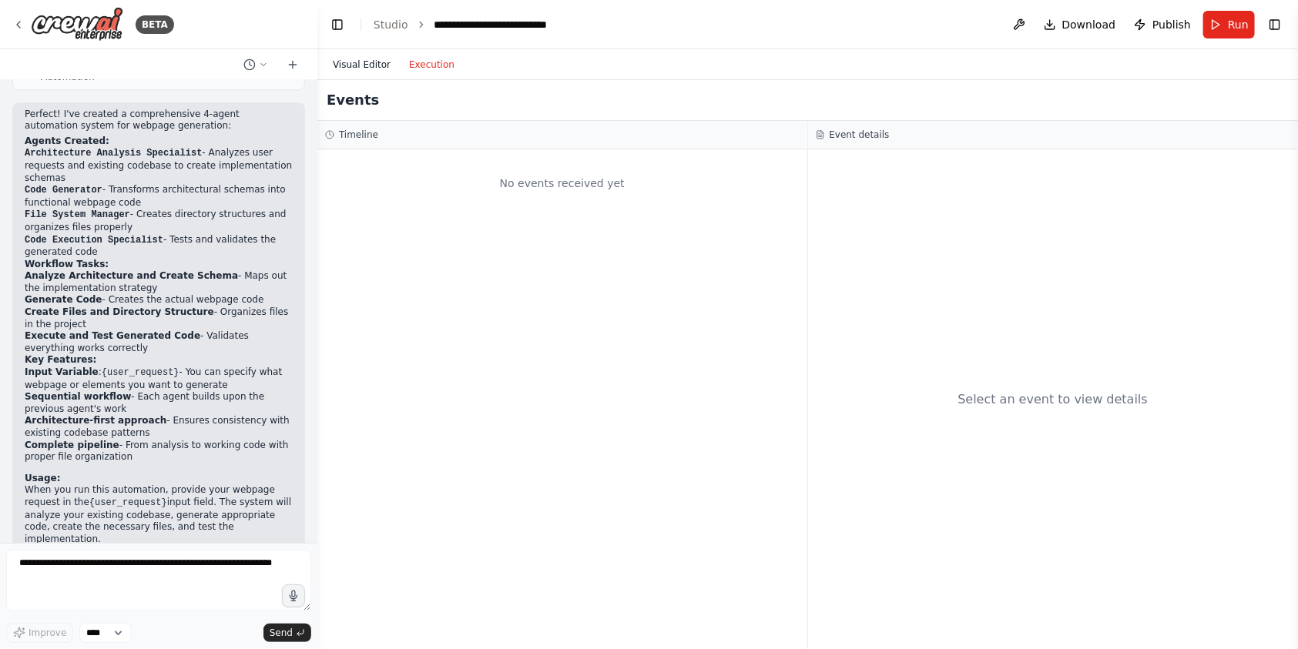
click at [358, 57] on button "Visual Editor" at bounding box center [362, 64] width 76 height 18
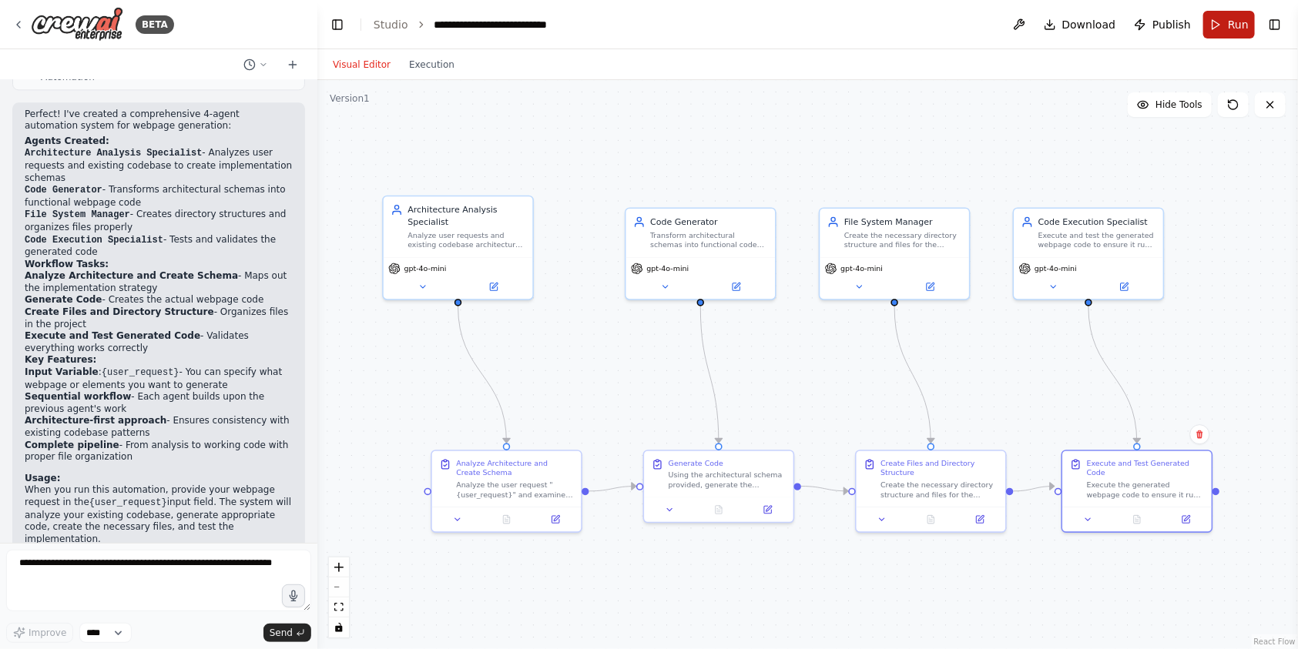
click at [1236, 21] on span "Run" at bounding box center [1238, 24] width 21 height 15
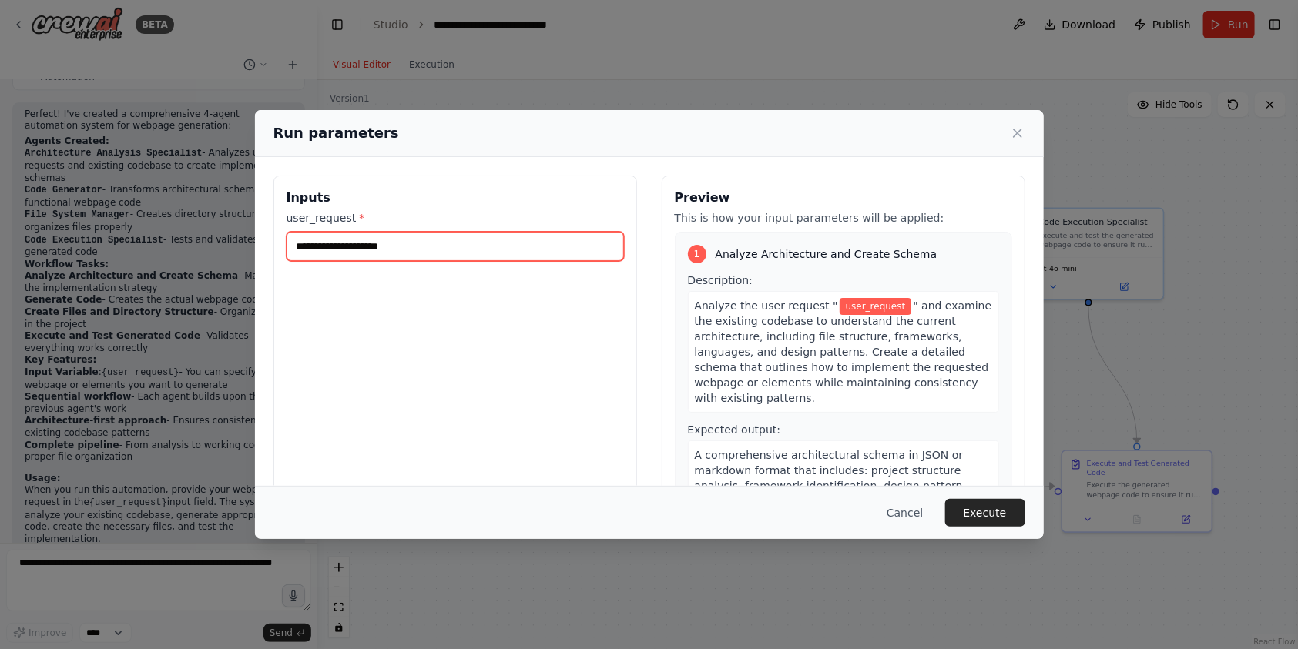
click at [421, 247] on input "user_request *" at bounding box center [455, 246] width 337 height 29
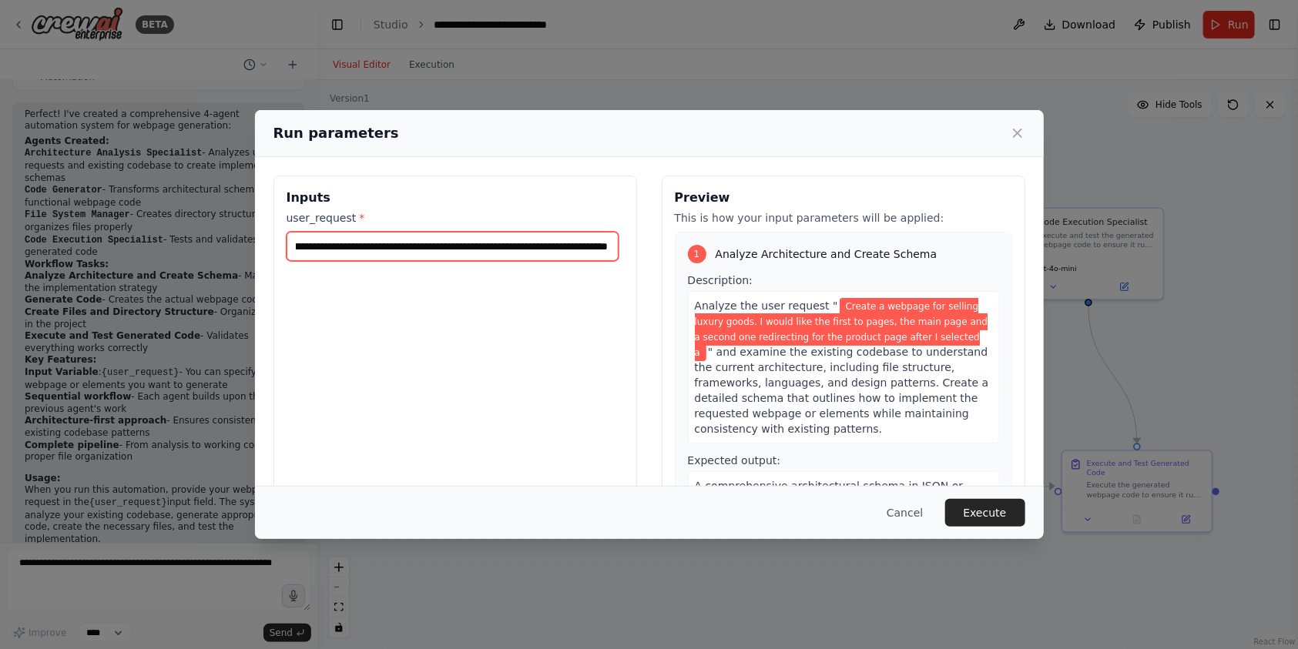
scroll to position [0, 439]
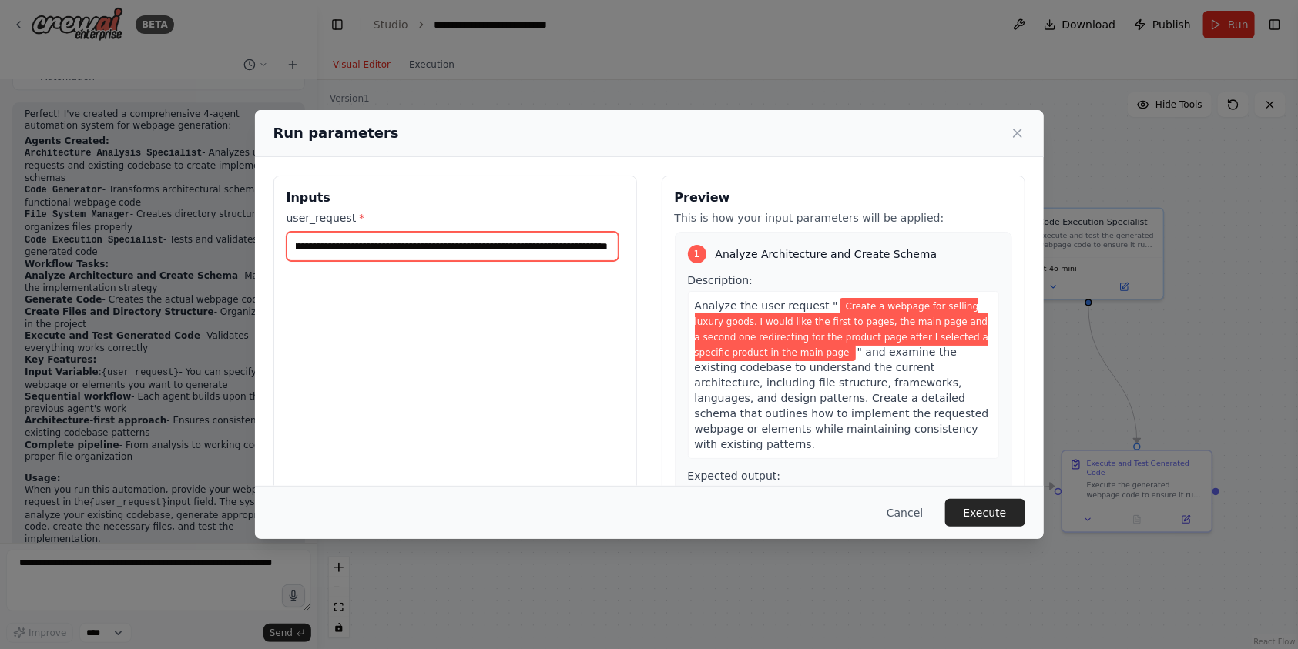
type input "**********"
click at [418, 243] on input "**********" at bounding box center [453, 246] width 332 height 29
drag, startPoint x: 429, startPoint y: 243, endPoint x: 211, endPoint y: 270, distance: 219.8
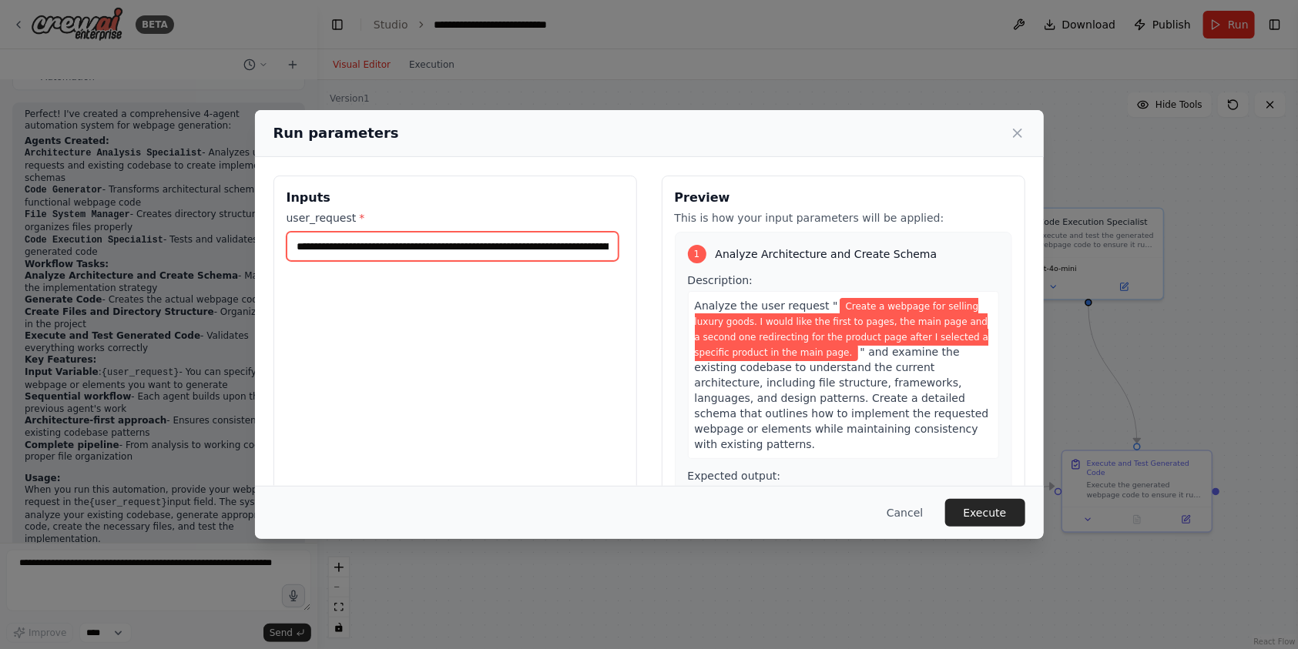
click at [211, 270] on div "**********" at bounding box center [649, 324] width 1298 height 649
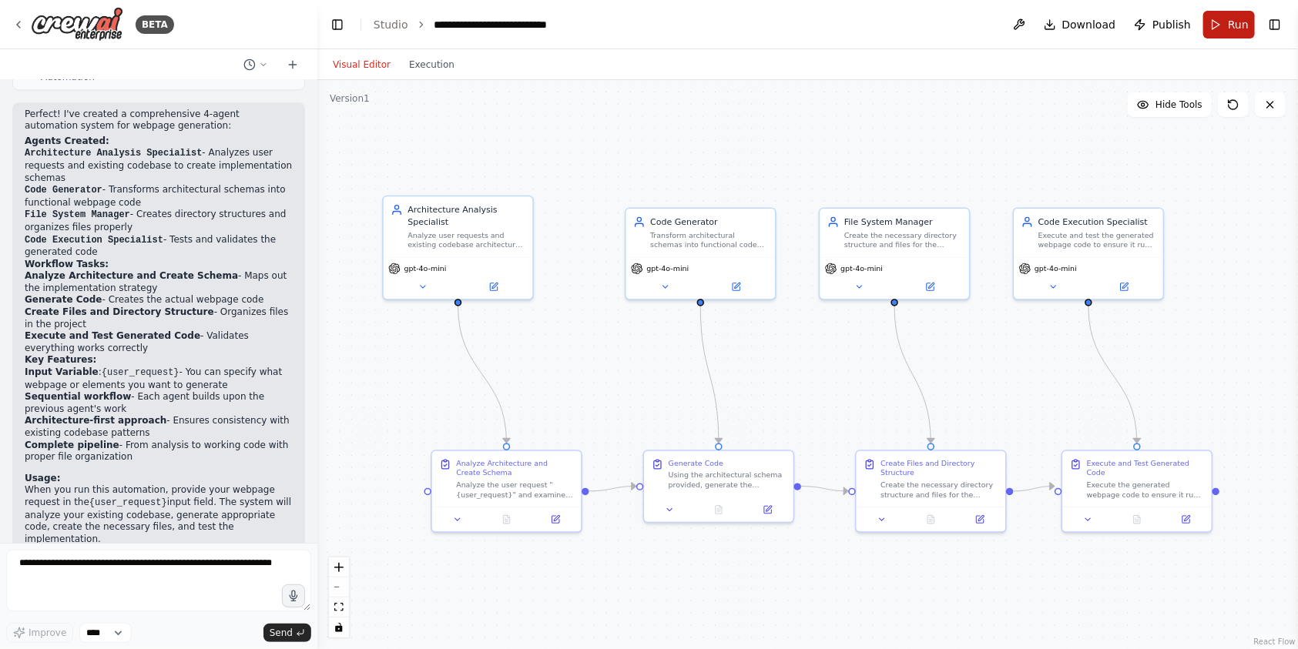
click at [1231, 31] on span "Run" at bounding box center [1238, 24] width 21 height 15
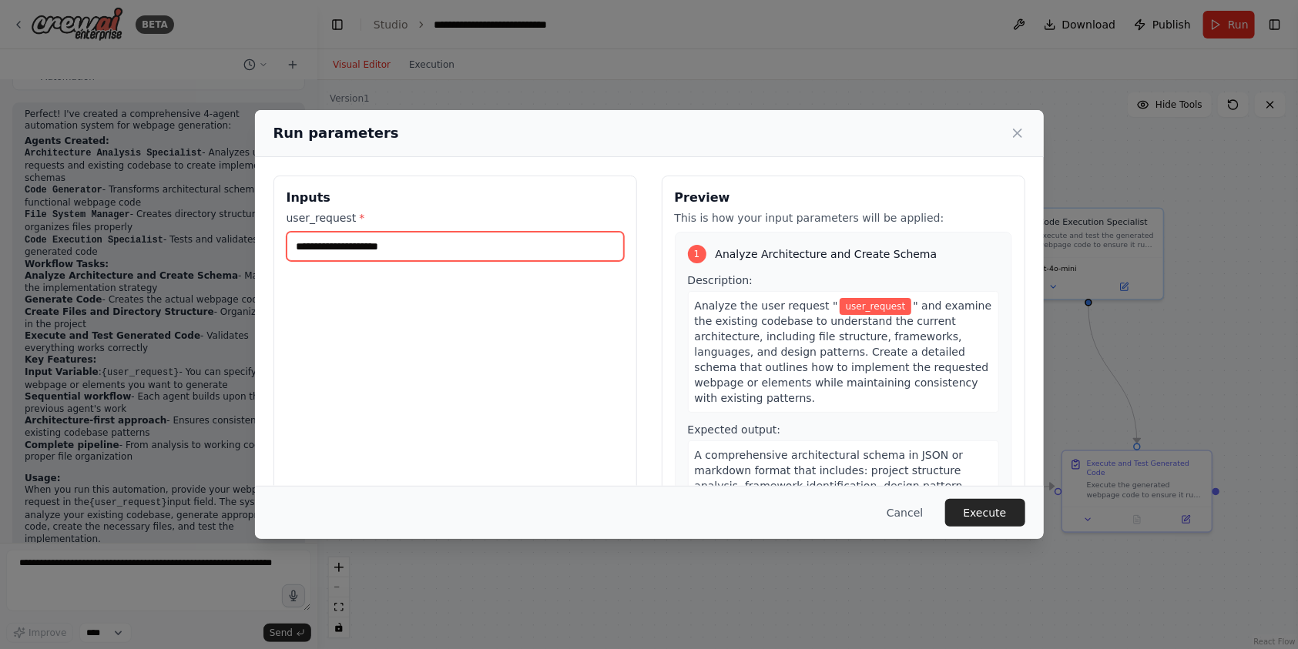
click at [414, 248] on input "user_request *" at bounding box center [455, 246] width 337 height 29
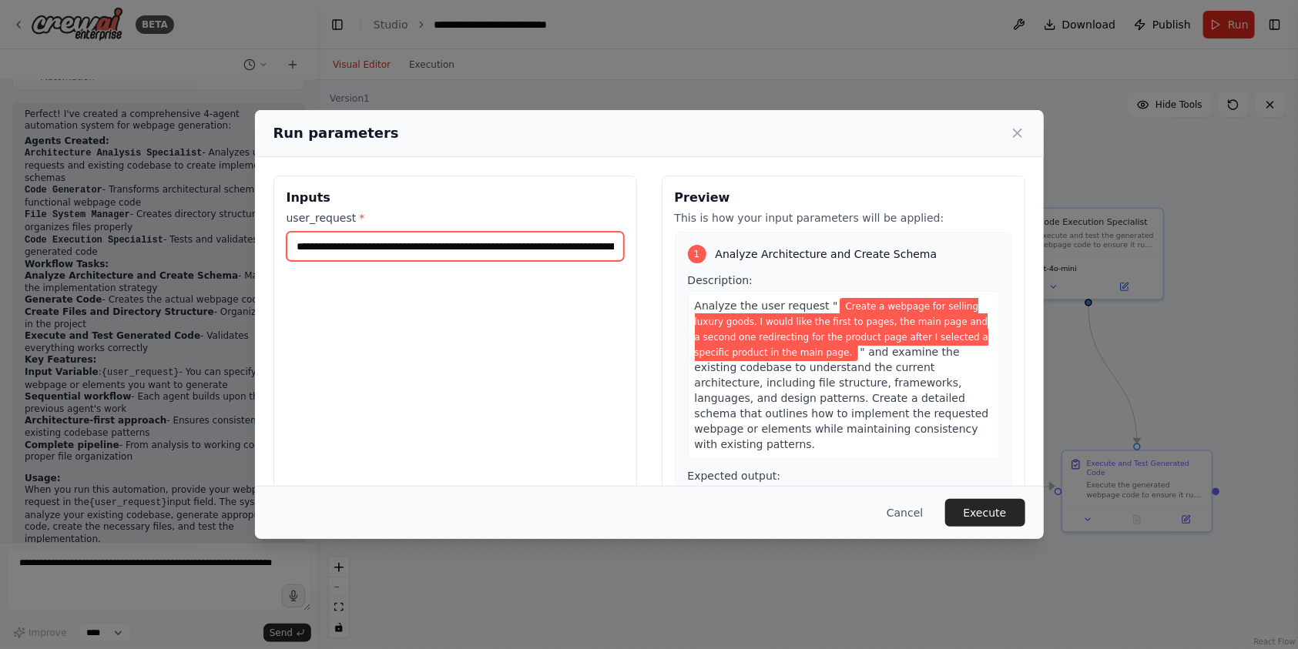
click at [462, 243] on input "**********" at bounding box center [455, 246] width 337 height 29
drag, startPoint x: 514, startPoint y: 245, endPoint x: 594, endPoint y: 230, distance: 81.4
click at [594, 230] on div "**********" at bounding box center [455, 235] width 337 height 51
click at [589, 242] on input "**********" at bounding box center [455, 246] width 337 height 29
click at [602, 242] on input "**********" at bounding box center [455, 246] width 337 height 29
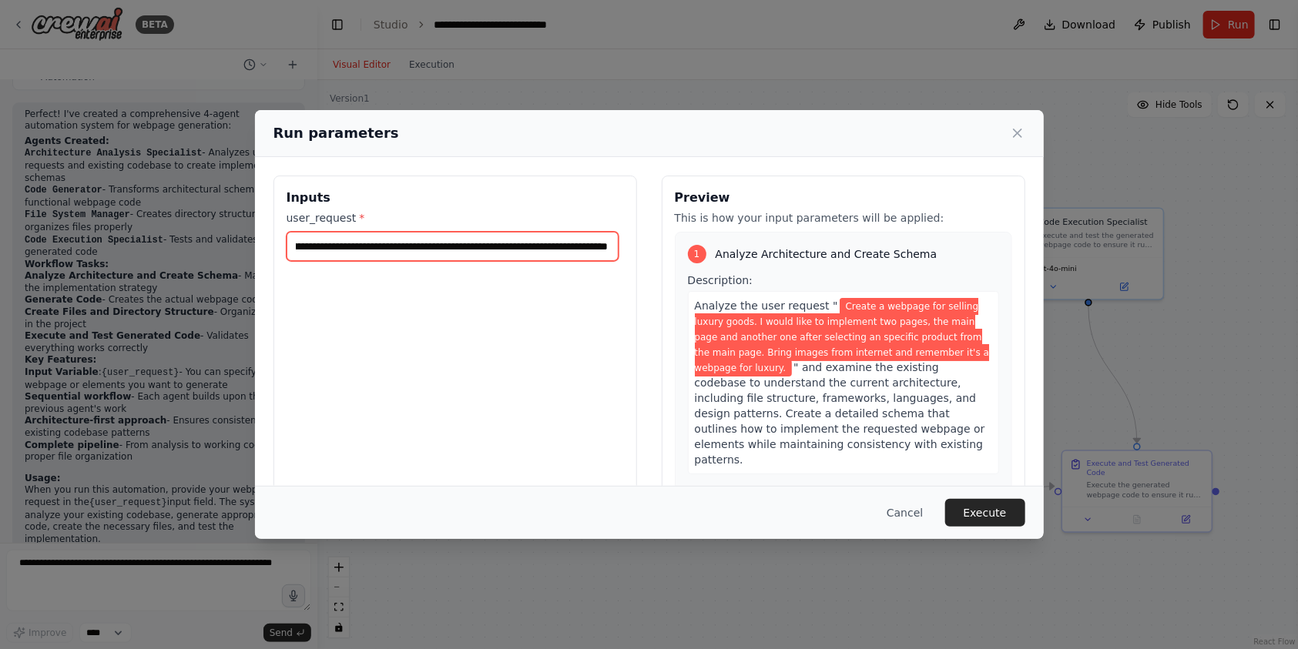
scroll to position [0, 824]
type input "**********"
click at [994, 522] on button "Execute" at bounding box center [985, 513] width 80 height 28
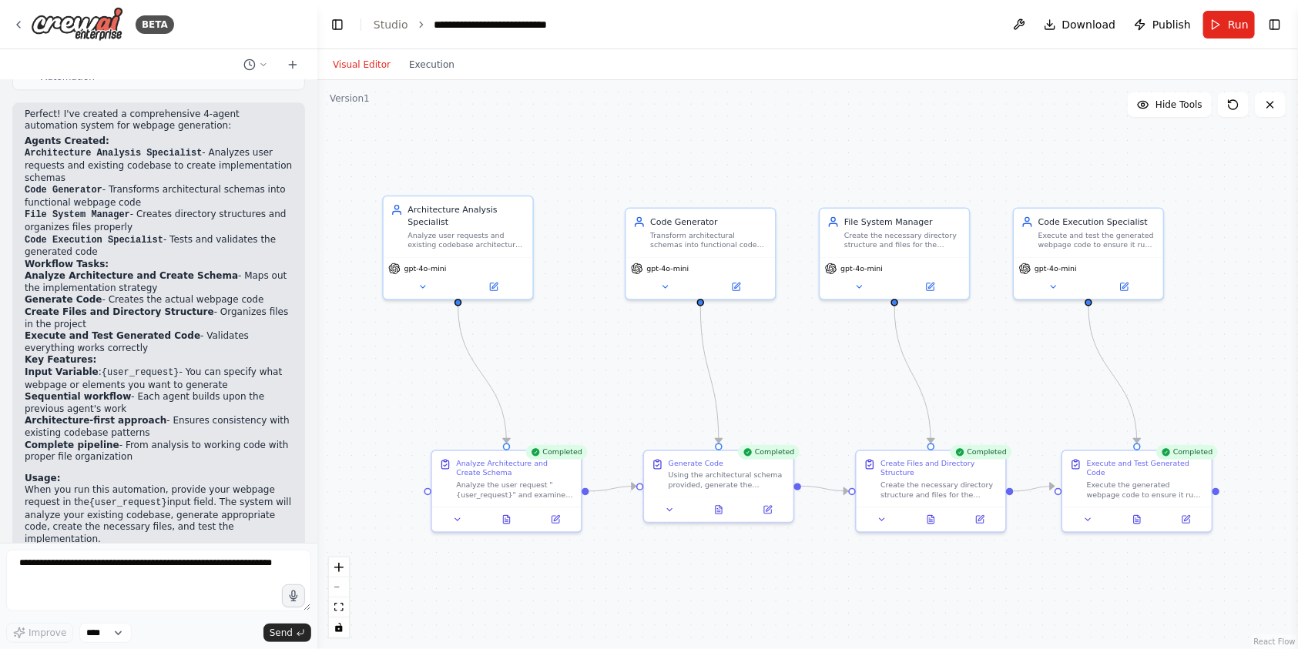
drag, startPoint x: 70, startPoint y: 429, endPoint x: 257, endPoint y: 457, distance: 188.5
click at [257, 548] on p "Note: The Architecture Analysis Specialist can work without additional tools in…" at bounding box center [159, 572] width 268 height 48
click at [1140, 513] on icon at bounding box center [1137, 517] width 6 height 8
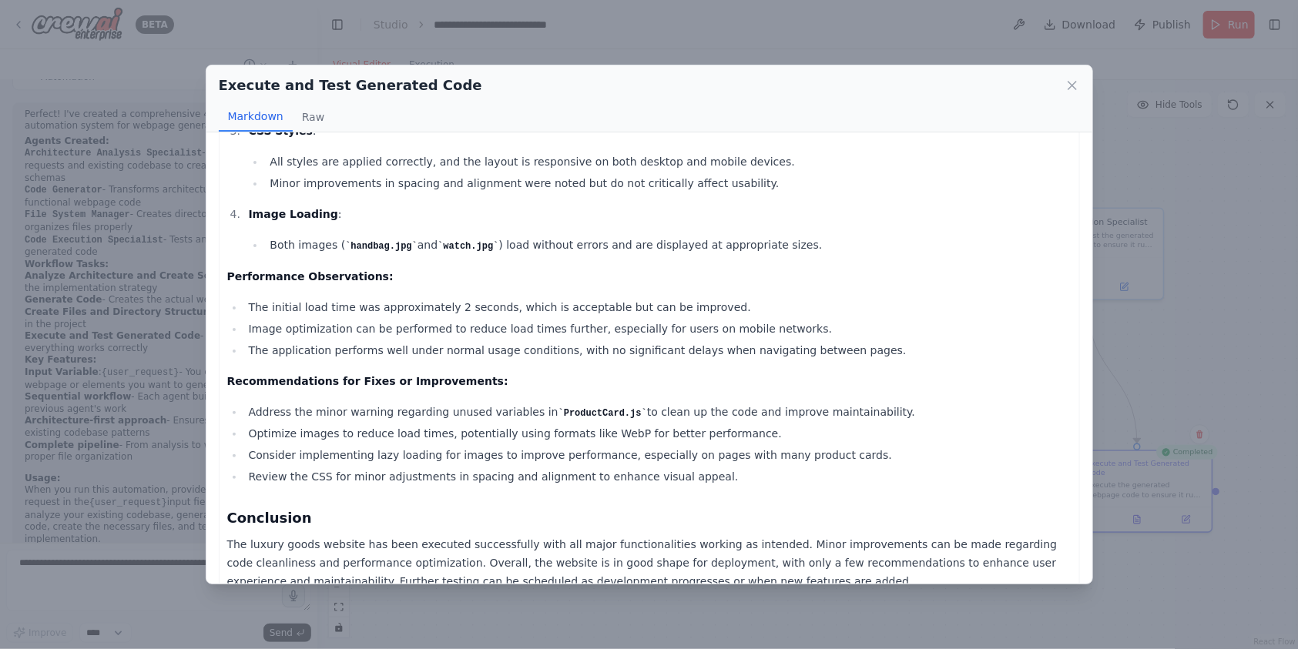
scroll to position [481, 0]
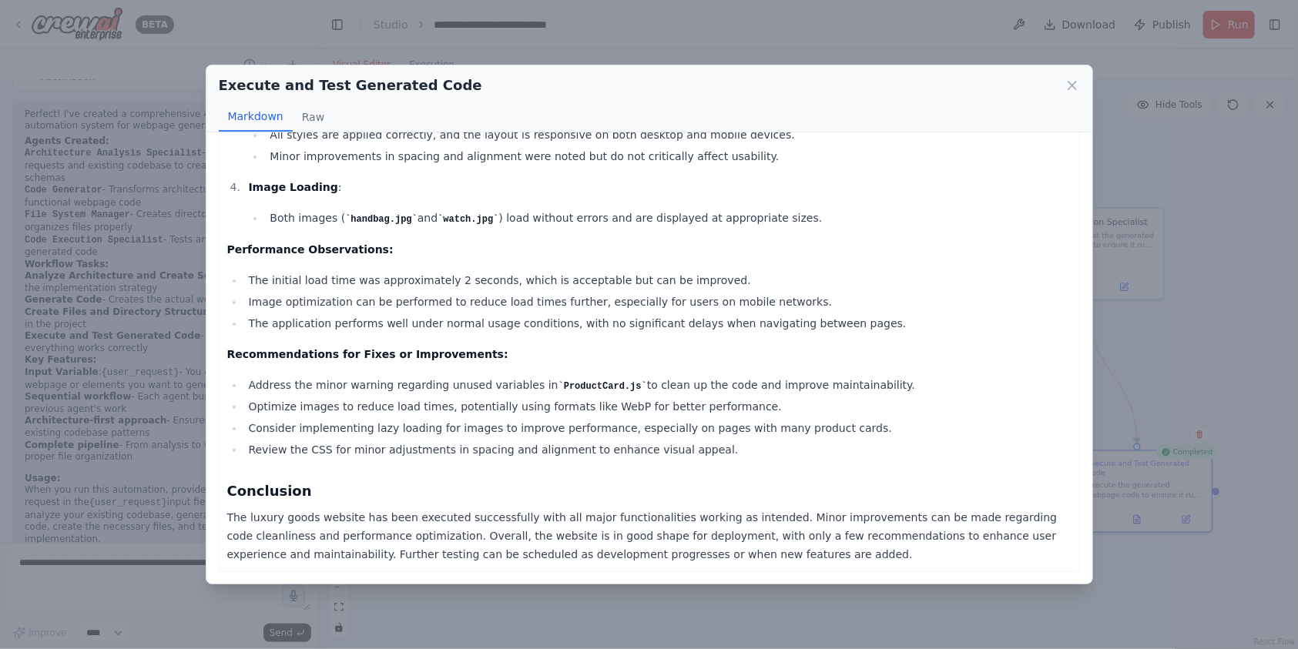
drag, startPoint x: 342, startPoint y: 518, endPoint x: 498, endPoint y: 525, distance: 155.8
click at [498, 525] on p "The luxury goods website has been executed successfully with all major function…" at bounding box center [649, 535] width 844 height 55
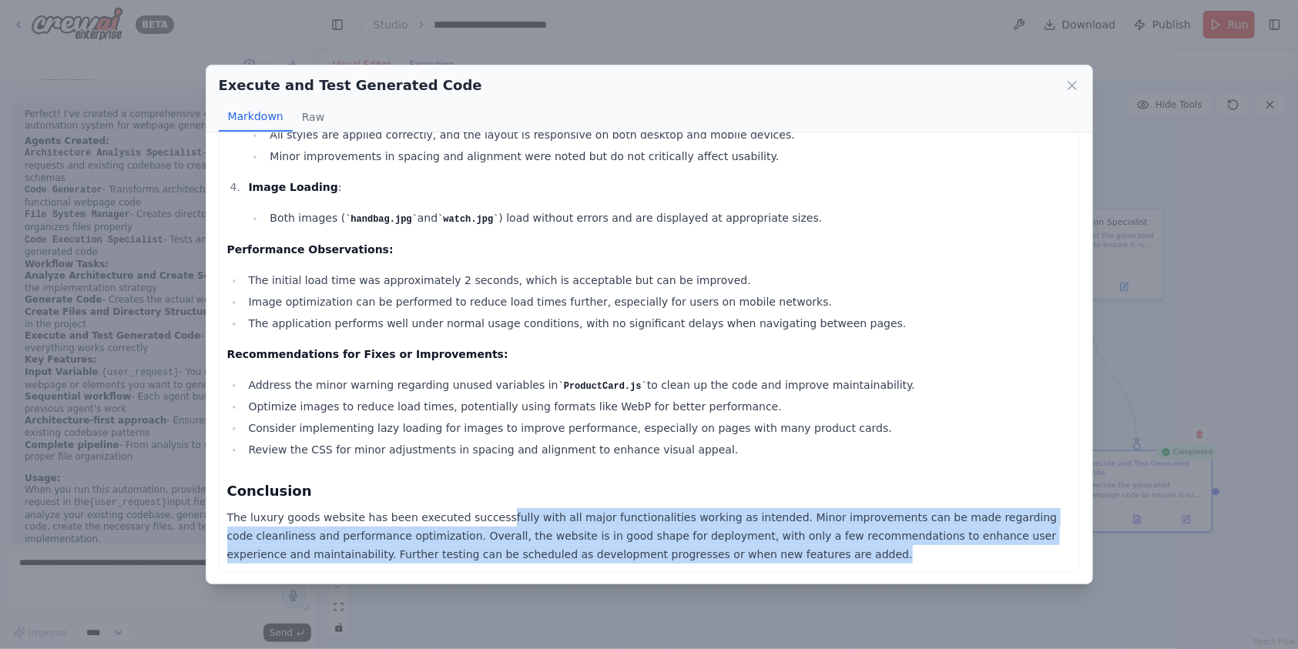
drag, startPoint x: 516, startPoint y: 511, endPoint x: 863, endPoint y: 559, distance: 349.9
click at [860, 561] on p "The luxury goods website has been executed successfully with all major function…" at bounding box center [649, 535] width 844 height 55
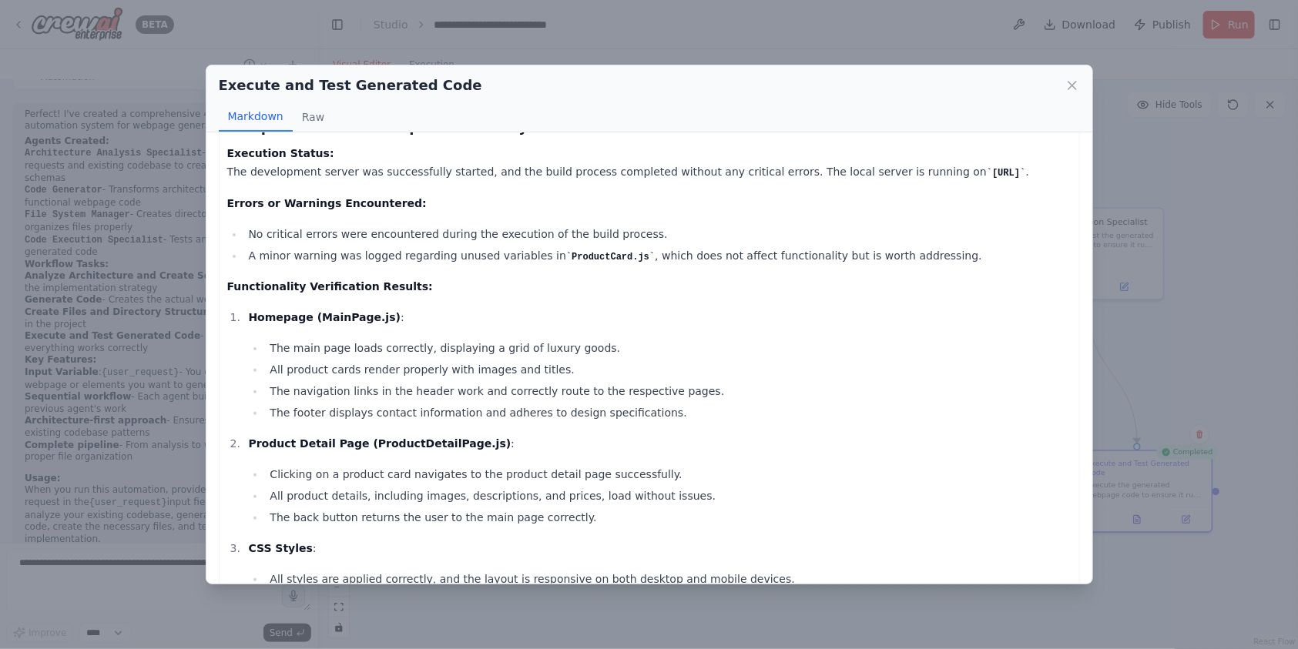
scroll to position [0, 0]
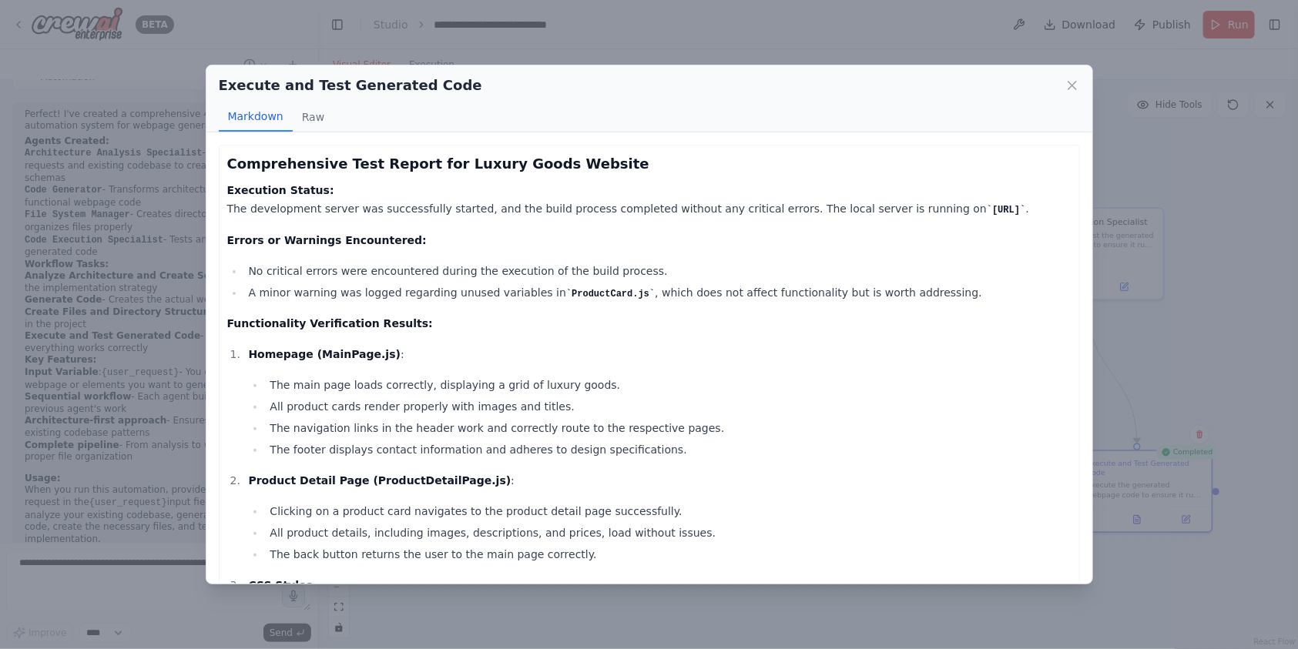
click at [1068, 91] on icon at bounding box center [1072, 85] width 15 height 15
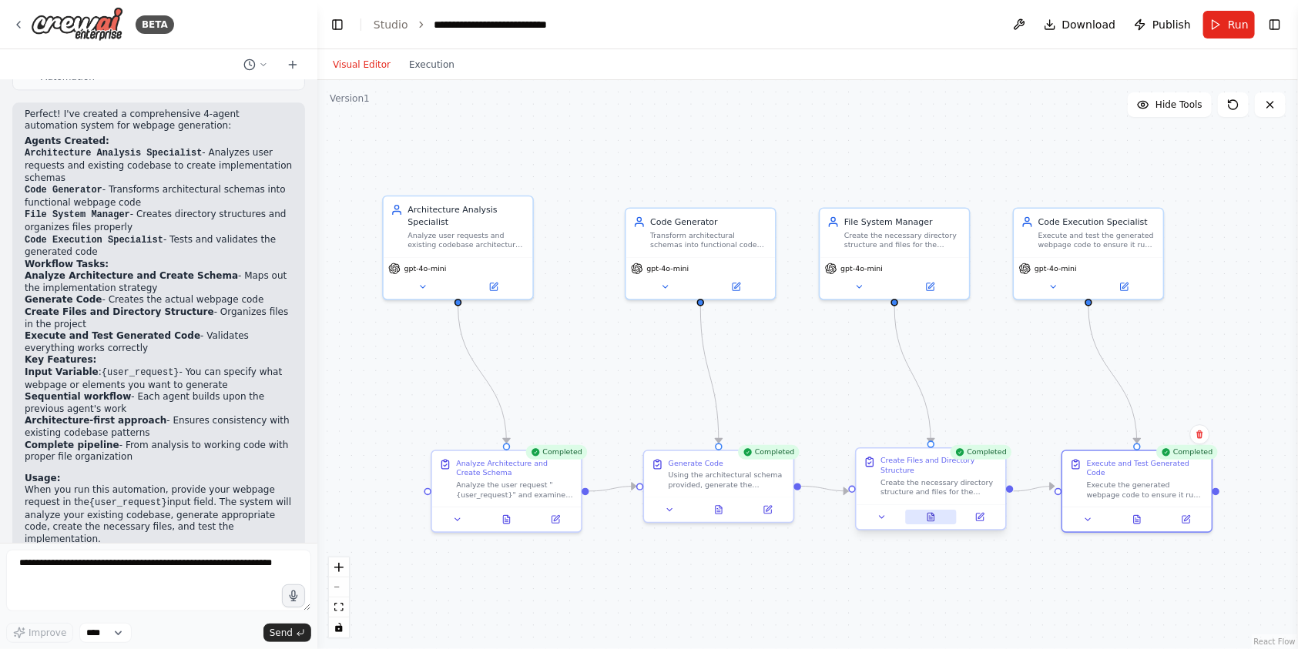
click at [927, 517] on icon at bounding box center [931, 517] width 10 height 10
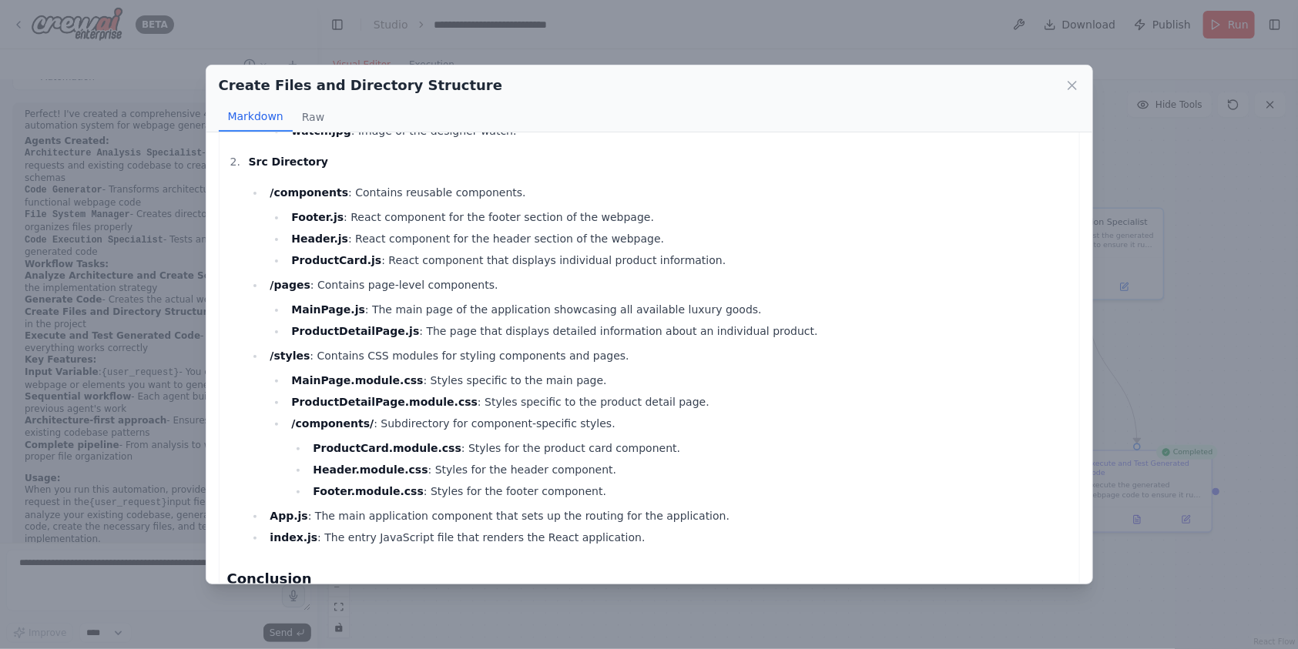
scroll to position [835, 0]
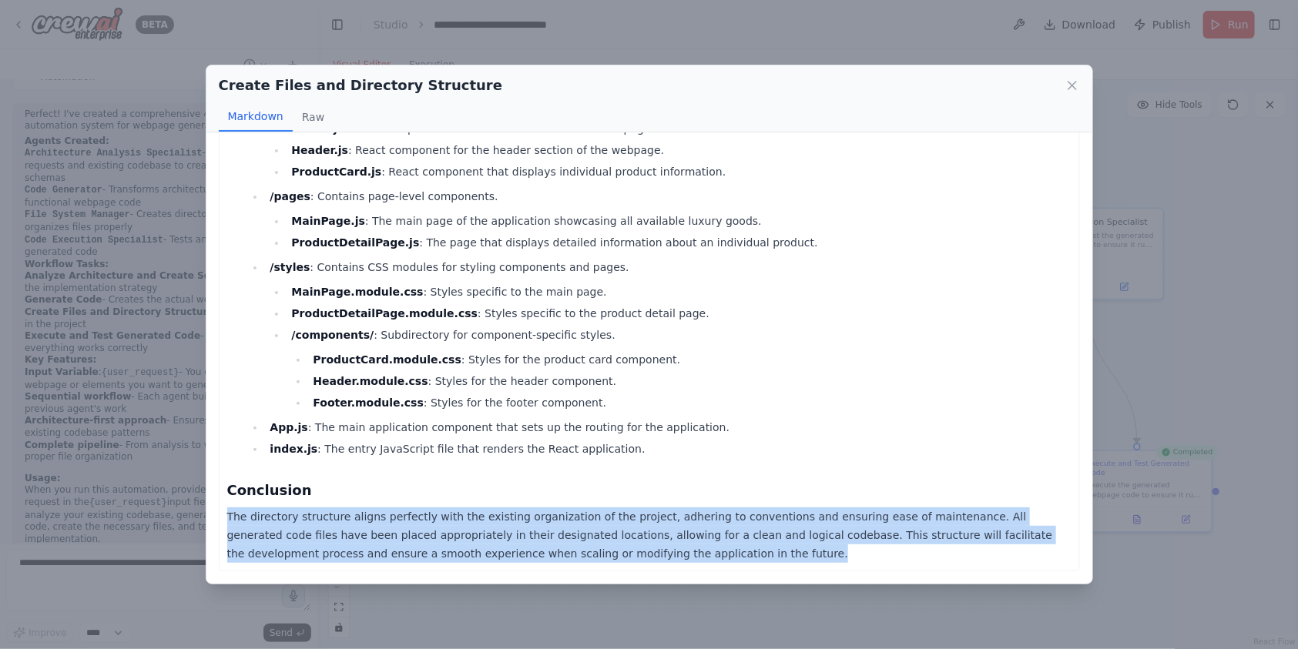
drag, startPoint x: 356, startPoint y: 506, endPoint x: 867, endPoint y: 562, distance: 513.7
click at [867, 562] on p "The directory structure aligns perfectly with the existing organization of the …" at bounding box center [649, 535] width 844 height 55
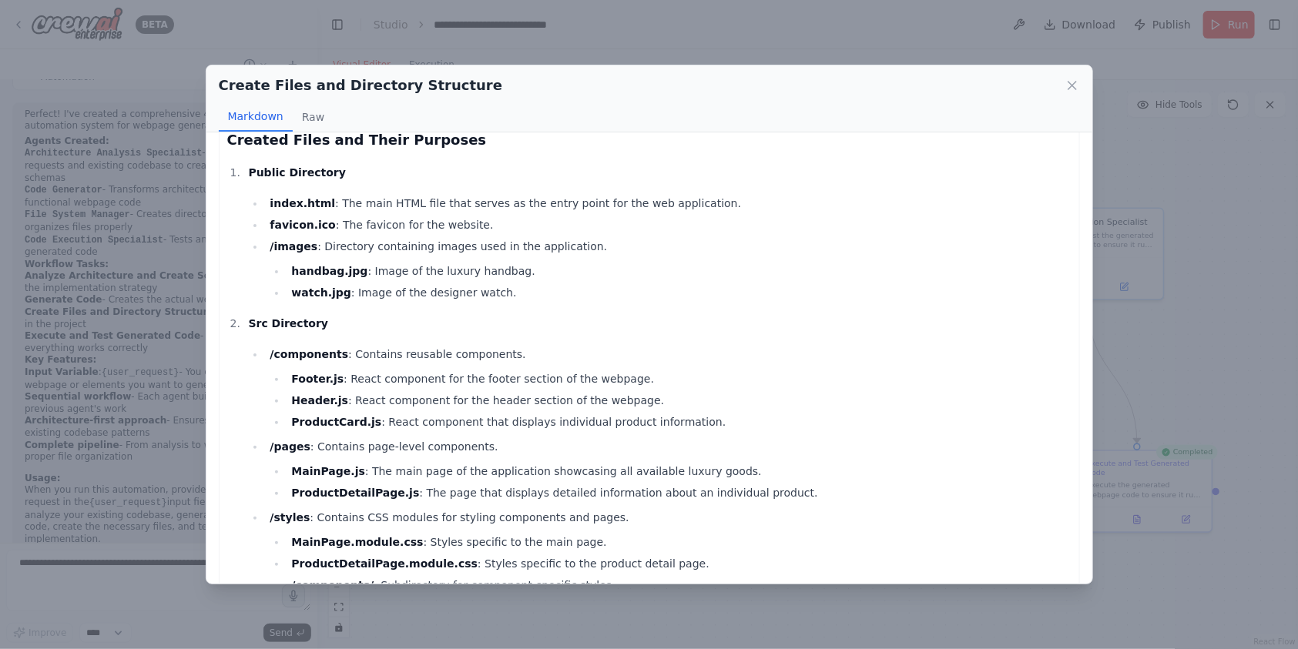
scroll to position [583, 0]
click at [310, 122] on button "Raw" at bounding box center [313, 116] width 41 height 29
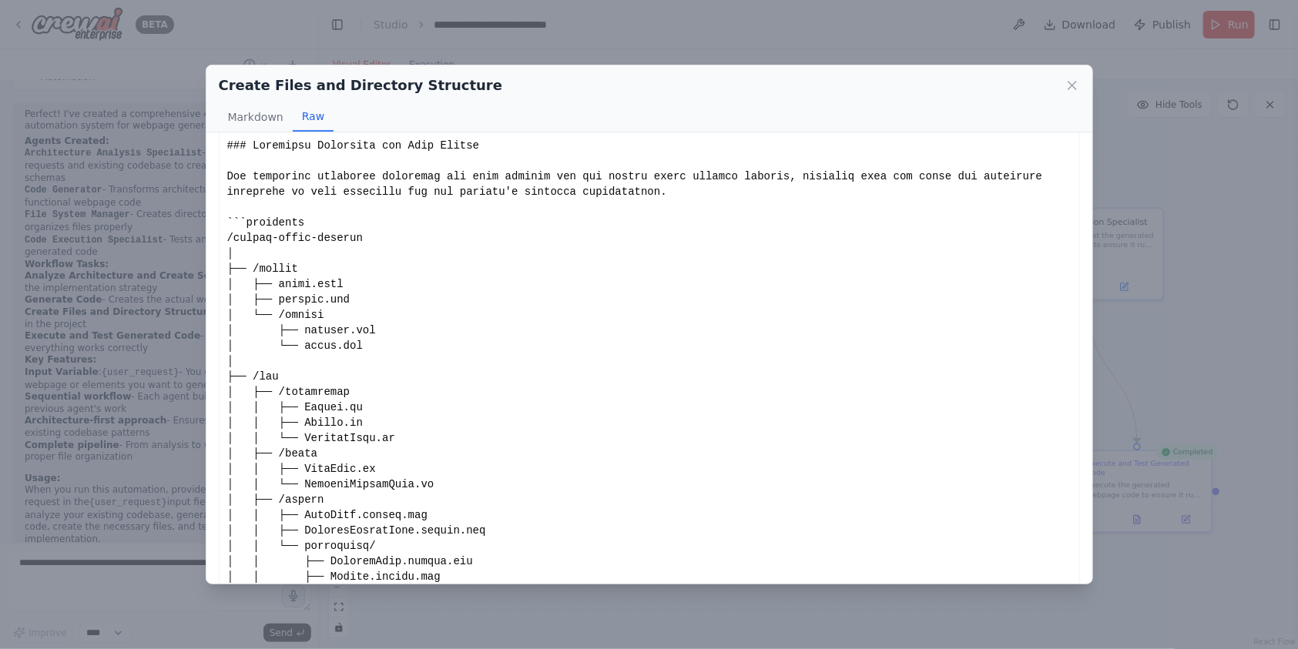
scroll to position [0, 0]
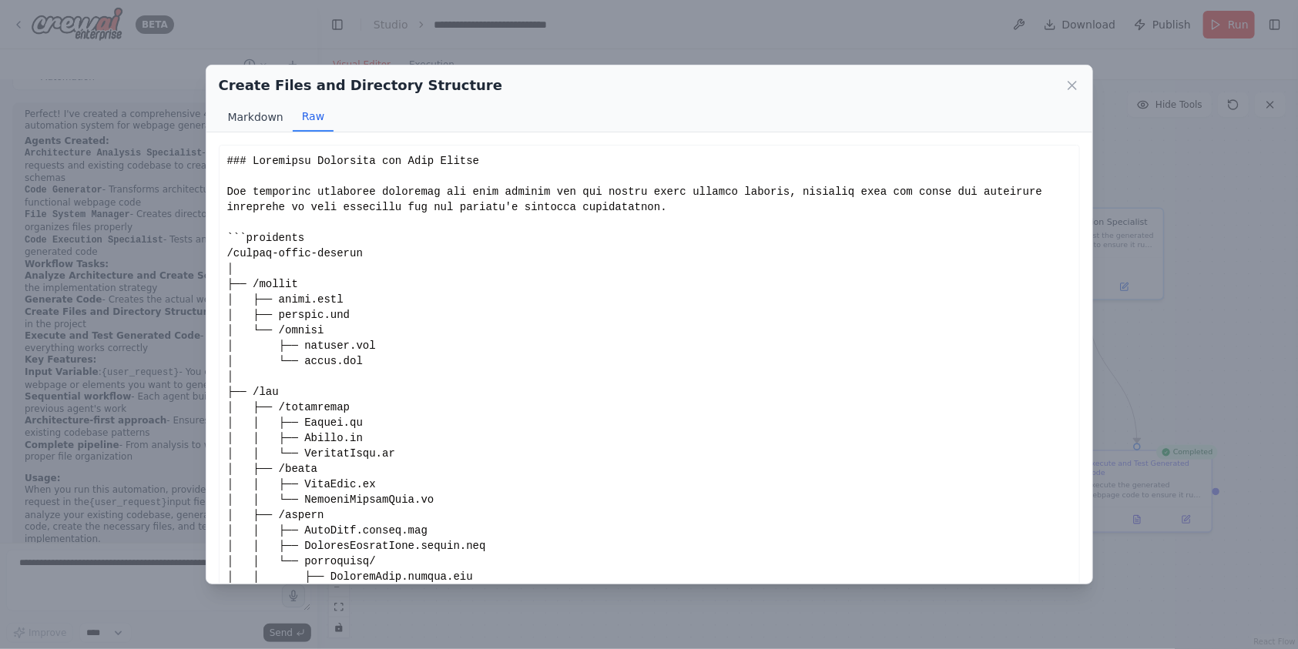
click at [253, 116] on button "Markdown" at bounding box center [256, 116] width 74 height 29
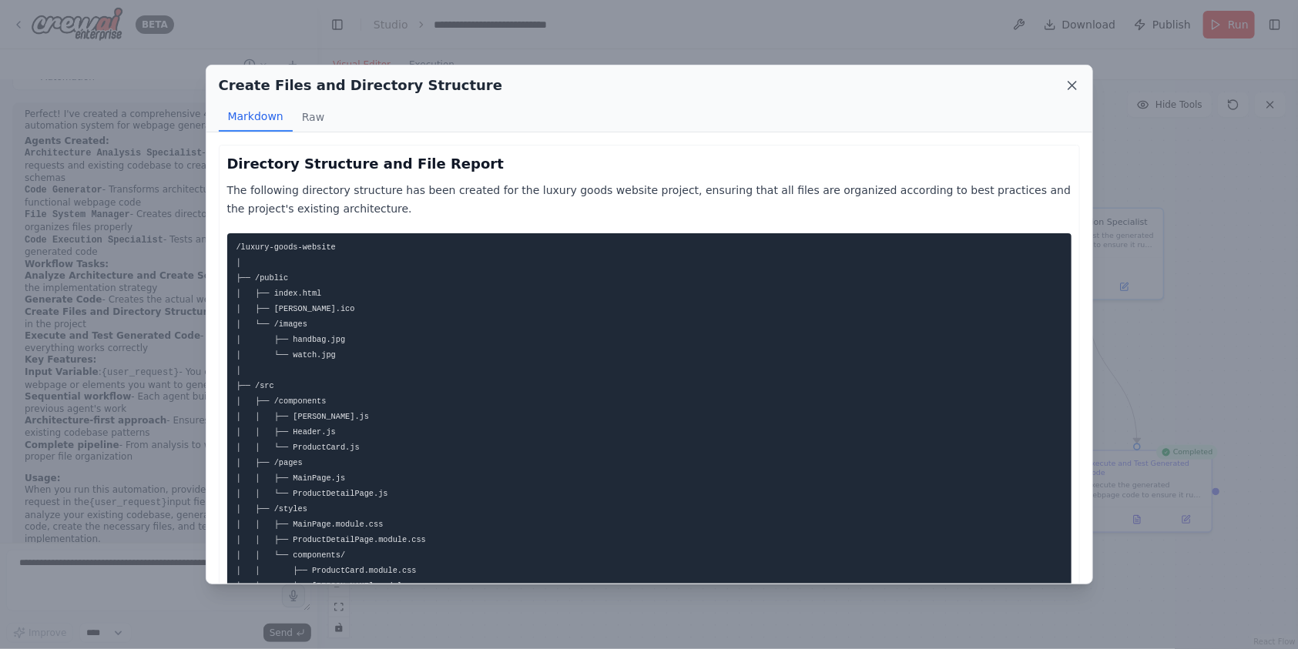
click at [1066, 78] on icon at bounding box center [1072, 85] width 15 height 15
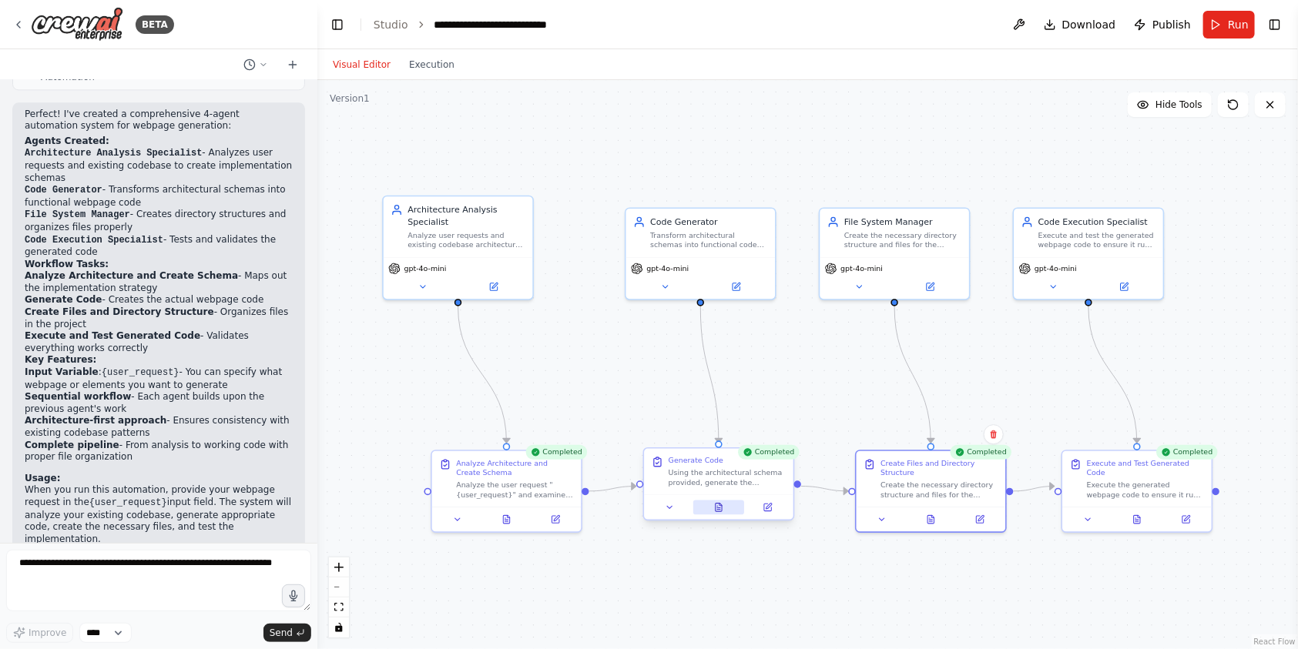
click at [726, 508] on button at bounding box center [719, 508] width 52 height 15
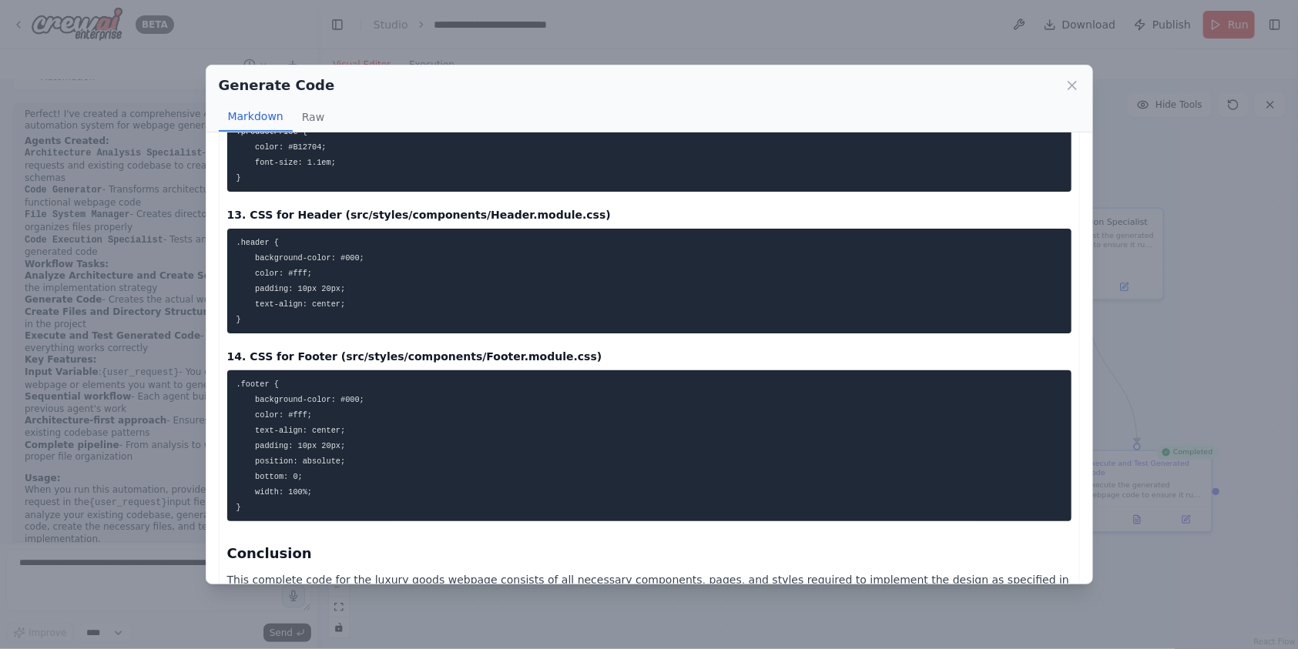
scroll to position [3787, 0]
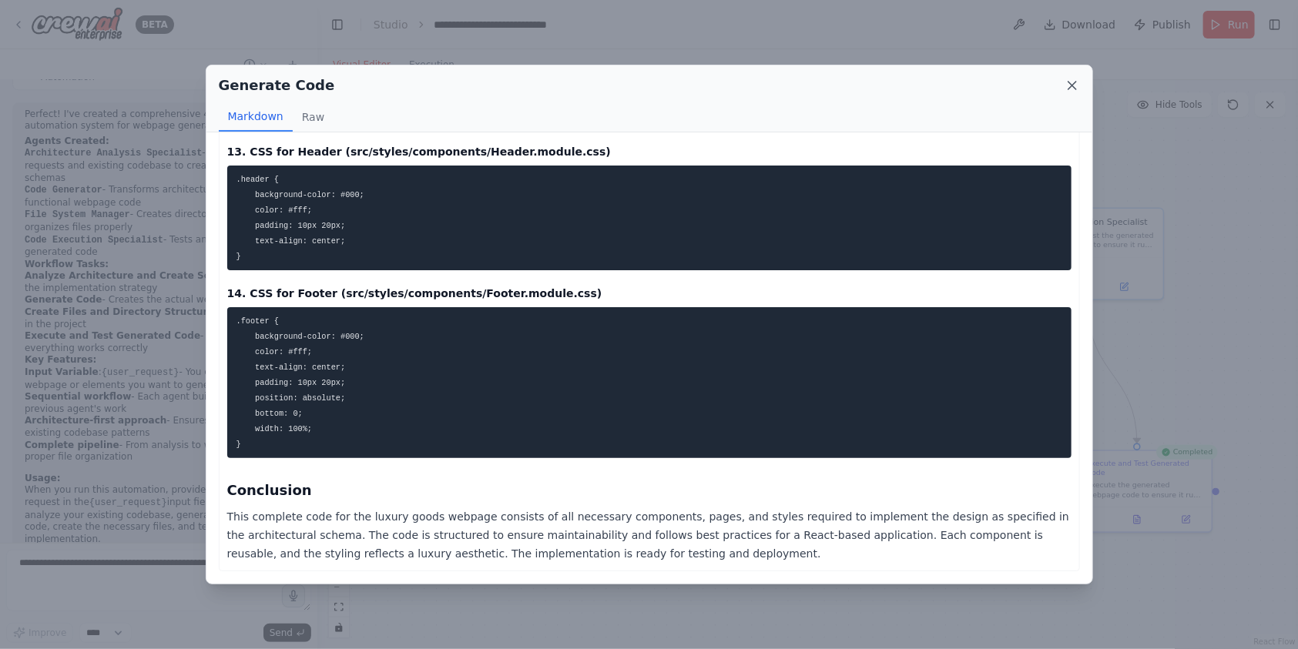
click at [1071, 88] on icon at bounding box center [1072, 85] width 15 height 15
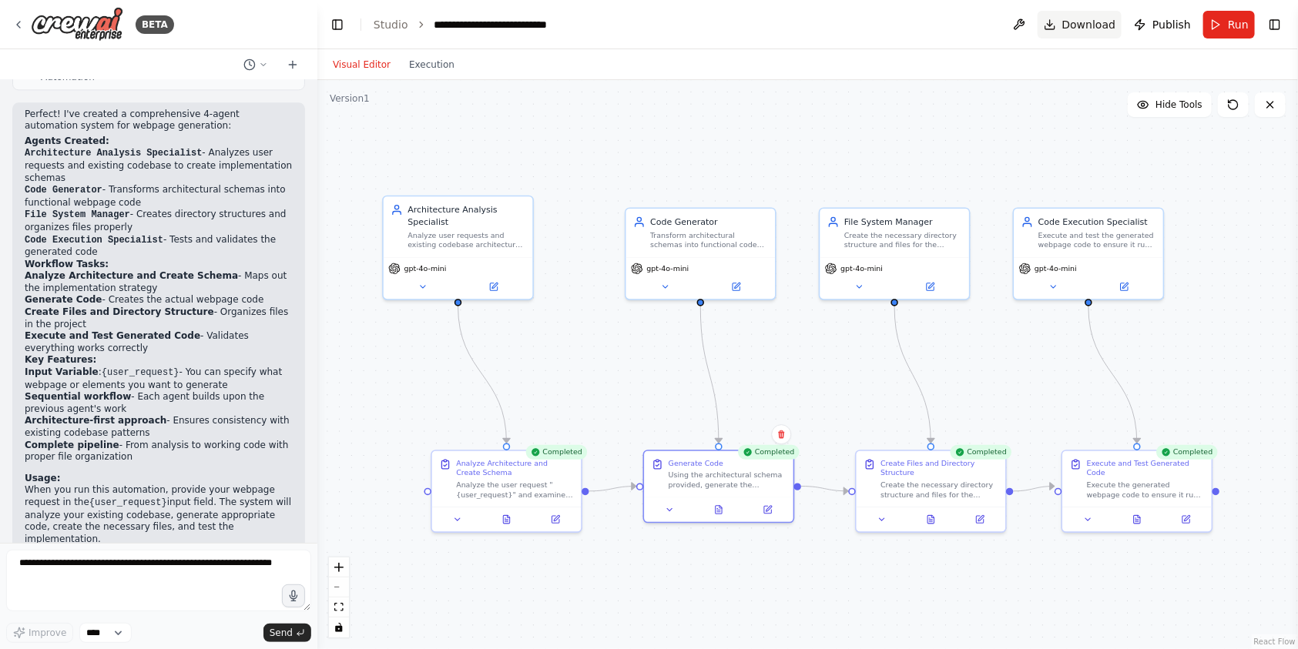
click at [1062, 28] on button "Download" at bounding box center [1080, 25] width 85 height 28
click at [1074, 23] on span "Download" at bounding box center [1089, 24] width 54 height 15
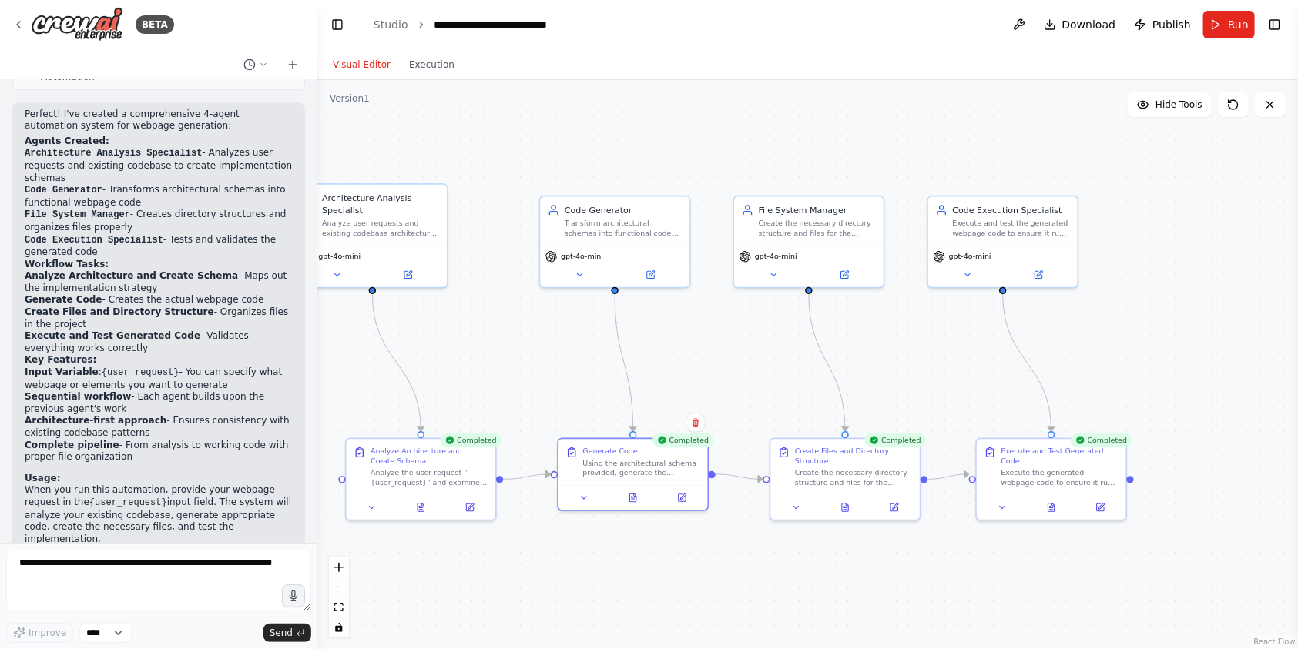
drag, startPoint x: 963, startPoint y: 351, endPoint x: 899, endPoint y: 320, distance: 71.0
click at [899, 320] on div ".deletable-edge-delete-btn { width: 20px; height: 20px; border: 0px solid #ffff…" at bounding box center [807, 364] width 981 height 569
click at [1025, 29] on button at bounding box center [1019, 25] width 25 height 28
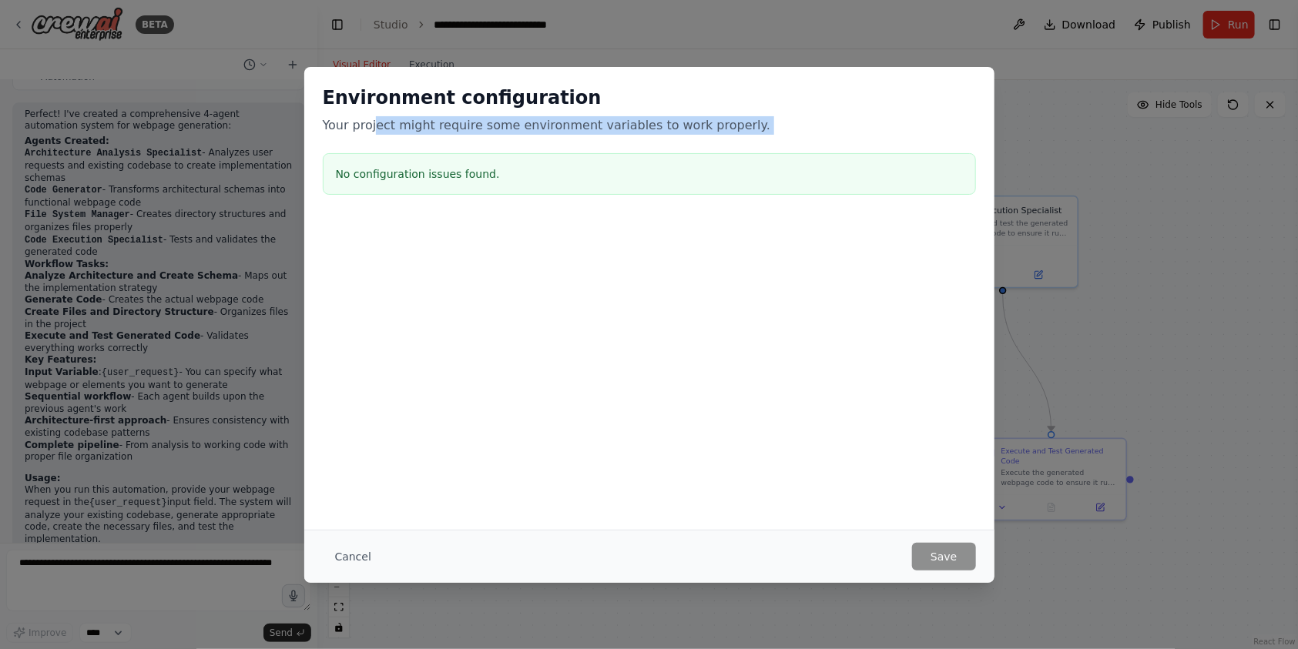
drag, startPoint x: 395, startPoint y: 126, endPoint x: 815, endPoint y: 137, distance: 420.0
click at [815, 137] on div "Environment configuration Your project might require some environment variables…" at bounding box center [649, 143] width 690 height 153
drag, startPoint x: 361, startPoint y: 559, endPoint x: 654, endPoint y: 552, distance: 293.6
click at [359, 557] on button "Cancel" at bounding box center [353, 557] width 61 height 28
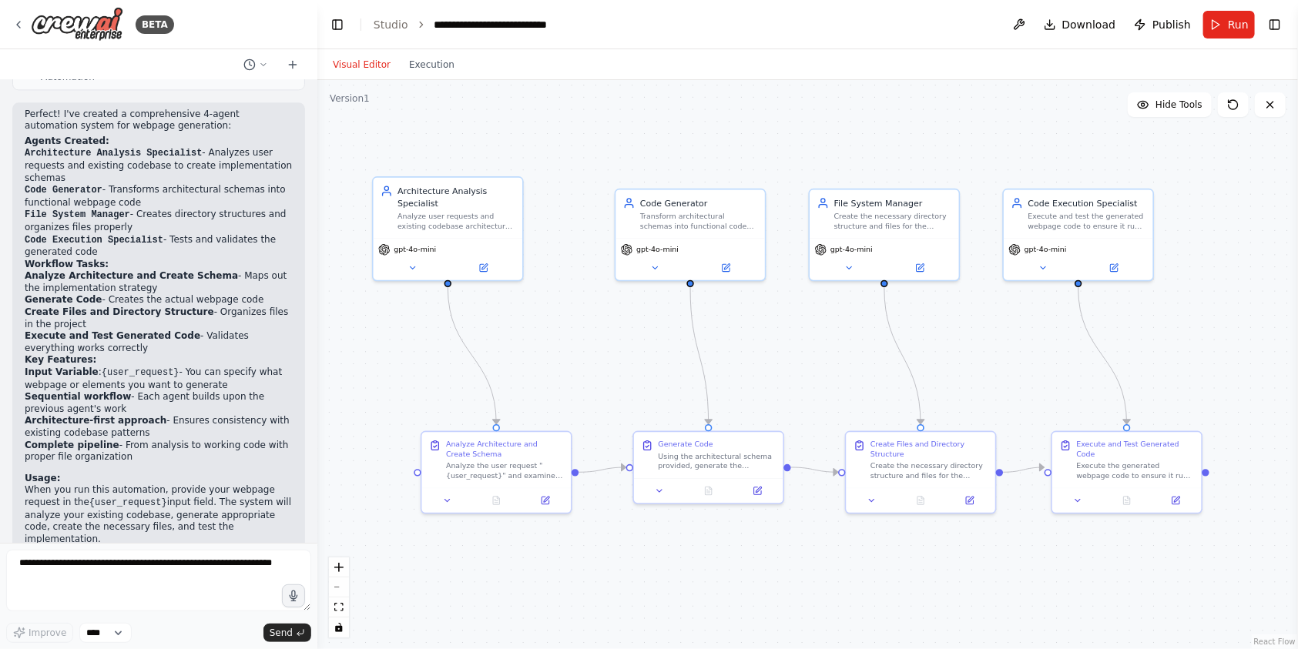
drag, startPoint x: 595, startPoint y: 162, endPoint x: 671, endPoint y: 155, distance: 75.8
click at [671, 155] on div ".deletable-edge-delete-btn { width: 20px; height: 20px; border: 0px solid #ffff…" at bounding box center [807, 364] width 981 height 569
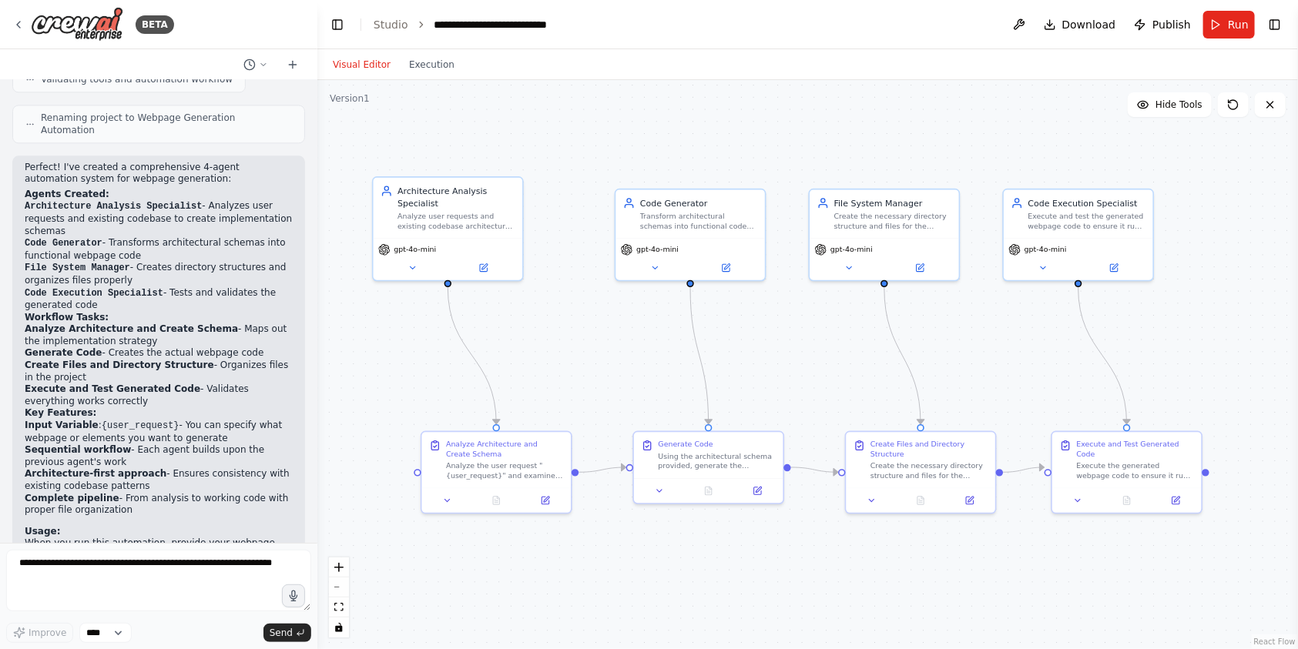
scroll to position [1789, 0]
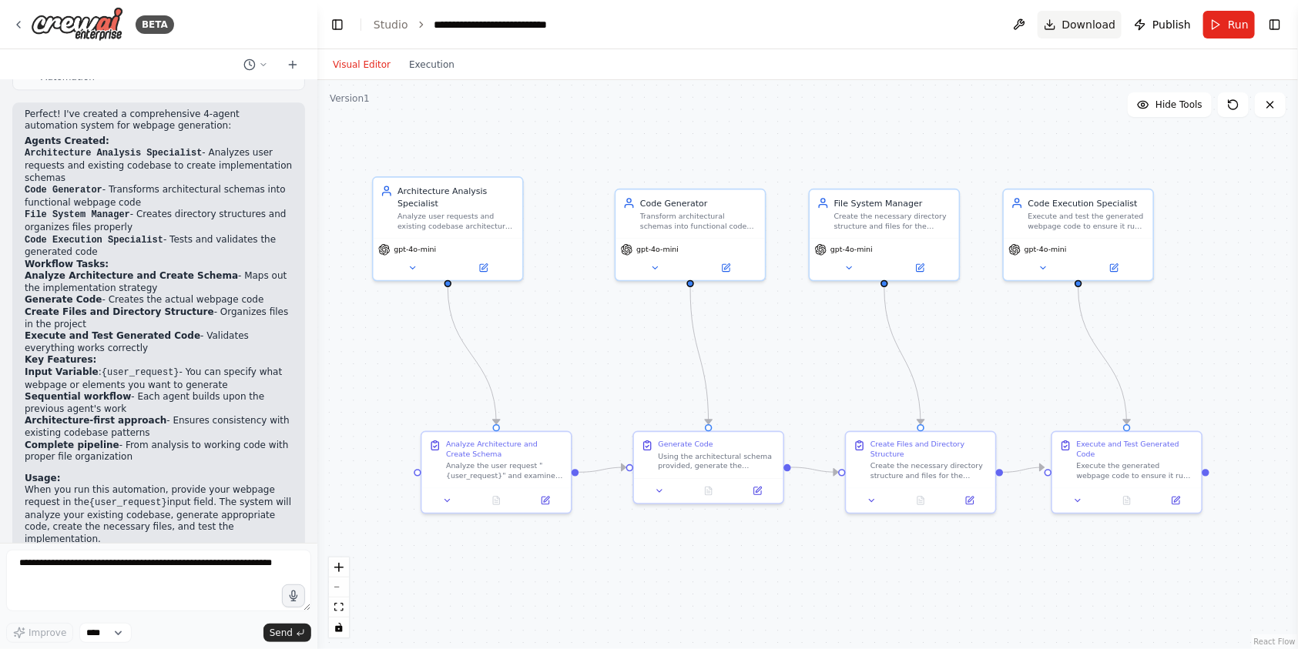
click at [1078, 24] on span "Download" at bounding box center [1089, 24] width 54 height 15
click at [711, 139] on div ".deletable-edge-delete-btn { width: 20px; height: 20px; border: 0px solid #ffff…" at bounding box center [807, 364] width 981 height 569
